Goal: Transaction & Acquisition: Purchase product/service

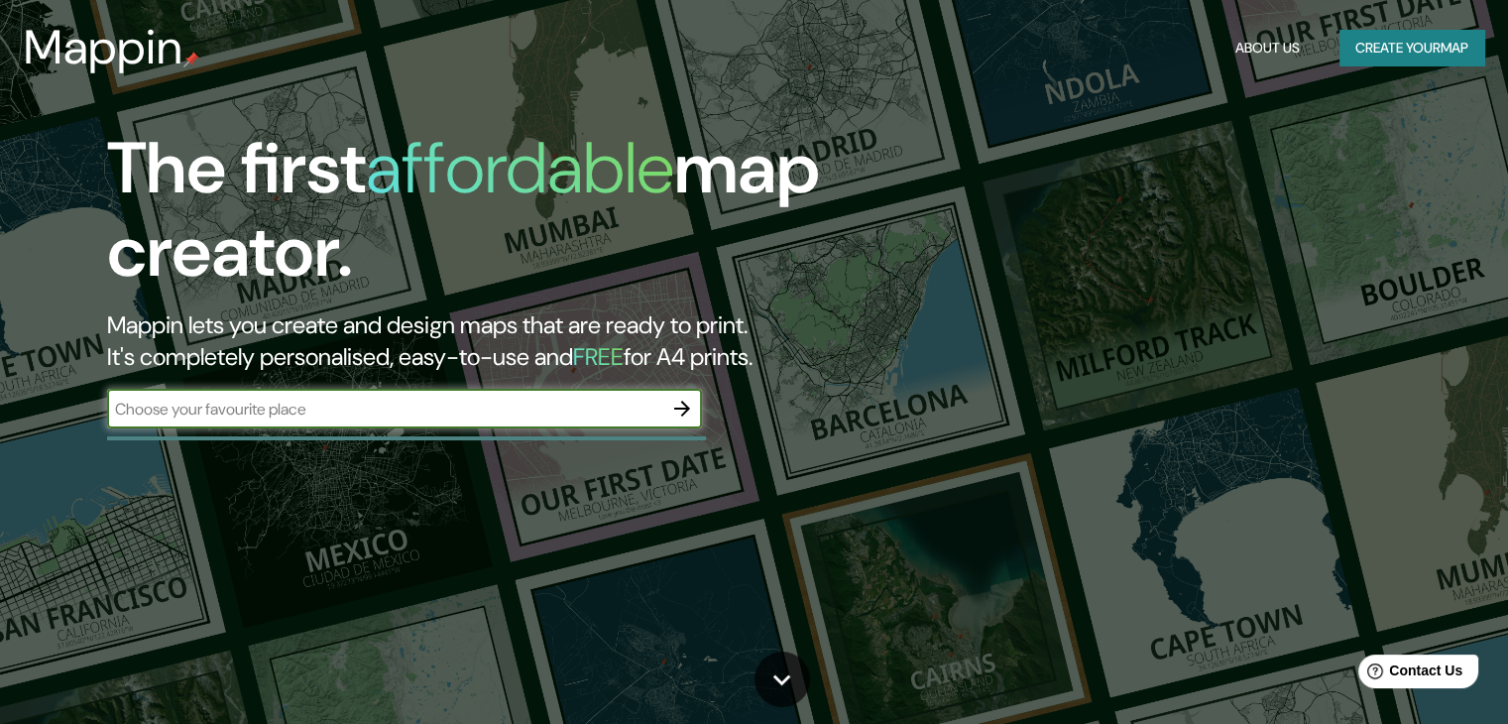
click at [227, 394] on div "​" at bounding box center [404, 409] width 595 height 40
paste input "Alcántara 360, 7550264 Las Condes, Región Metropolitana, Chile"
type input "A"
type input "VATICANO"
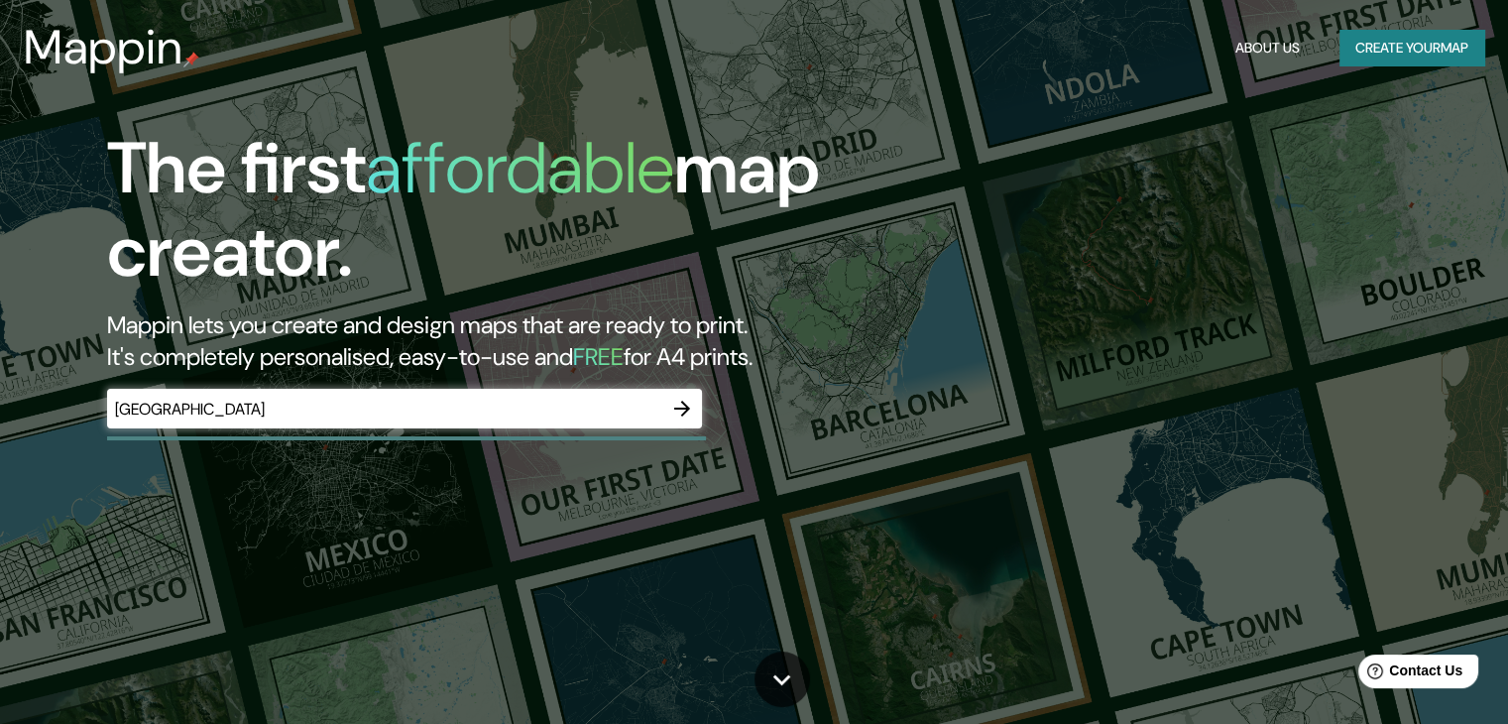
click at [1356, 93] on header "Mappin About Us Create your map" at bounding box center [754, 47] width 1508 height 95
click at [1340, 63] on button "Create your map" at bounding box center [1412, 48] width 145 height 37
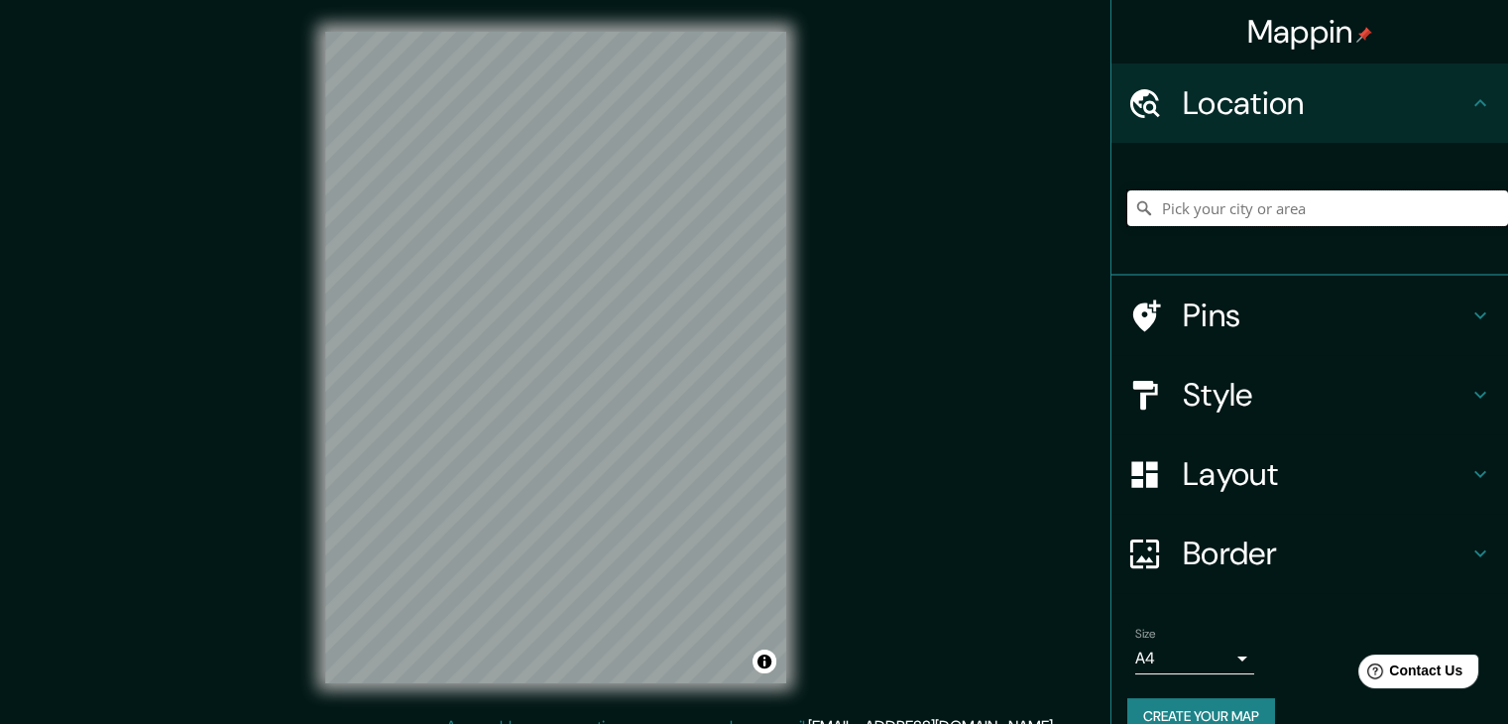
click at [1364, 199] on input "Pick your city or area" at bounding box center [1318, 208] width 381 height 36
click at [1275, 218] on input "Vaticano Ll, La Florida, Región Metropolitana de Santiago 8240000, Chile" at bounding box center [1318, 208] width 381 height 36
click at [1201, 392] on h4 "Style" at bounding box center [1326, 395] width 286 height 40
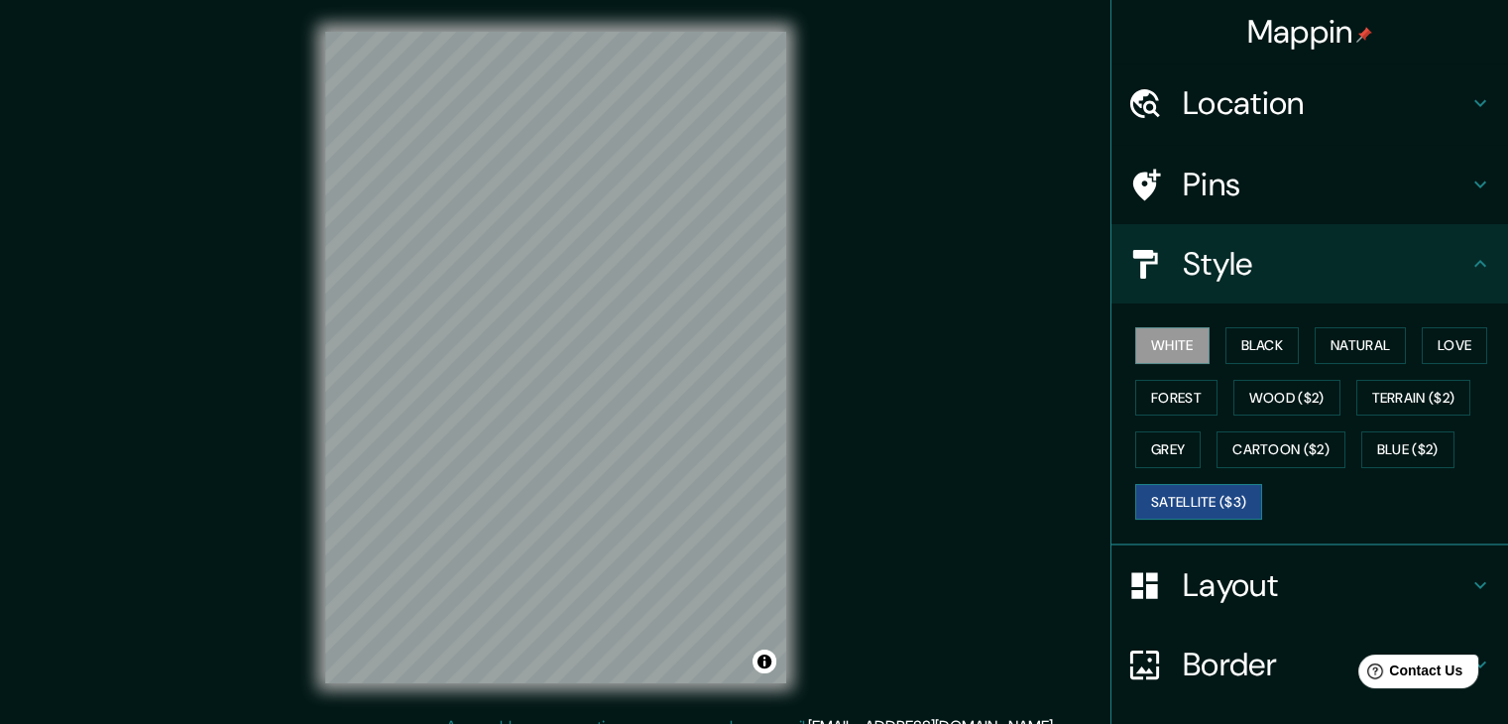
click at [1186, 494] on button "Satellite ($3)" at bounding box center [1199, 502] width 127 height 37
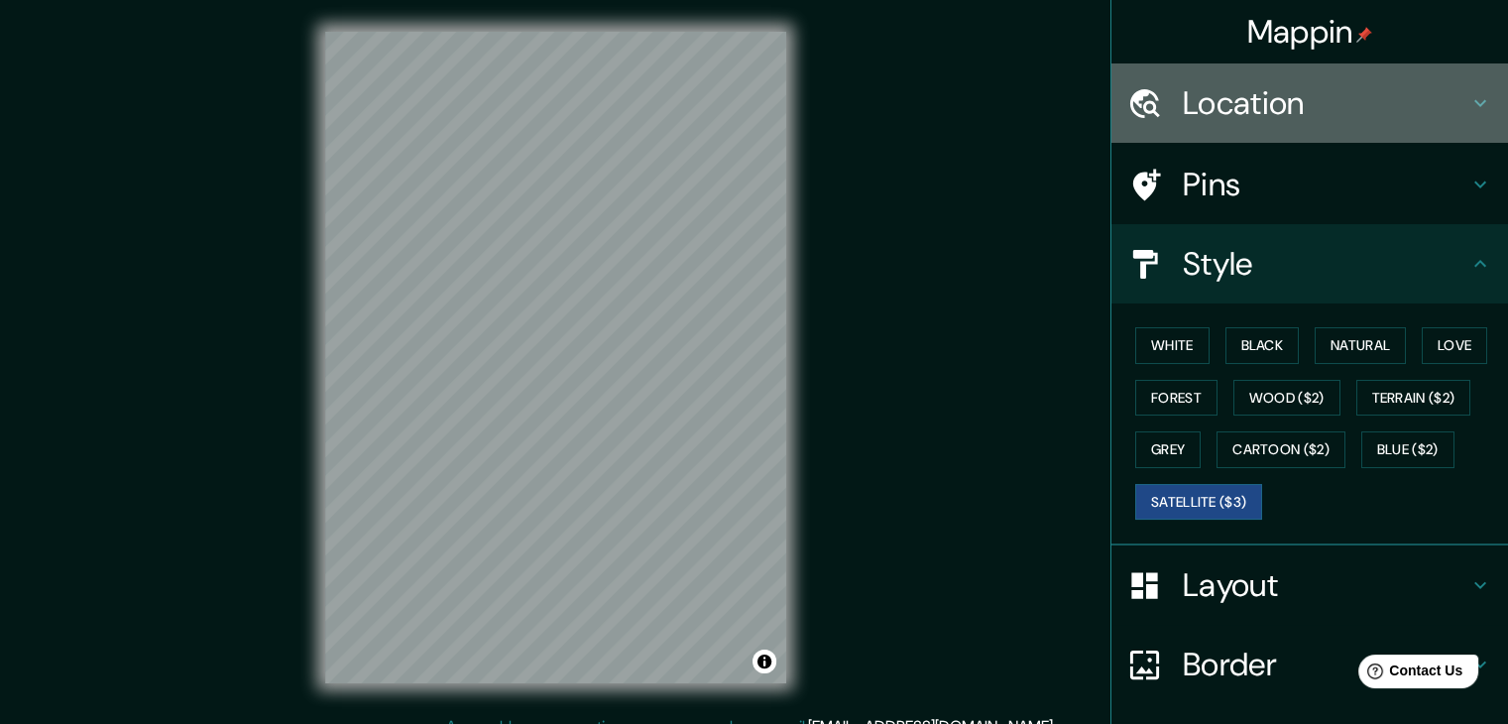
click at [1224, 90] on h4 "Location" at bounding box center [1326, 103] width 286 height 40
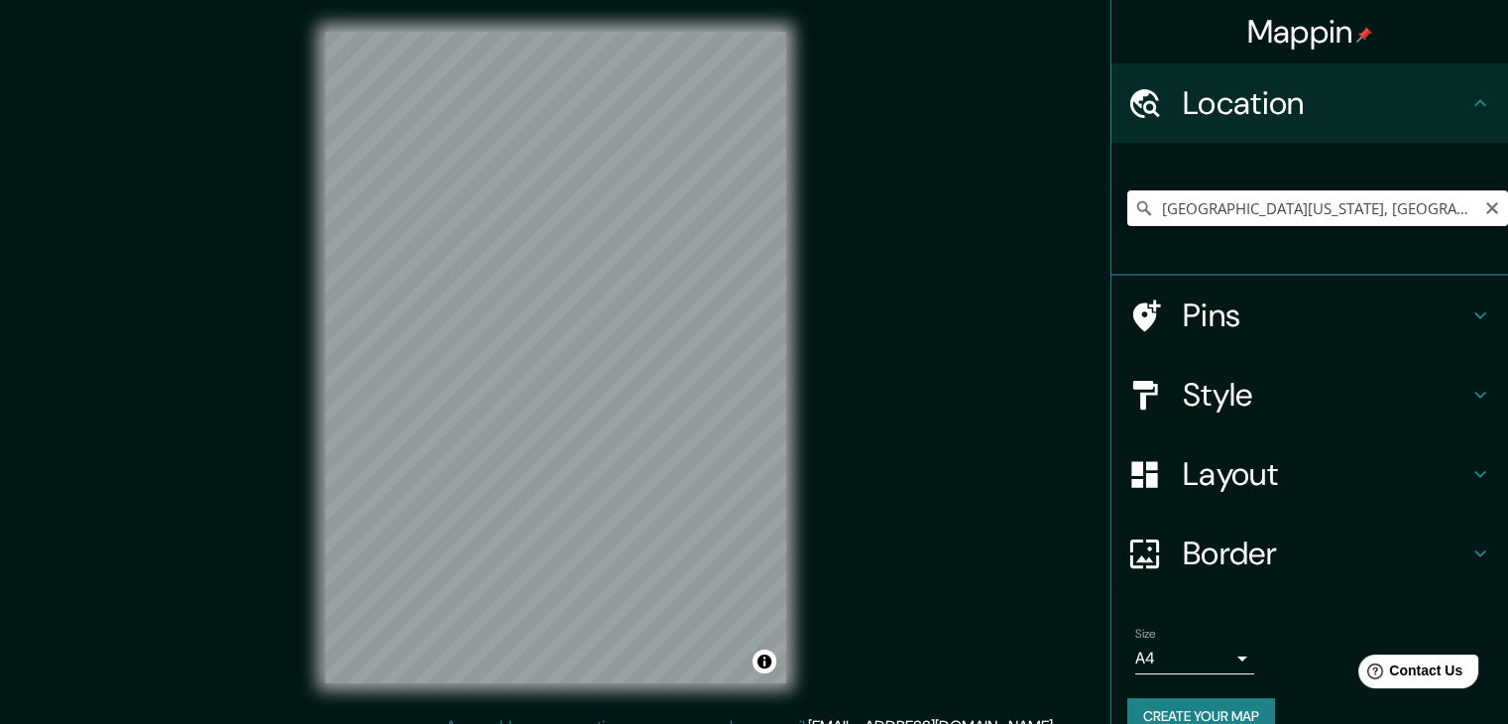
click at [1205, 202] on input "Vaticano Ll, La Florida, Región Metropolitana de Santiago 8240000, Chile" at bounding box center [1318, 208] width 381 height 36
paste input "Alcántara 360, 7550264 Las Condes, Región Metropolitana"
type input "Las Condes, Región Metropolitana de Santiago, Chile"
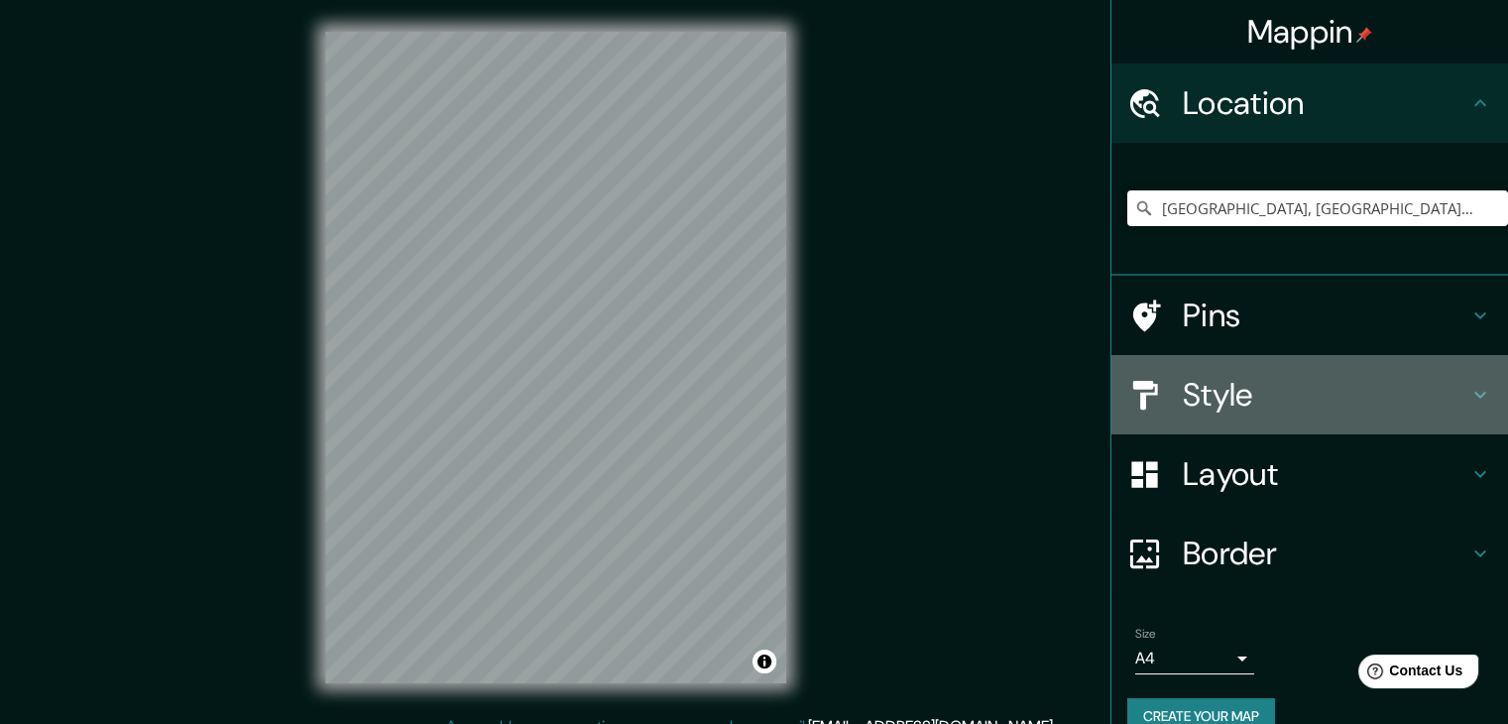
click at [1256, 399] on h4 "Style" at bounding box center [1326, 395] width 286 height 40
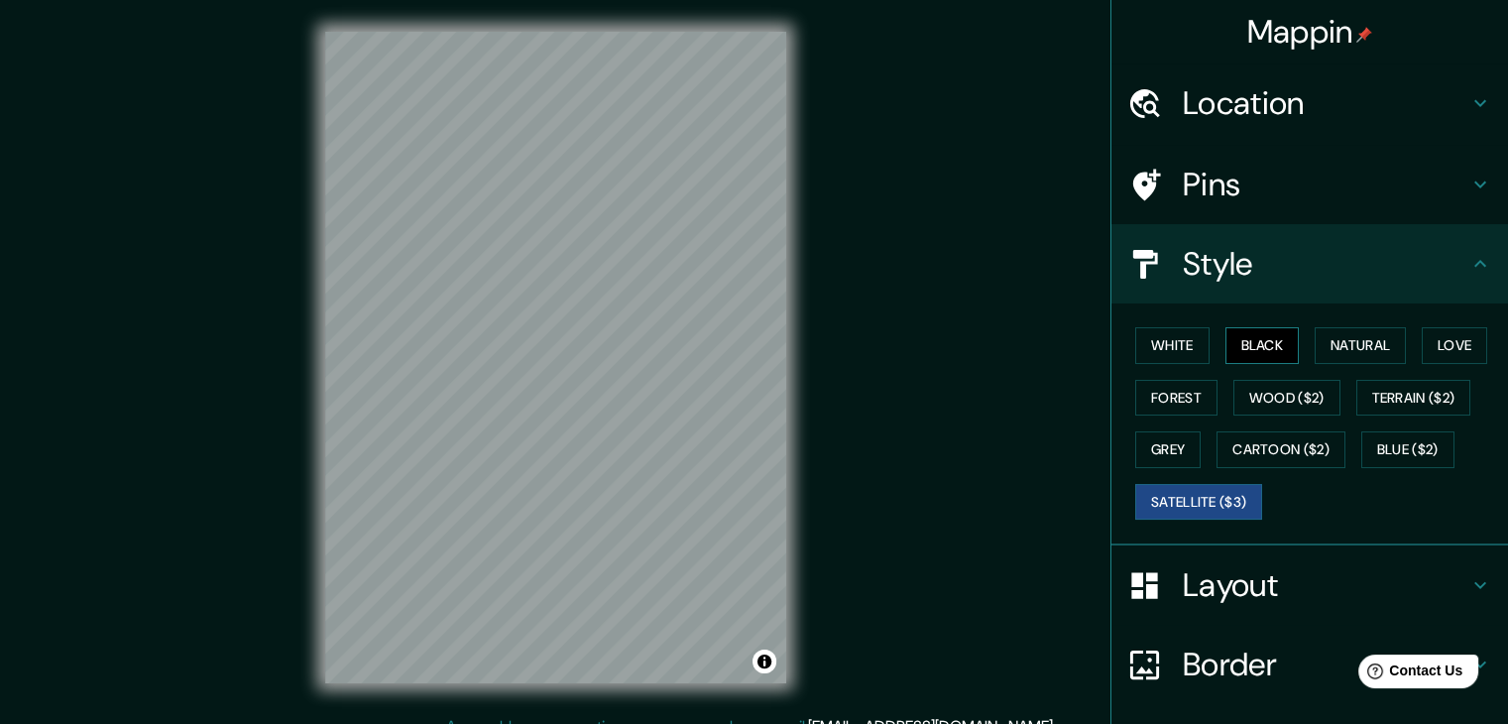
click at [1245, 337] on button "Black" at bounding box center [1263, 345] width 74 height 37
click at [1136, 338] on button "White" at bounding box center [1173, 345] width 74 height 37
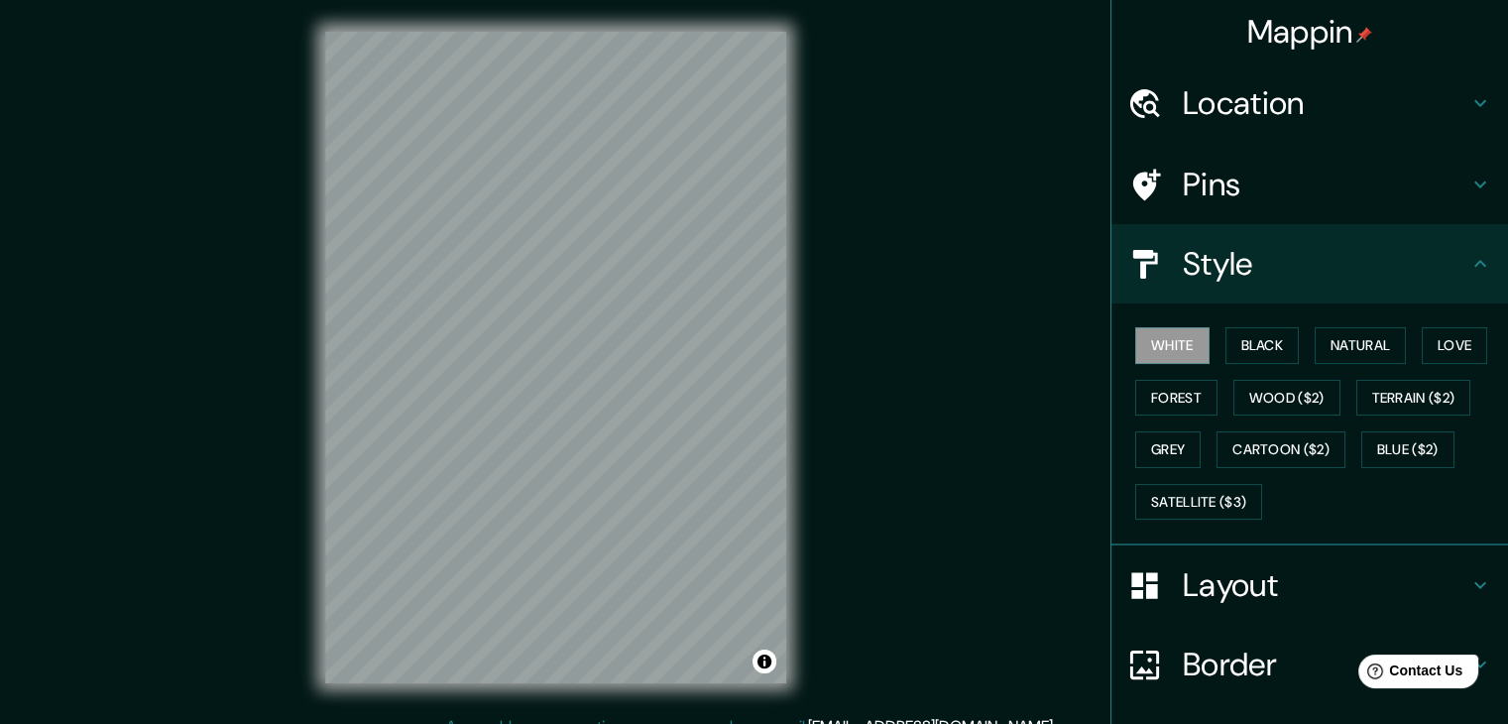
click at [1264, 74] on div "Location" at bounding box center [1310, 102] width 397 height 79
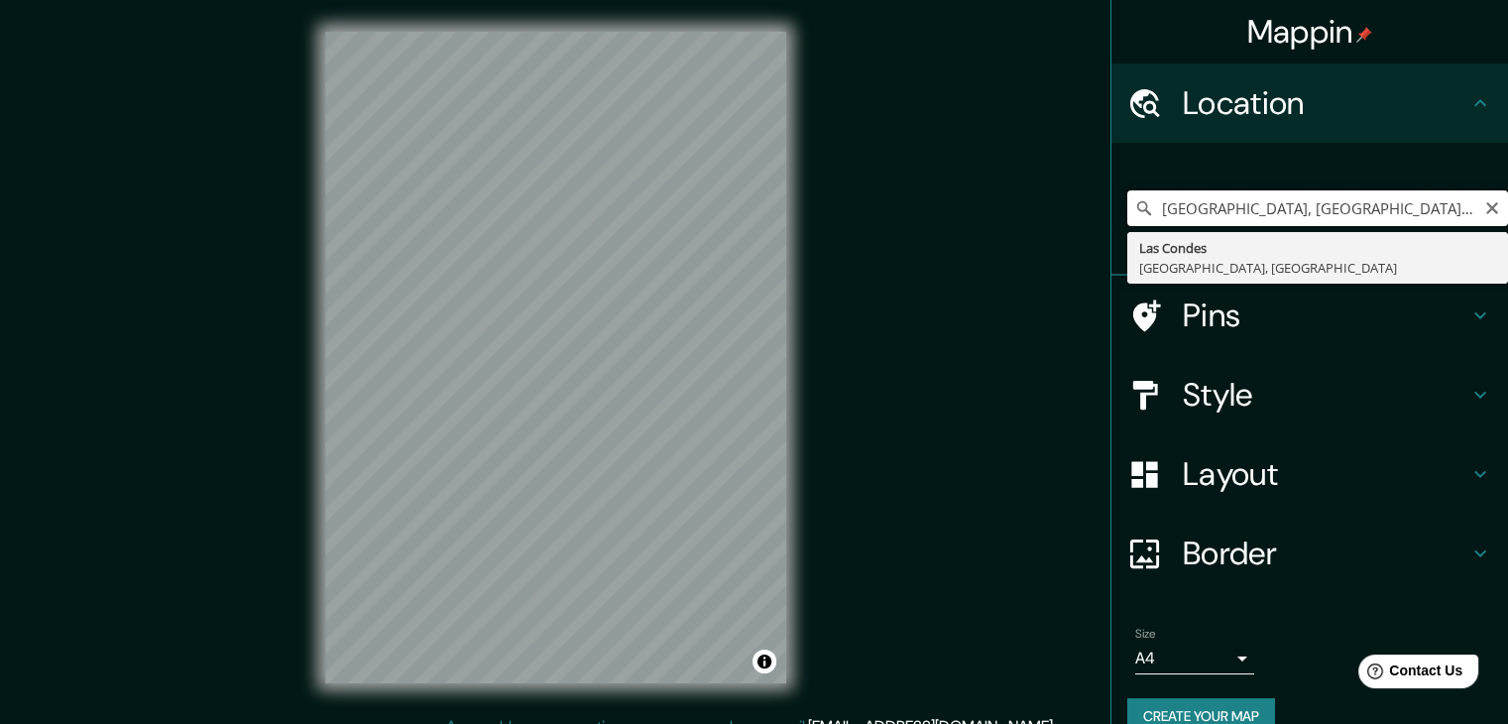
click at [1201, 209] on input "Las Condes, Región Metropolitana de Santiago, Chile" at bounding box center [1318, 208] width 381 height 36
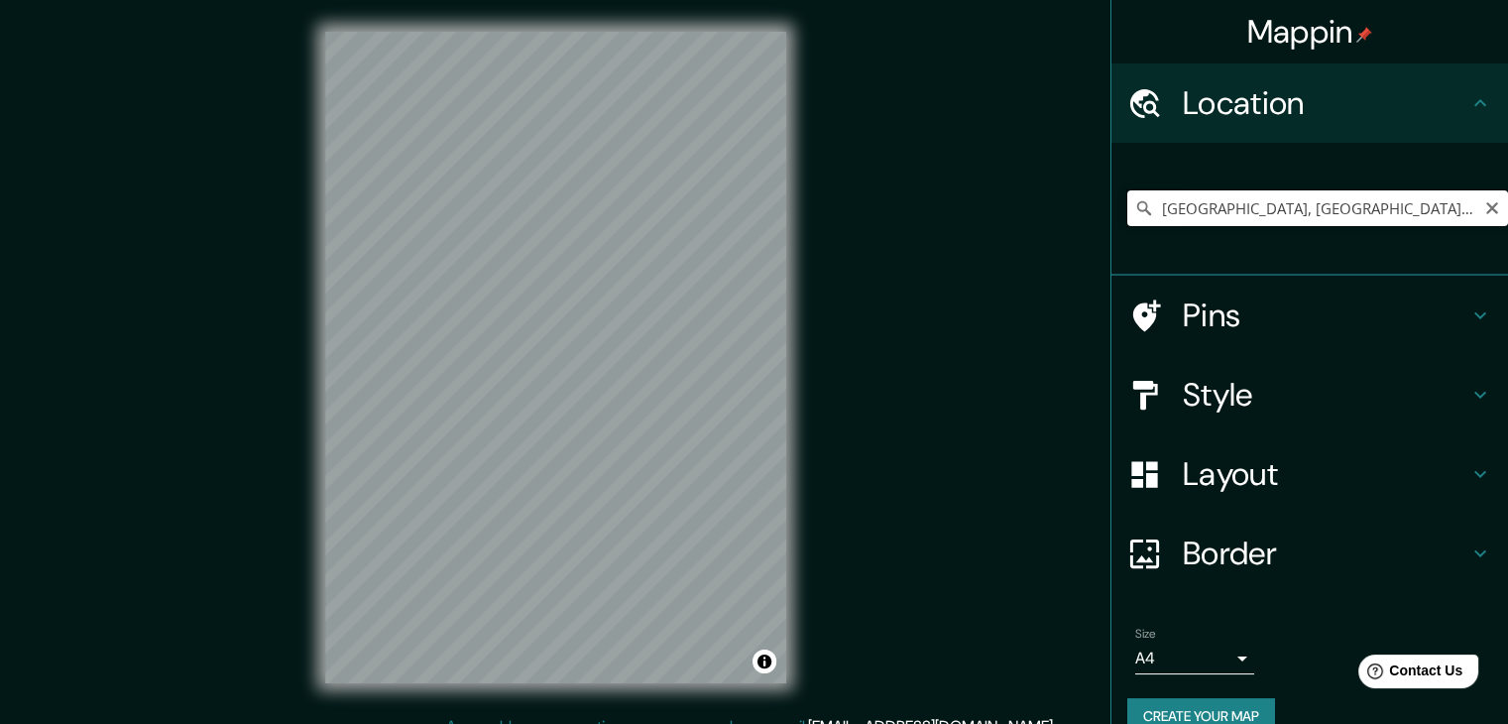
click at [1370, 198] on input "Las Condes, Región Metropolitana de Santiago, Chile" at bounding box center [1318, 208] width 381 height 36
click at [1365, 215] on input "Las Condes, Región Metropolitana de Santiago, Chile" at bounding box center [1318, 208] width 381 height 36
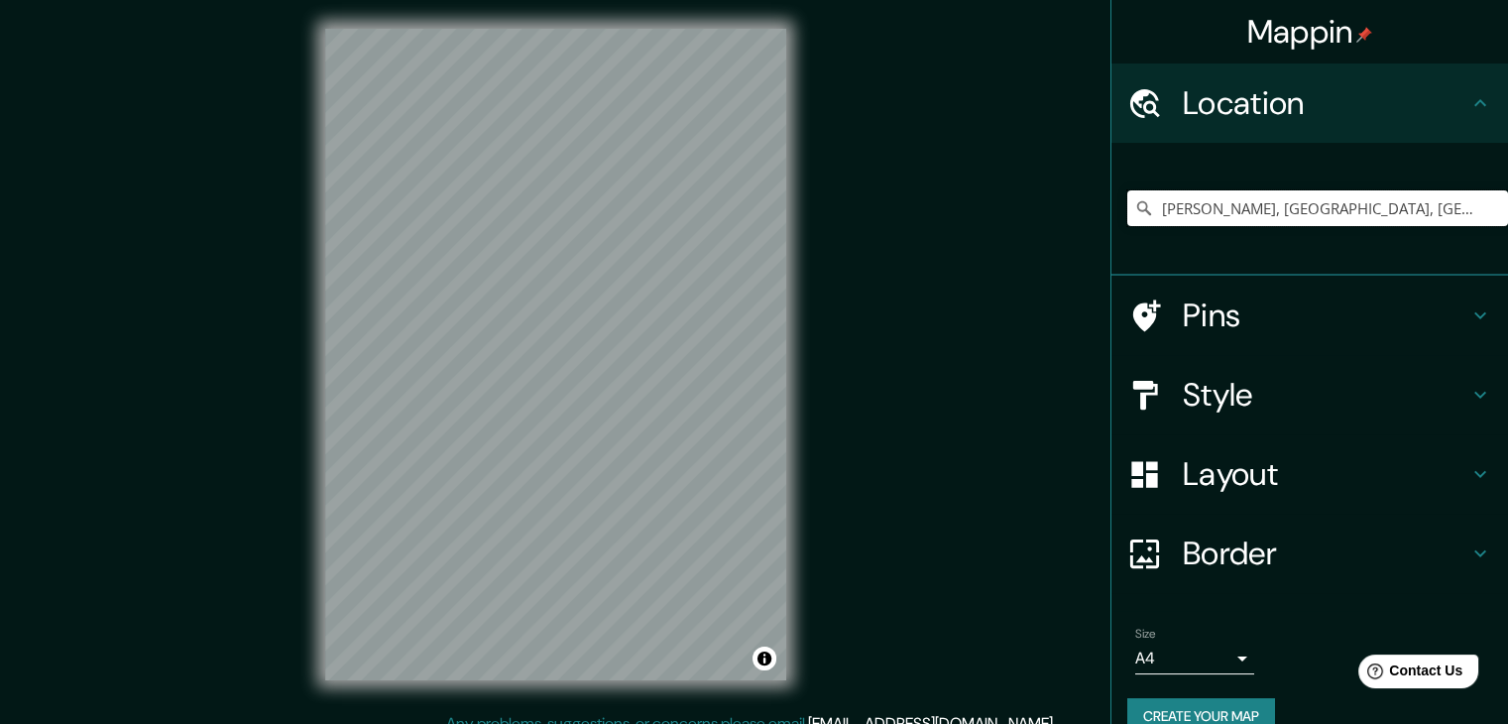
scroll to position [23, 0]
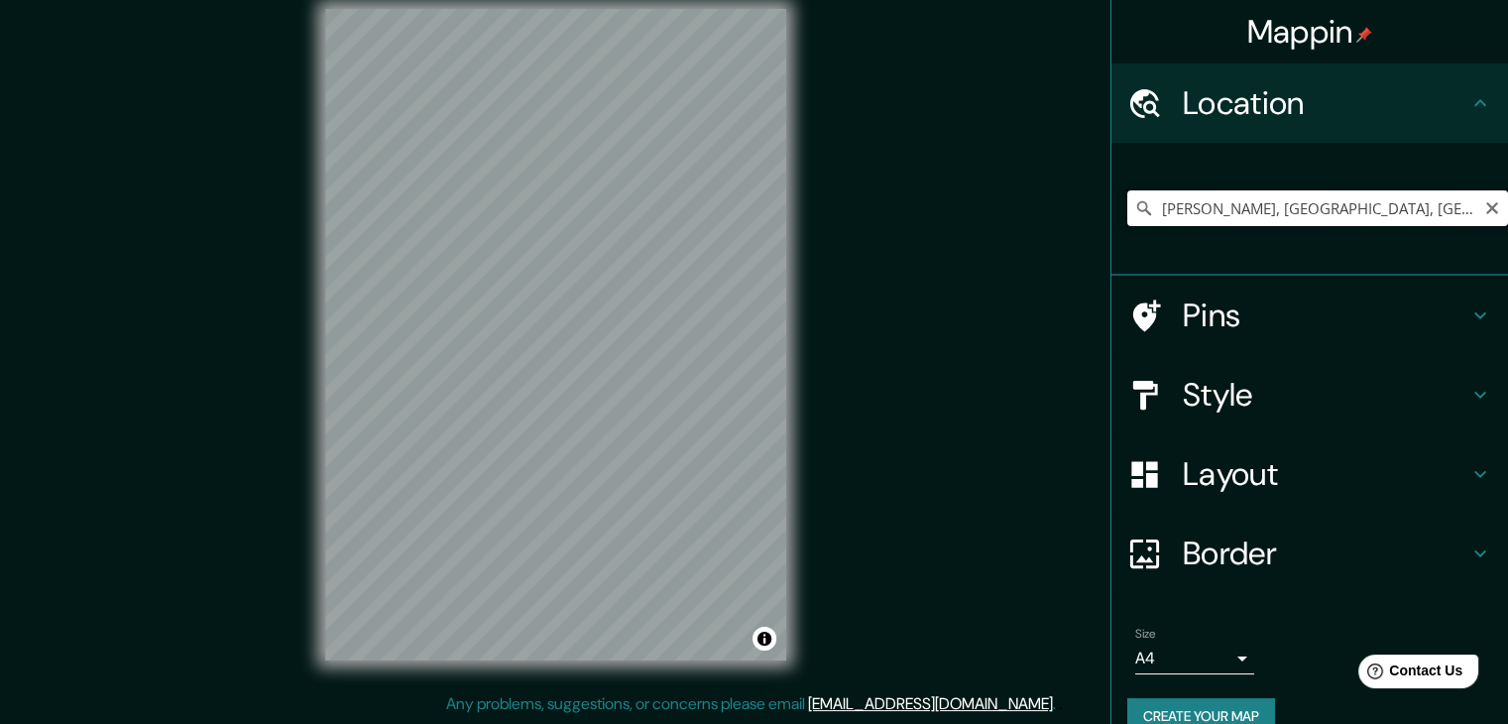
click at [1324, 195] on input "Alcántara, Las Condes, Región Metropolitana de Santiago 7550000, Chile" at bounding box center [1318, 208] width 381 height 36
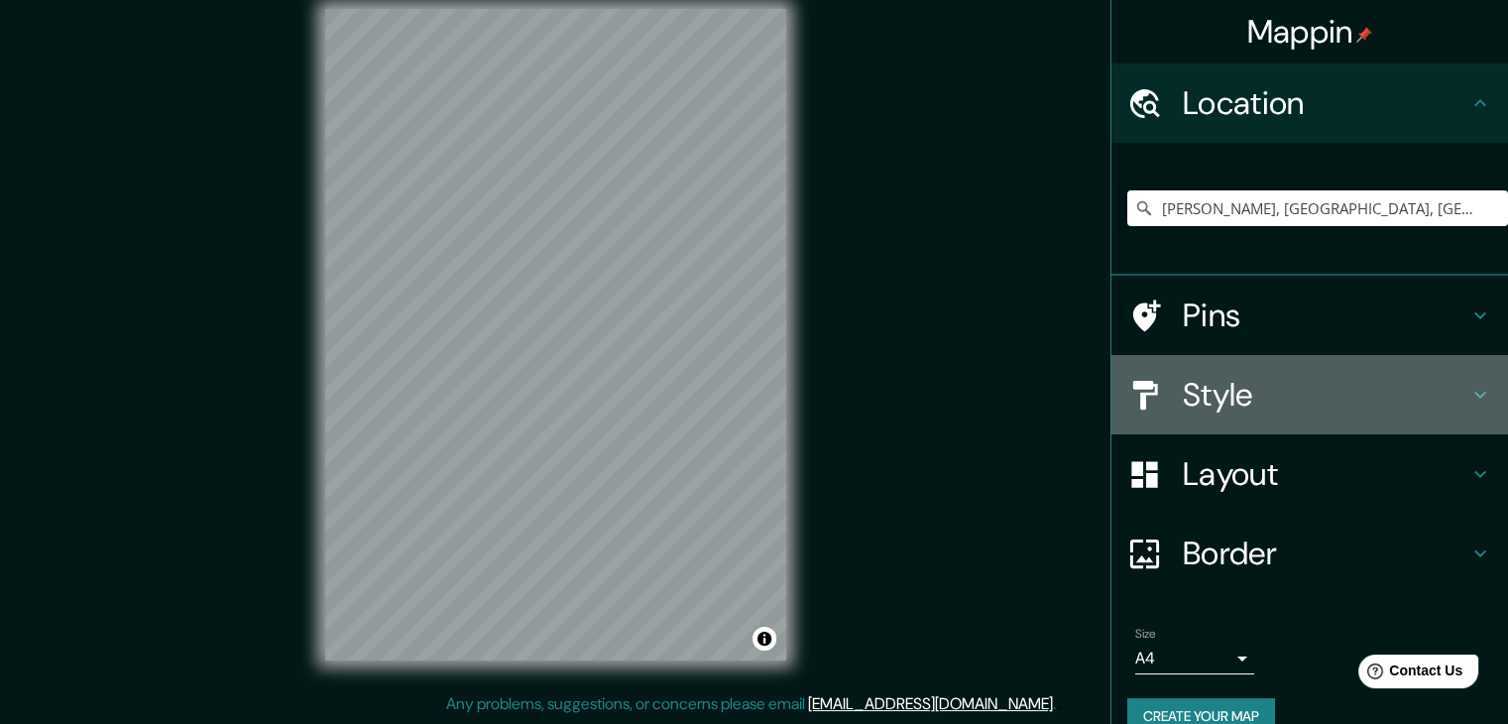
click at [1255, 422] on div "Style" at bounding box center [1310, 394] width 397 height 79
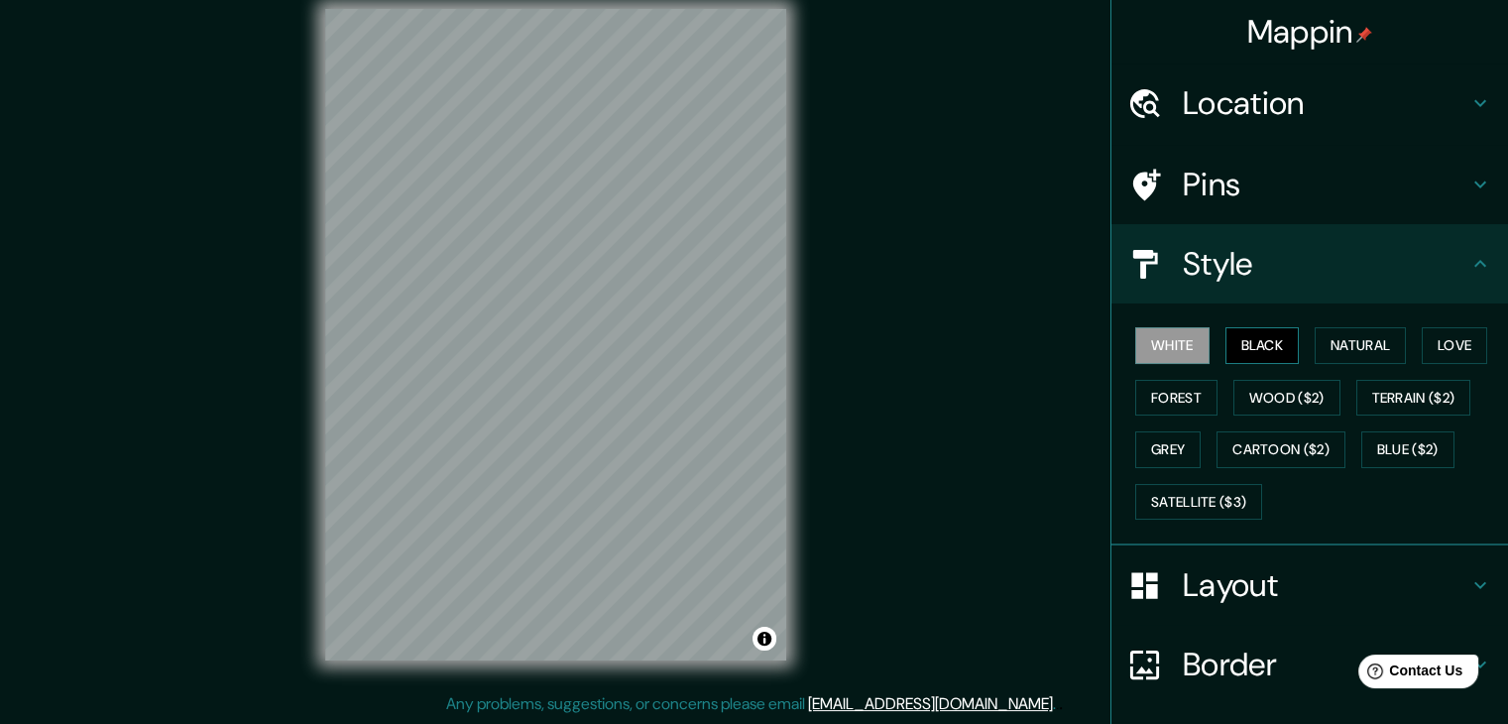
click at [1233, 344] on button "Black" at bounding box center [1263, 345] width 74 height 37
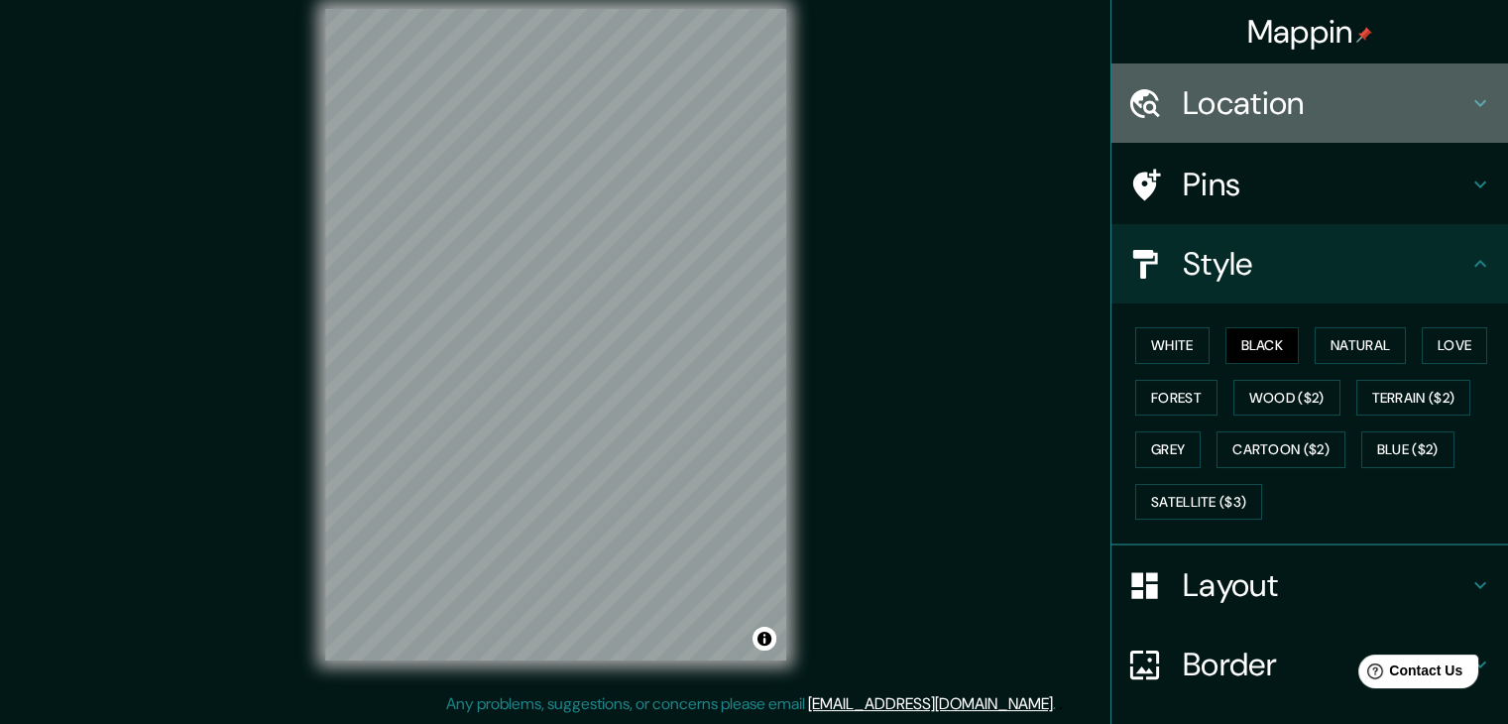
click at [1386, 120] on h4 "Location" at bounding box center [1326, 103] width 286 height 40
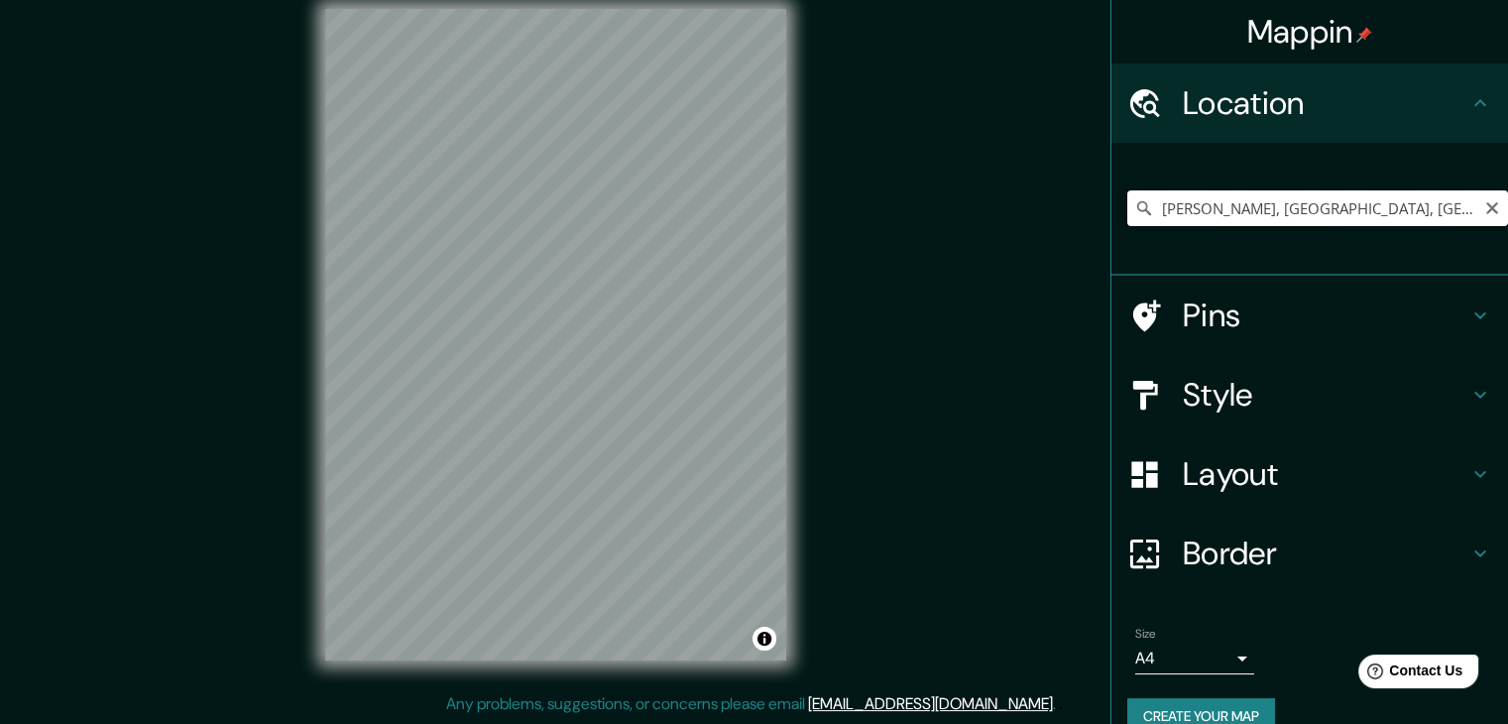
click at [1185, 224] on input "Alcantara, Pudahuel, Región Metropolitana de Santiago 9020000, Chile" at bounding box center [1318, 208] width 381 height 36
click at [1185, 223] on input "Alcantara, Pudahuel, Región Metropolitana de Santiago 9020000, Chile" at bounding box center [1318, 208] width 381 height 36
click at [1185, 225] on input "Alcantara, Pudahuel, Región Metropolitana de Santiago 9020000, Chile" at bounding box center [1318, 208] width 381 height 36
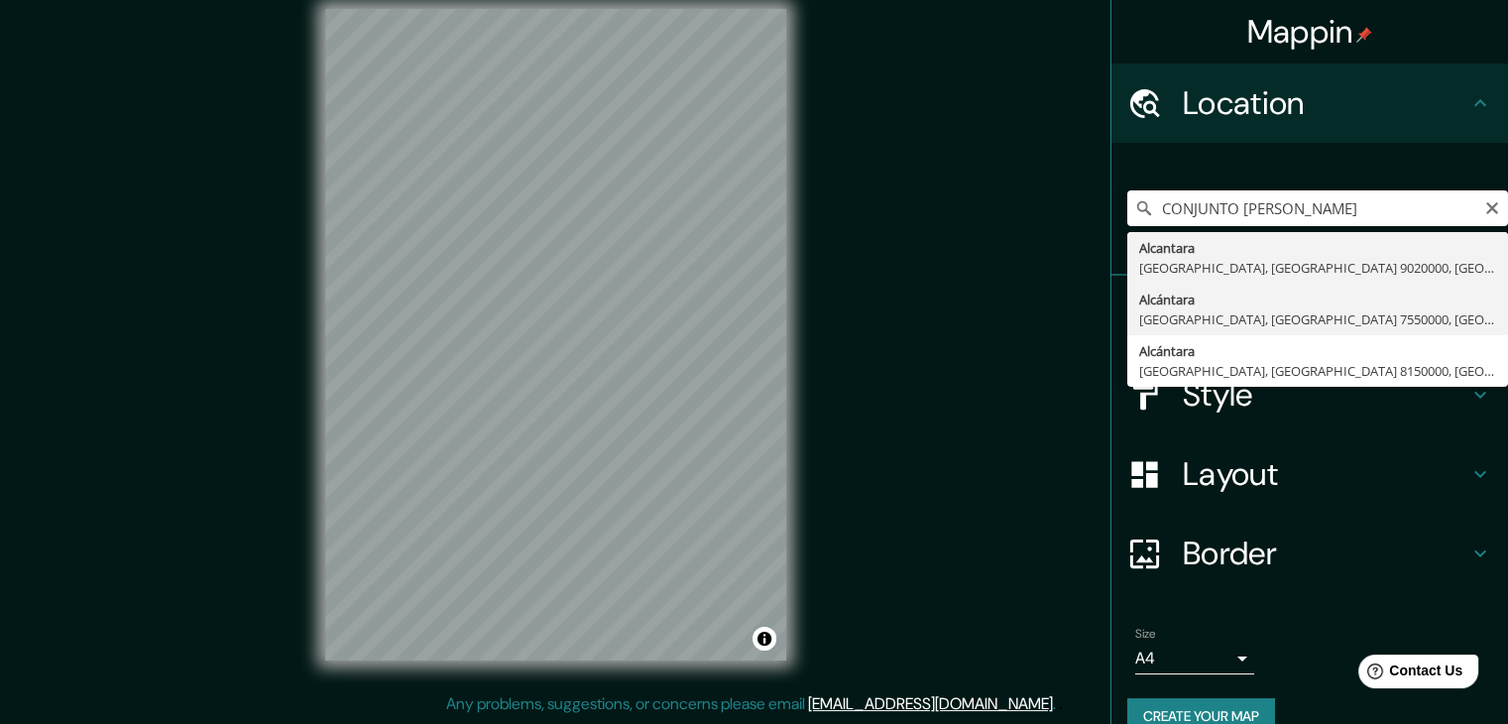
type input "Alcántara, Las Condes, Región Metropolitana de Santiago 7550000, Chile"
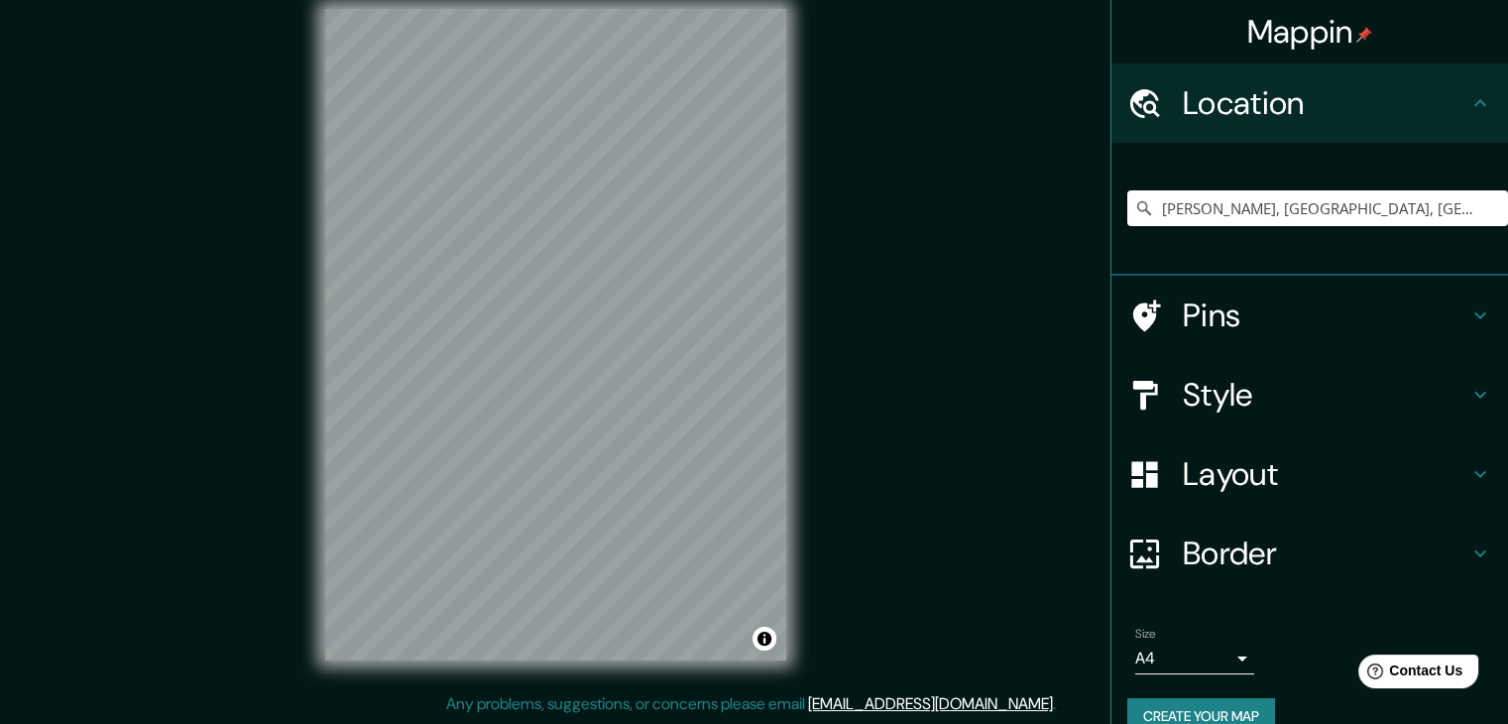
drag, startPoint x: 1226, startPoint y: 384, endPoint x: 1291, endPoint y: 396, distance: 66.5
click at [1291, 396] on h4 "Style" at bounding box center [1326, 395] width 286 height 40
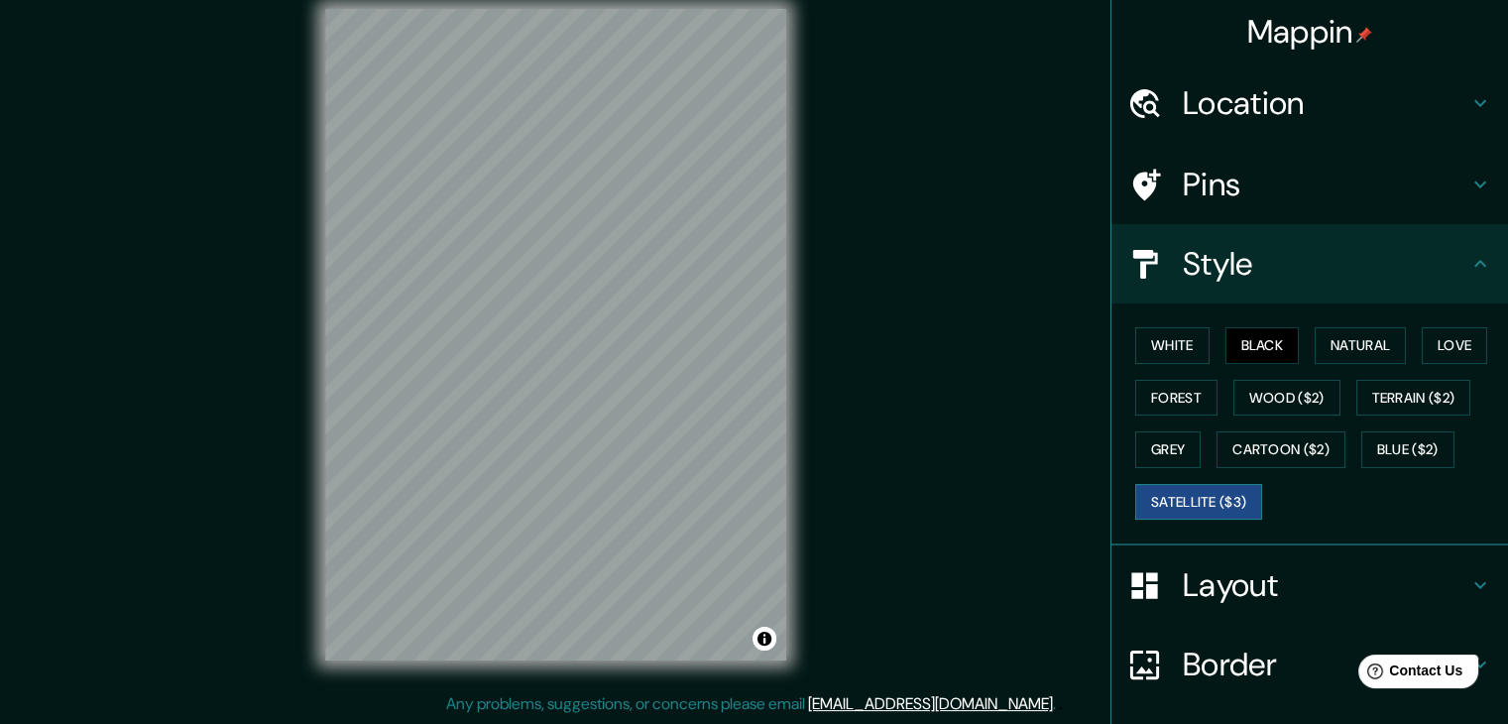
click at [1218, 505] on button "Satellite ($3)" at bounding box center [1199, 502] width 127 height 37
click at [1158, 343] on button "White" at bounding box center [1173, 345] width 74 height 37
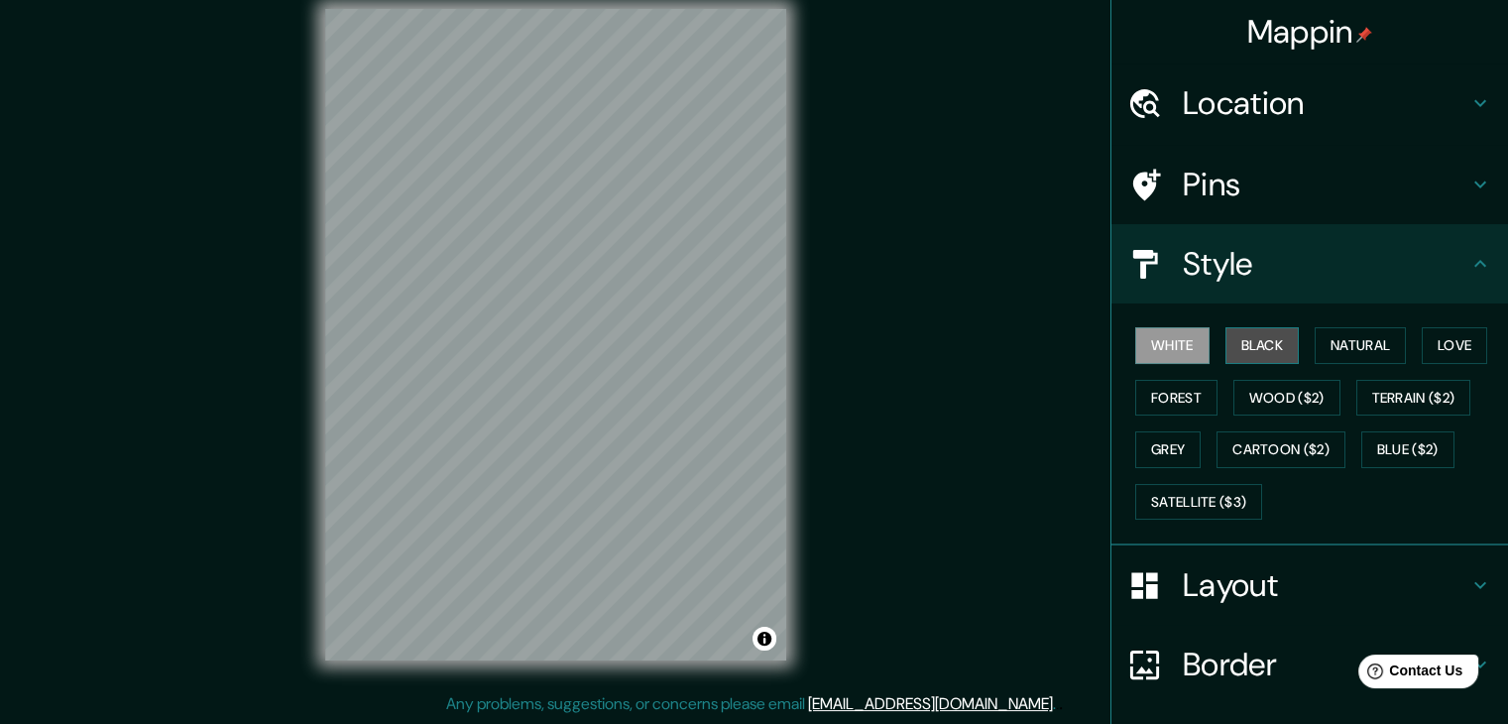
click at [1237, 353] on button "Black" at bounding box center [1263, 345] width 74 height 37
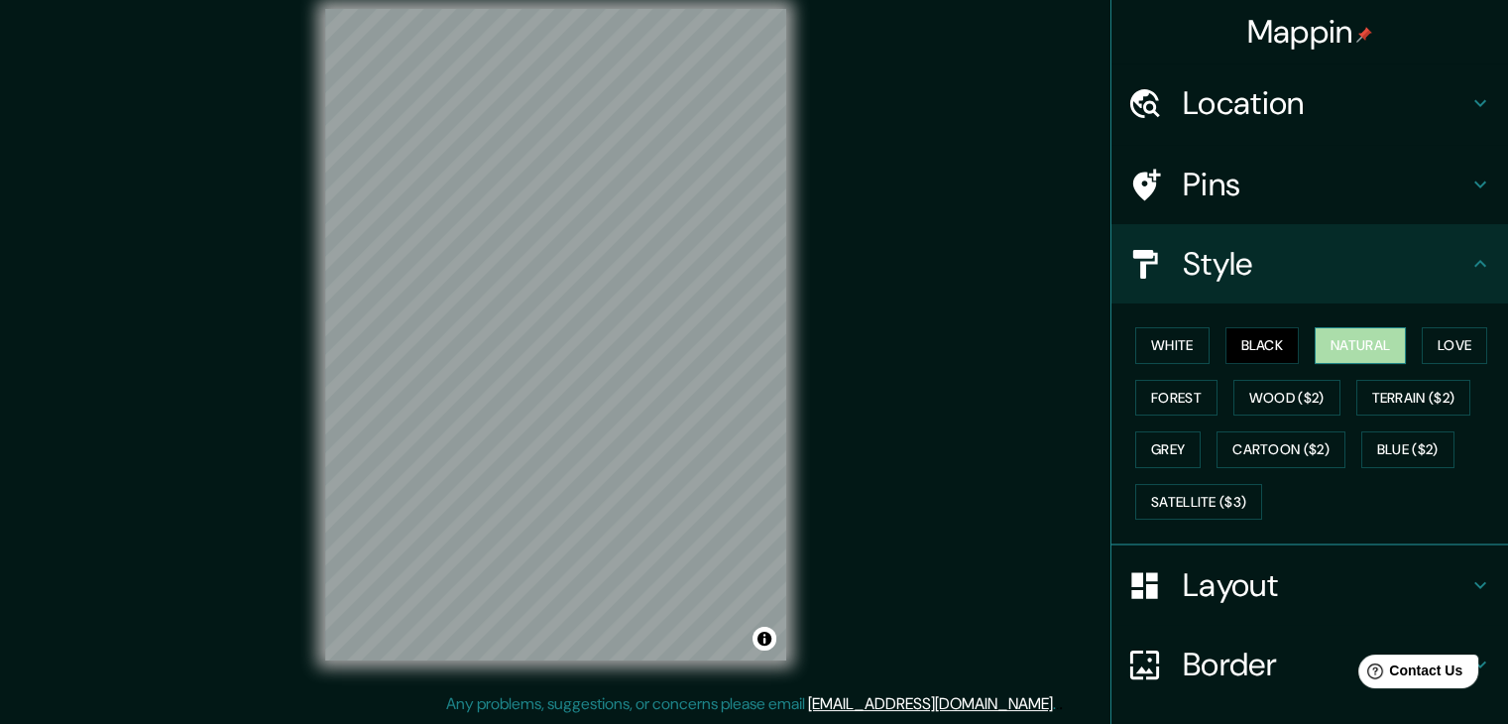
click at [1329, 349] on button "Natural" at bounding box center [1360, 345] width 91 height 37
click at [1439, 339] on button "Love" at bounding box center [1454, 345] width 65 height 37
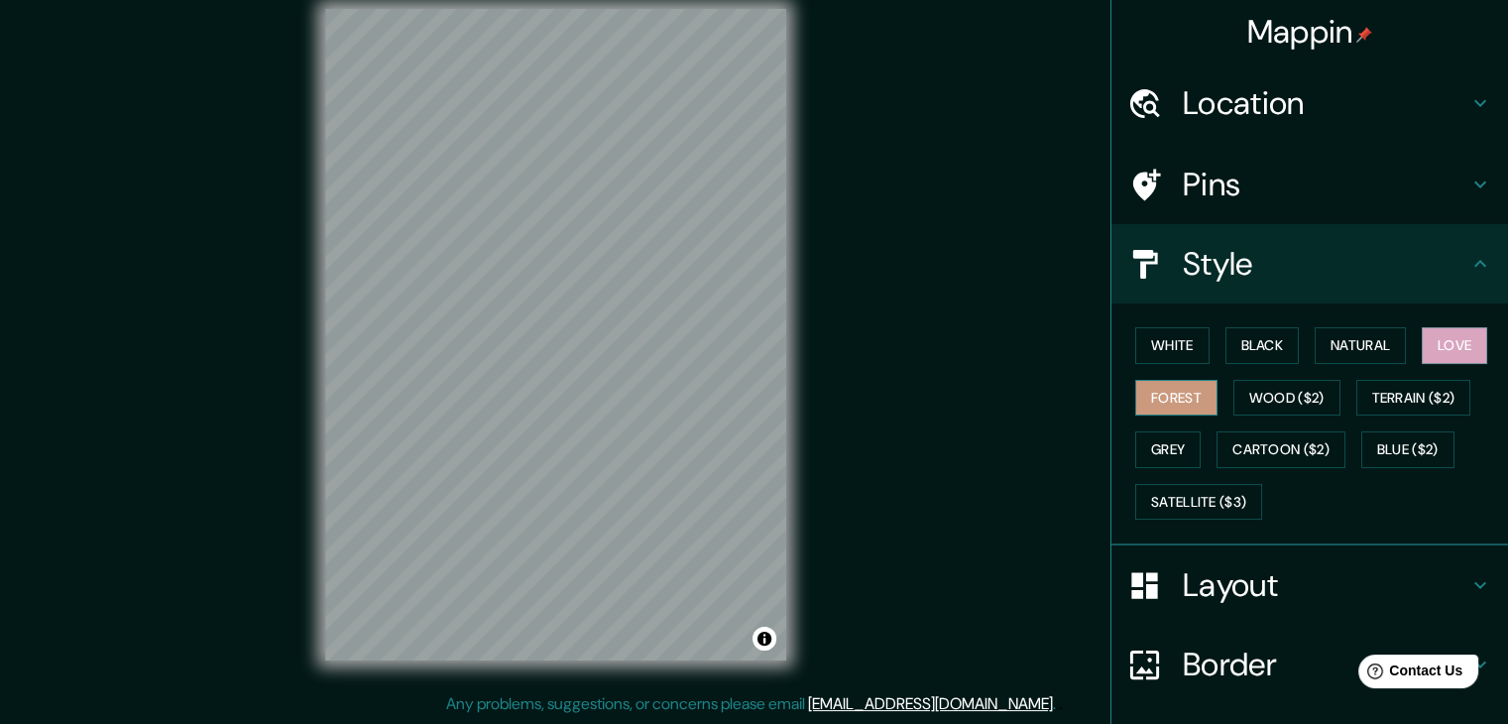
click at [1156, 402] on button "Forest" at bounding box center [1177, 398] width 82 height 37
click at [1242, 346] on button "Black" at bounding box center [1263, 345] width 74 height 37
click at [1264, 346] on button "Black" at bounding box center [1263, 345] width 74 height 37
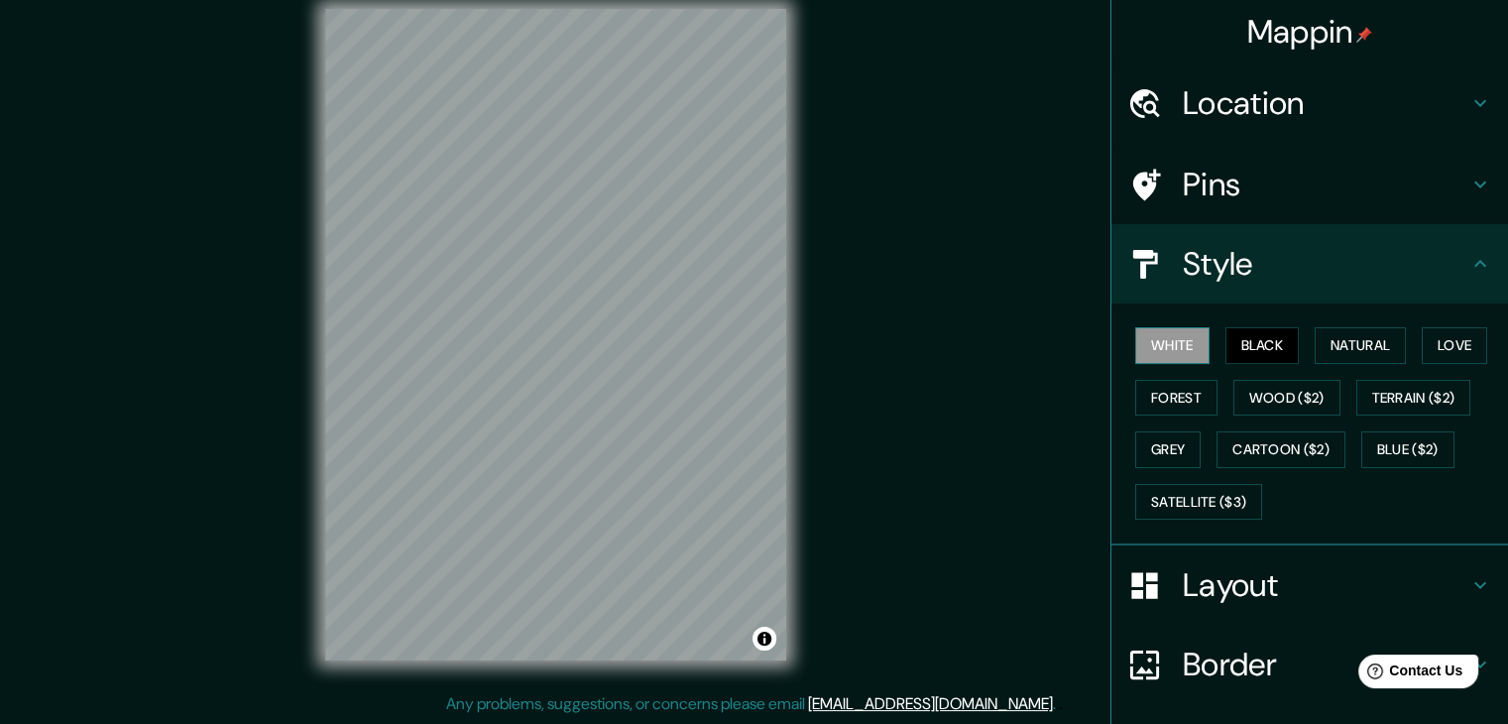
click at [1170, 348] on button "White" at bounding box center [1173, 345] width 74 height 37
click at [1169, 415] on div "White Black Natural Love Forest Wood ($2) Terrain ($2) Grey Cartoon ($2) Blue (…" at bounding box center [1318, 423] width 381 height 208
click at [1156, 436] on button "Grey" at bounding box center [1168, 449] width 65 height 37
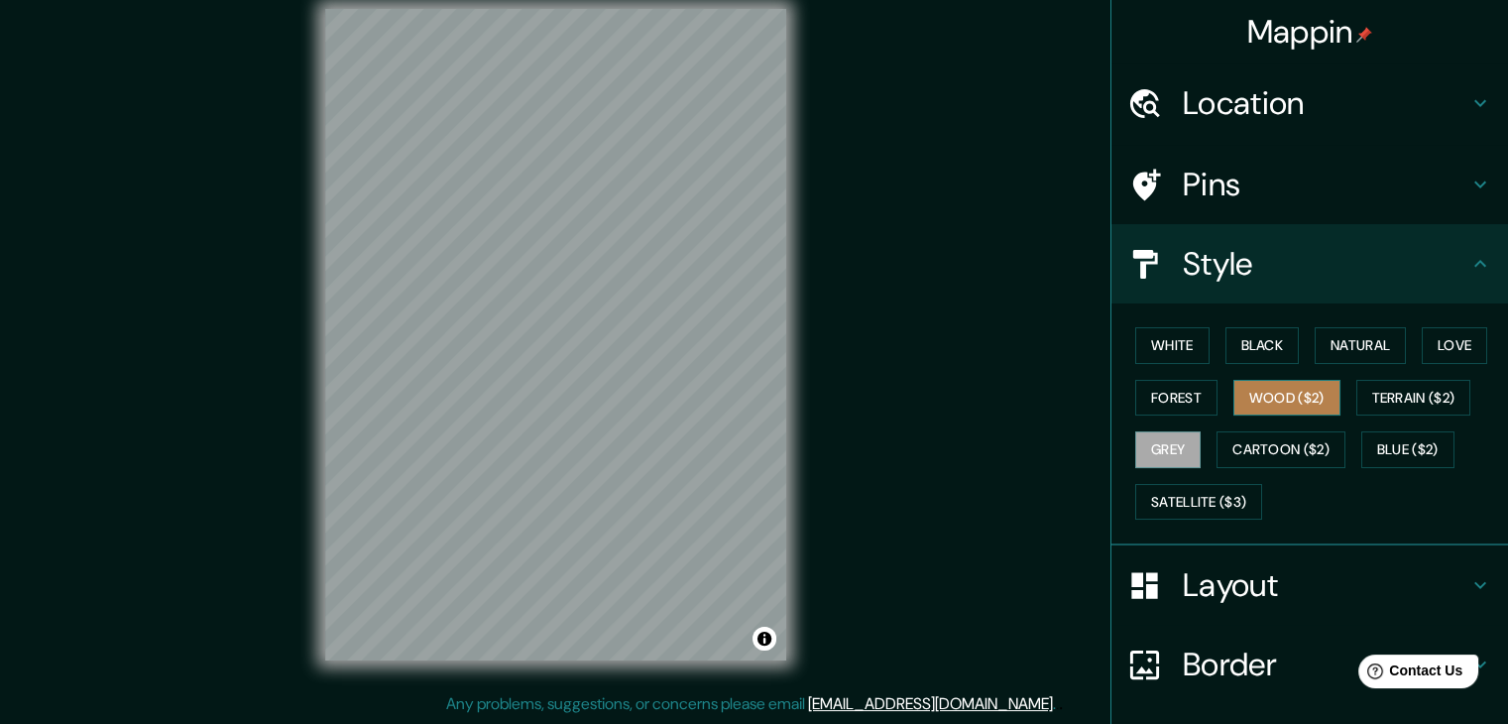
click at [1291, 388] on button "Wood ($2)" at bounding box center [1287, 398] width 107 height 37
click at [1452, 350] on button "Love" at bounding box center [1454, 345] width 65 height 37
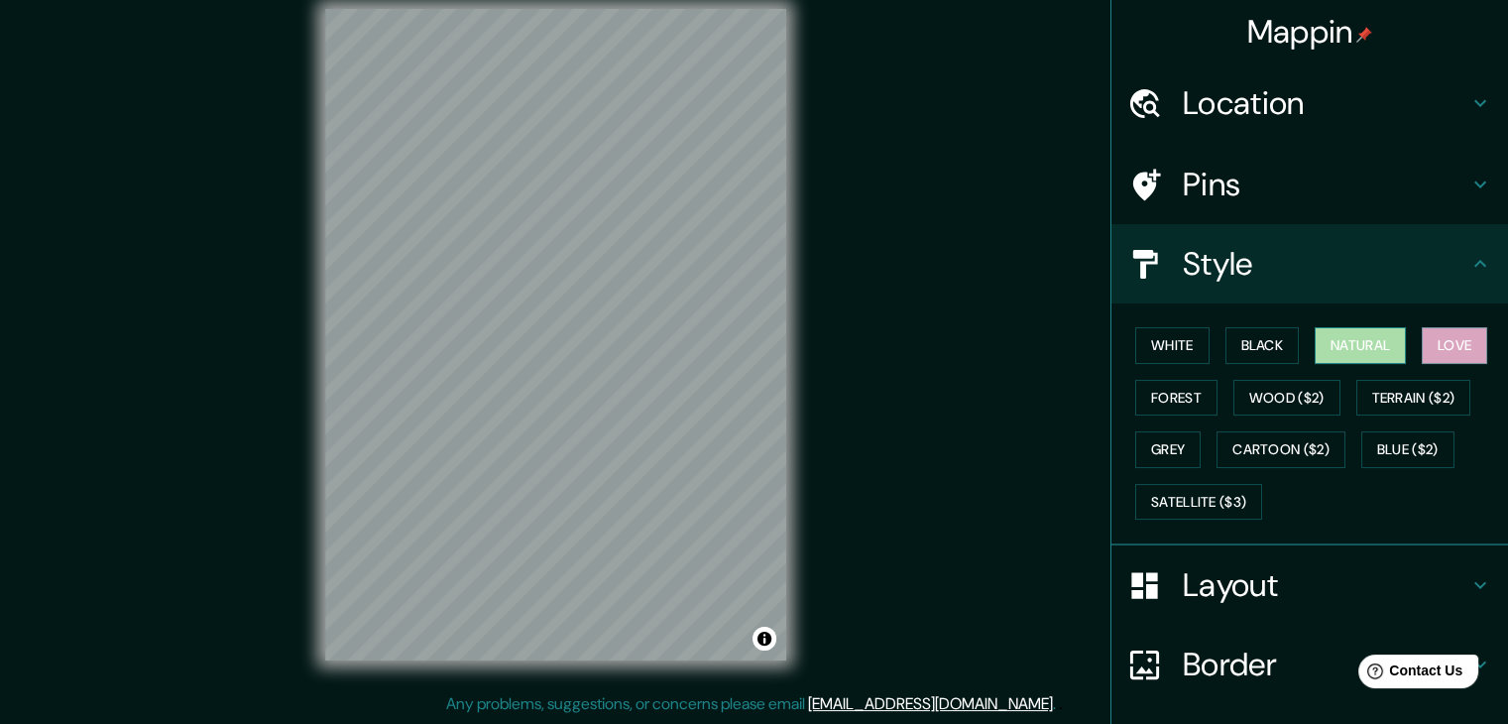
click at [1350, 343] on button "Natural" at bounding box center [1360, 345] width 91 height 37
click at [1246, 346] on button "Black" at bounding box center [1263, 345] width 74 height 37
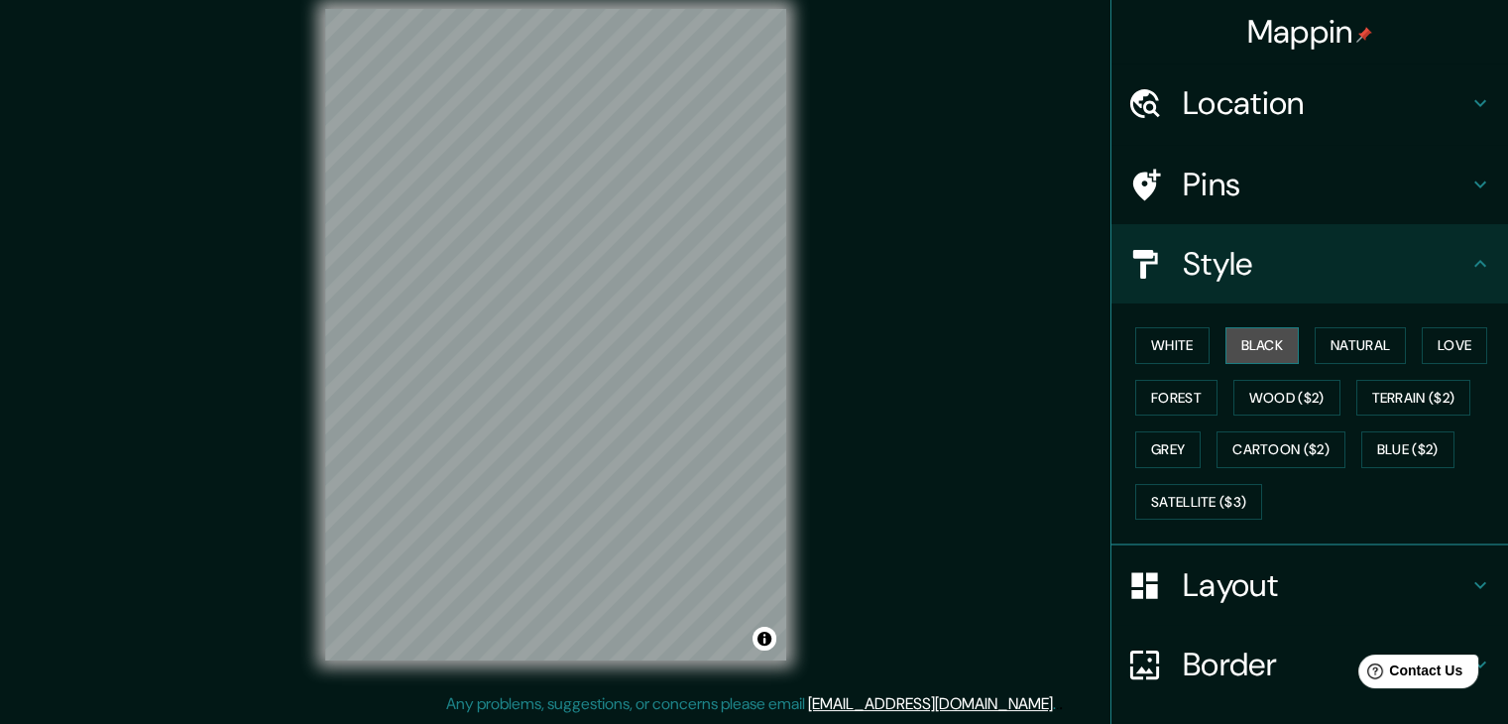
click at [1251, 337] on button "Black" at bounding box center [1263, 345] width 74 height 37
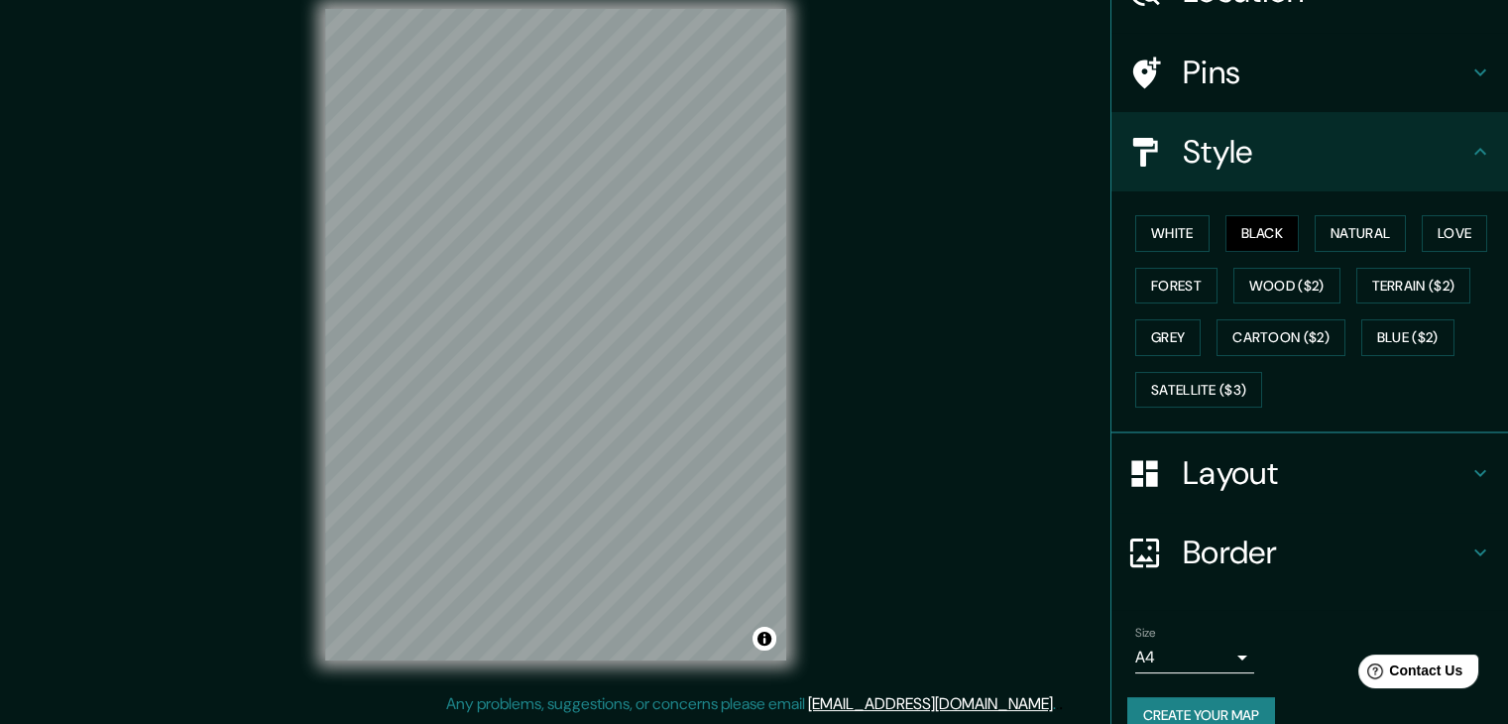
scroll to position [143, 0]
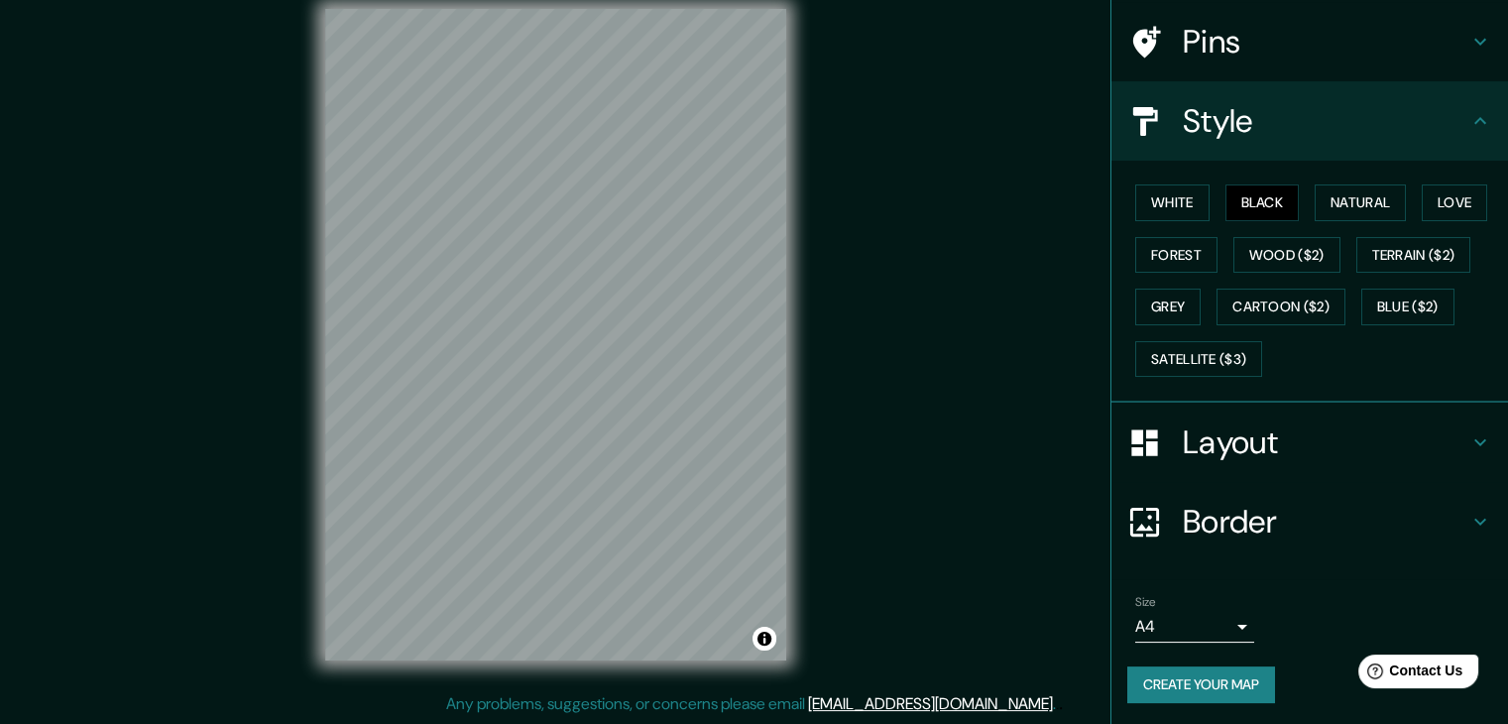
click at [1187, 667] on button "Create your map" at bounding box center [1202, 684] width 148 height 37
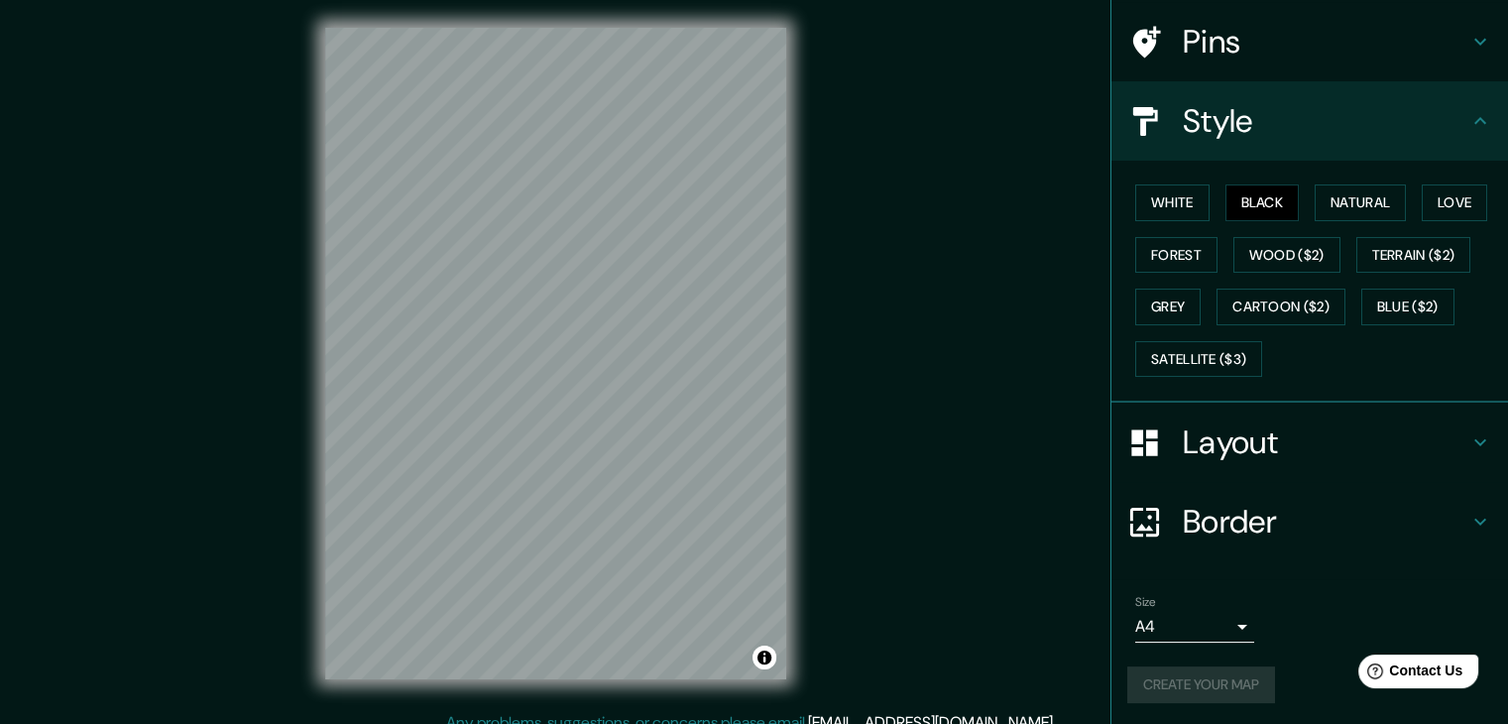
scroll to position [0, 0]
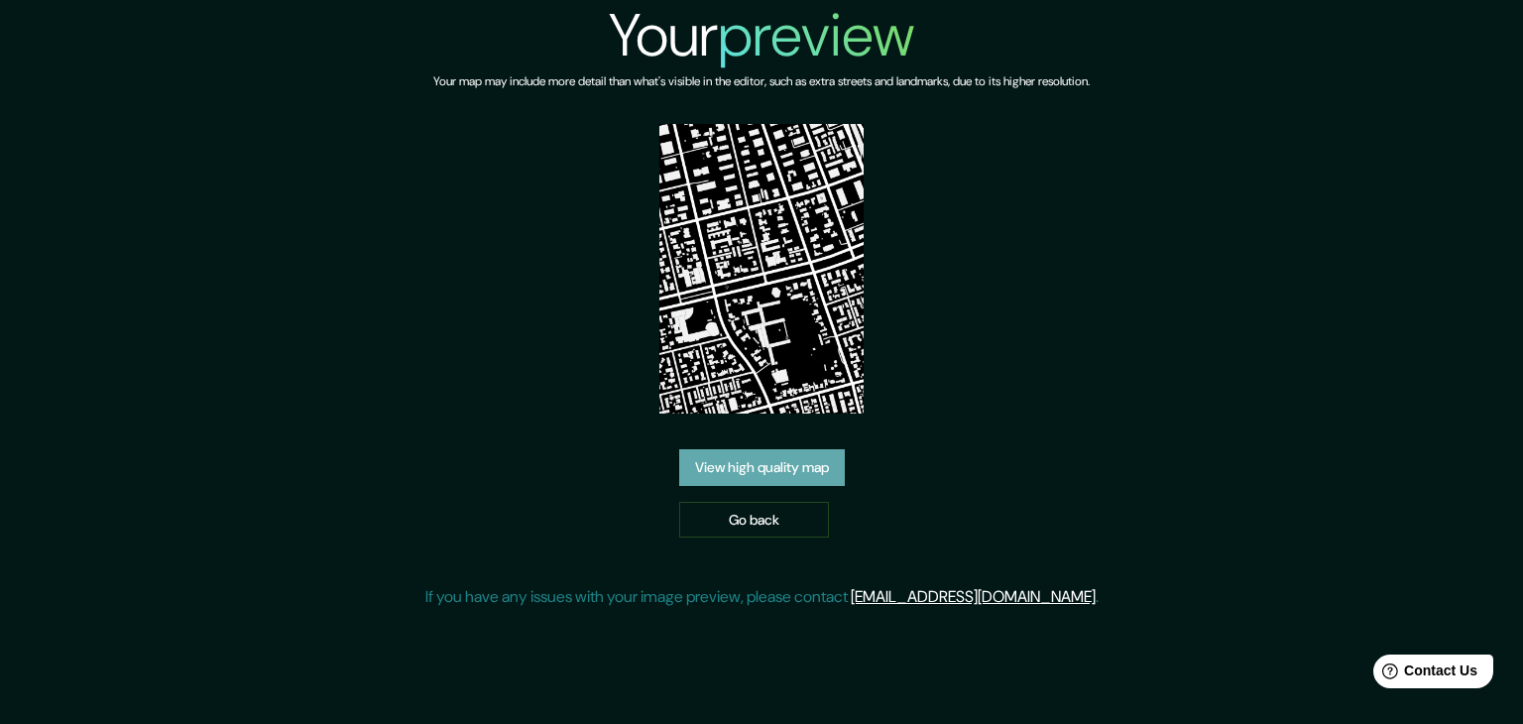
click at [730, 472] on link "View high quality map" at bounding box center [762, 467] width 166 height 37
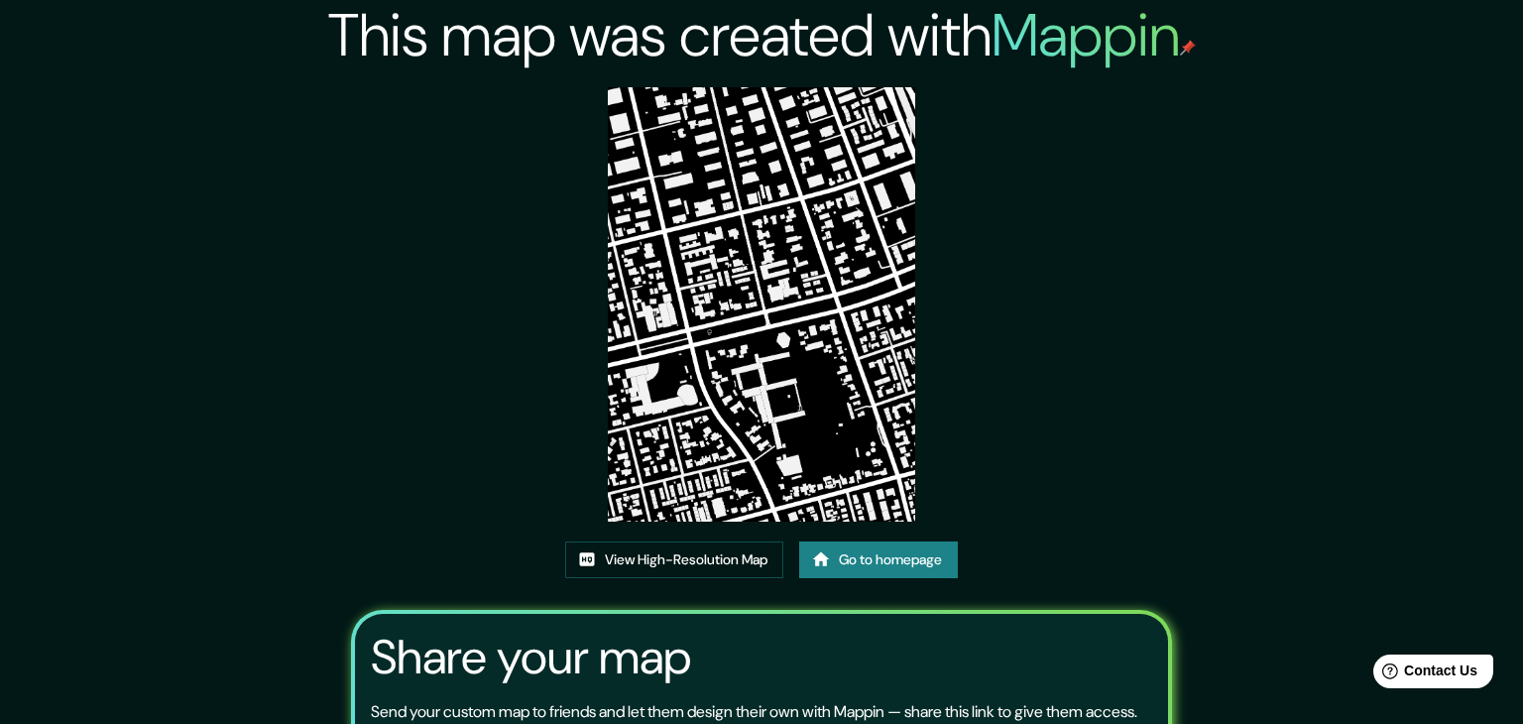
click at [643, 116] on div "This map was created with Mappin View High-Resolution Map Go to homepage Share …" at bounding box center [762, 453] width 868 height 906
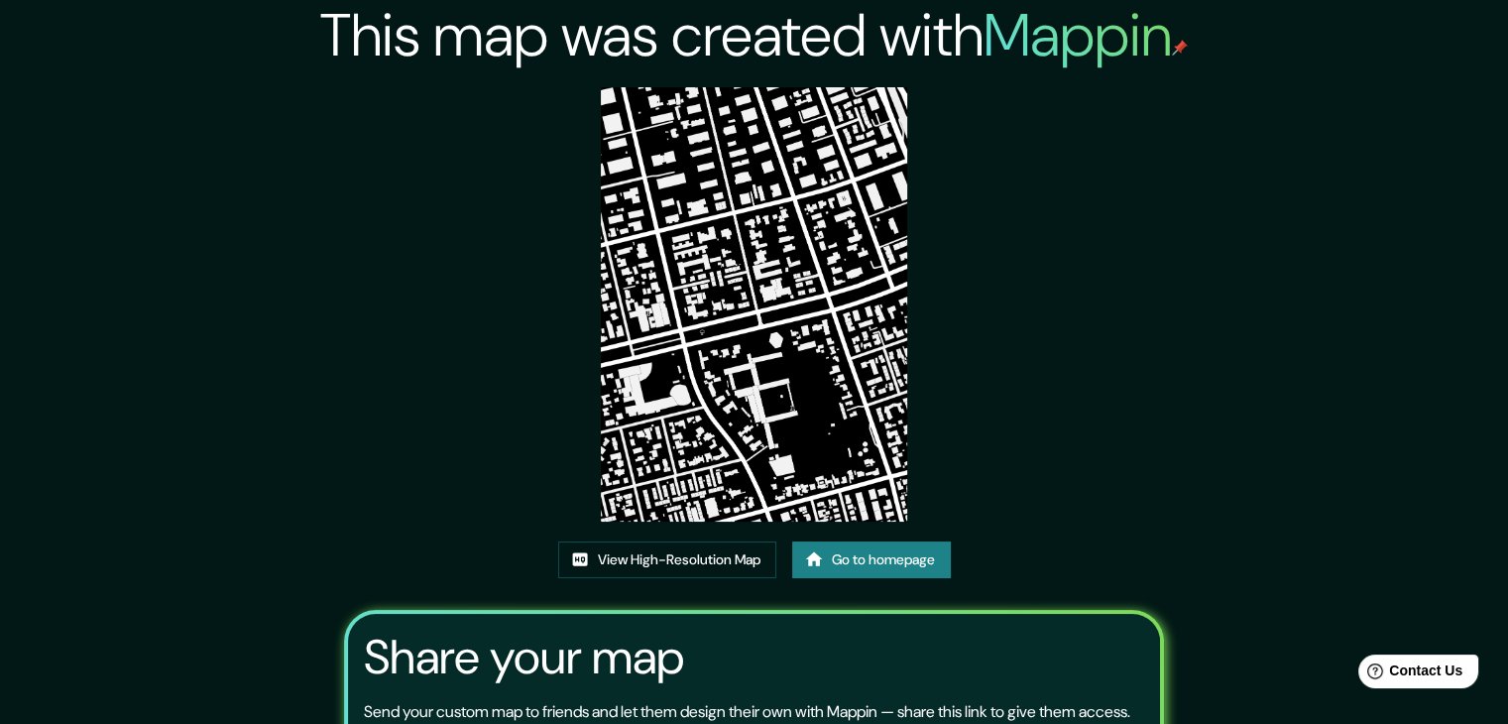
click at [646, 131] on img at bounding box center [754, 304] width 307 height 434
click at [641, 564] on link "View High-Resolution Map" at bounding box center [667, 560] width 218 height 37
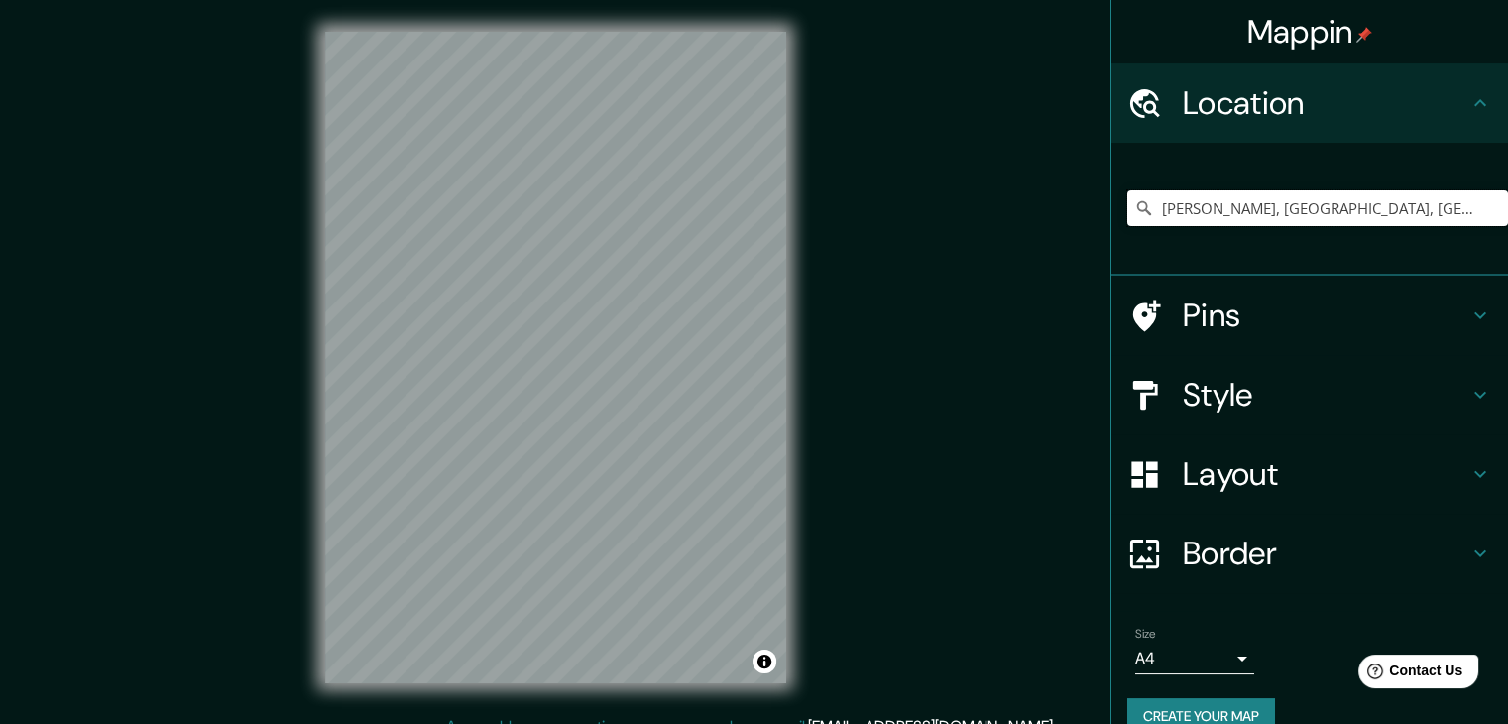
click at [1229, 205] on input "[PERSON_NAME], [GEOGRAPHIC_DATA], [GEOGRAPHIC_DATA][PERSON_NAME] 7550000, [GEOG…" at bounding box center [1318, 208] width 381 height 36
click at [1266, 216] on input "[PERSON_NAME], [GEOGRAPHIC_DATA], [GEOGRAPHIC_DATA][PERSON_NAME] 7550000, [GEOG…" at bounding box center [1318, 208] width 381 height 36
drag, startPoint x: 1442, startPoint y: 215, endPoint x: 1012, endPoint y: 234, distance: 430.8
click at [1012, 234] on div "Mappin Location [GEOGRAPHIC_DATA], [GEOGRAPHIC_DATA], [GEOGRAPHIC_DATA][PERSON_…" at bounding box center [754, 373] width 1508 height 747
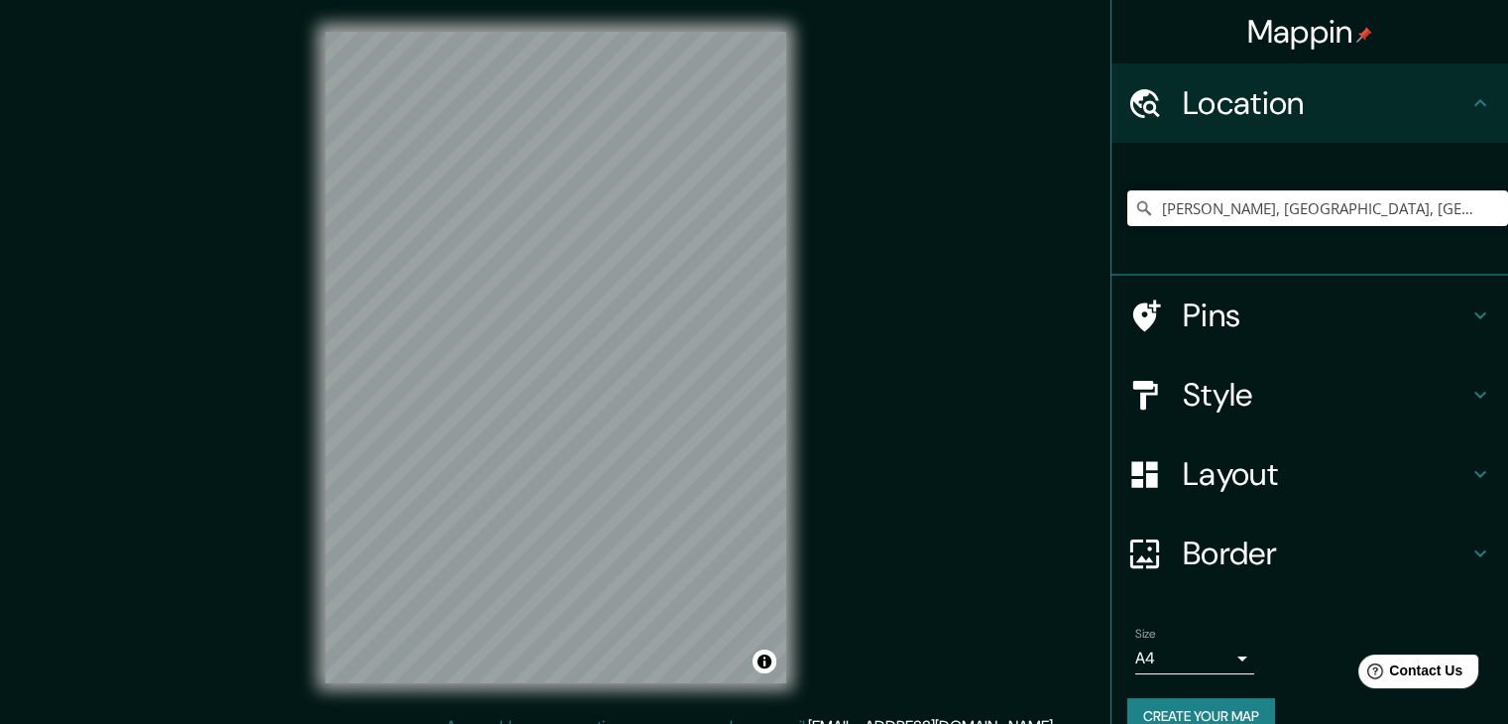
click at [1466, 203] on input "[PERSON_NAME], [GEOGRAPHIC_DATA], [GEOGRAPHIC_DATA][PERSON_NAME] 7550000, [GEOG…" at bounding box center [1318, 208] width 381 height 36
drag, startPoint x: 1460, startPoint y: 208, endPoint x: 825, endPoint y: 204, distance: 634.7
click at [828, 205] on div "Mappin Location [GEOGRAPHIC_DATA], [GEOGRAPHIC_DATA], [GEOGRAPHIC_DATA][PERSON_…" at bounding box center [754, 373] width 1508 height 747
type input "[PERSON_NAME] 7550000, [GEOGRAPHIC_DATA]"
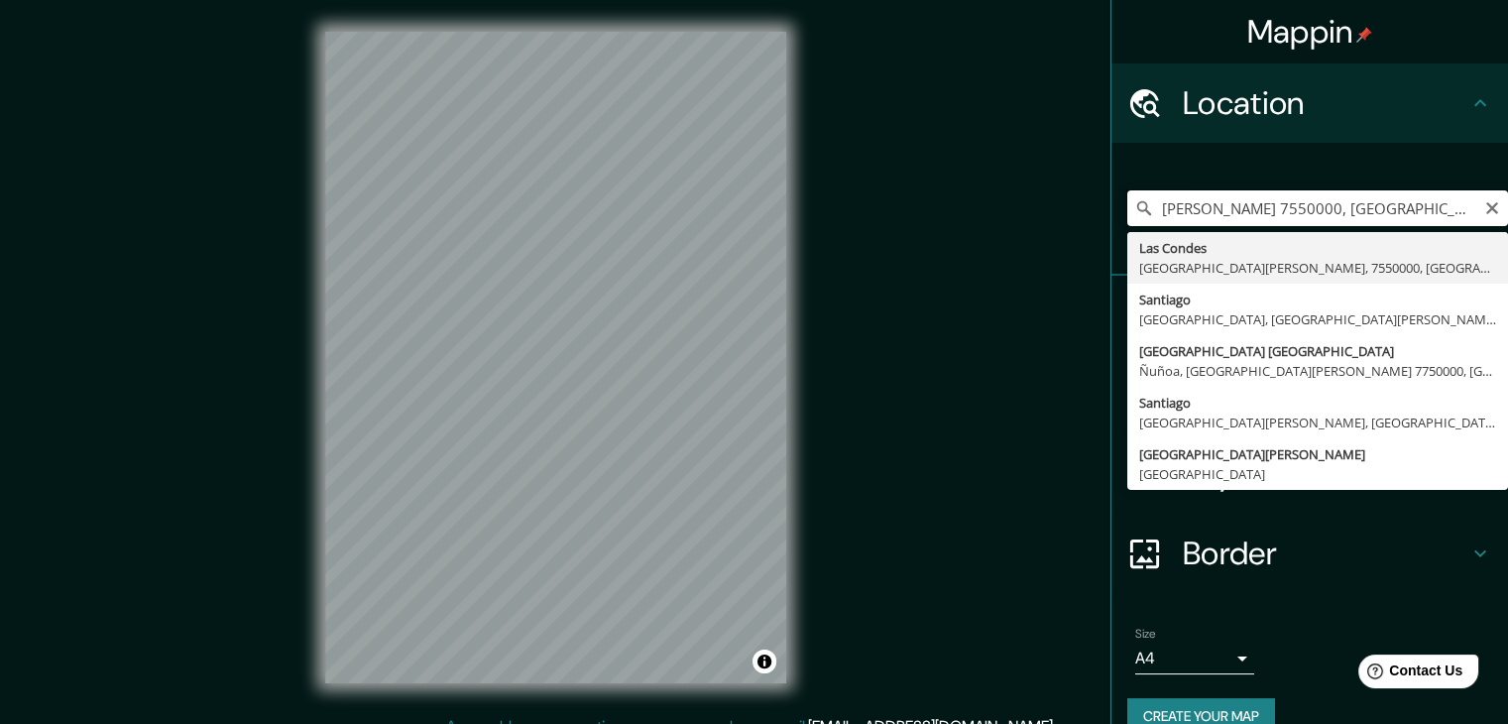
drag, startPoint x: 1341, startPoint y: 196, endPoint x: 972, endPoint y: 205, distance: 369.0
click at [973, 205] on div "Mappin Location [PERSON_NAME][GEOGRAPHIC_DATA] 7550000, [GEOGRAPHIC_DATA] [GEOG…" at bounding box center [754, 373] width 1508 height 747
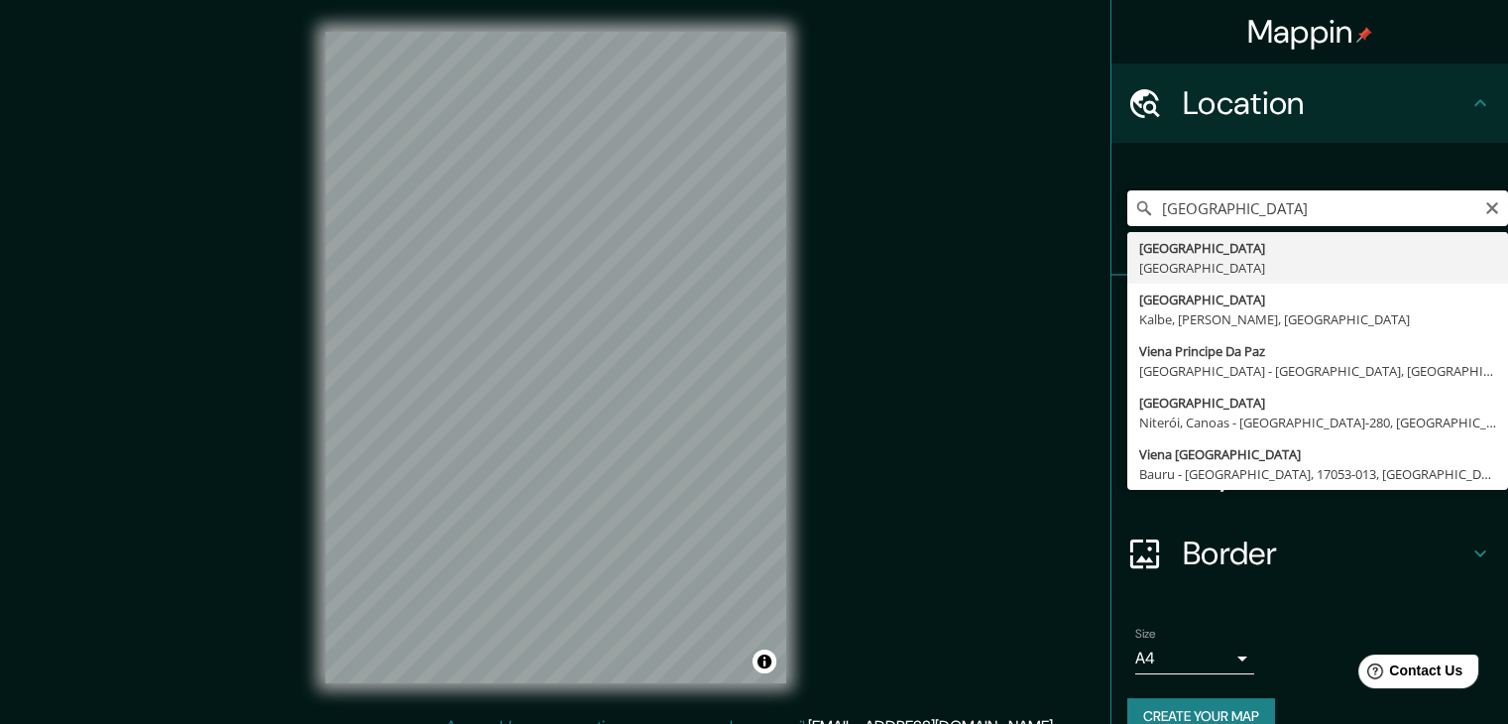
type input "[GEOGRAPHIC_DATA]"
click at [1231, 224] on input "[GEOGRAPHIC_DATA]" at bounding box center [1318, 208] width 381 height 36
drag, startPoint x: 1230, startPoint y: 204, endPoint x: 1028, endPoint y: 220, distance: 202.0
click at [1037, 225] on div "Mappin Location VIENA Viena Austria Vienau Kalbe, Sajonia-Anhalt, Alemania Vien…" at bounding box center [754, 373] width 1508 height 747
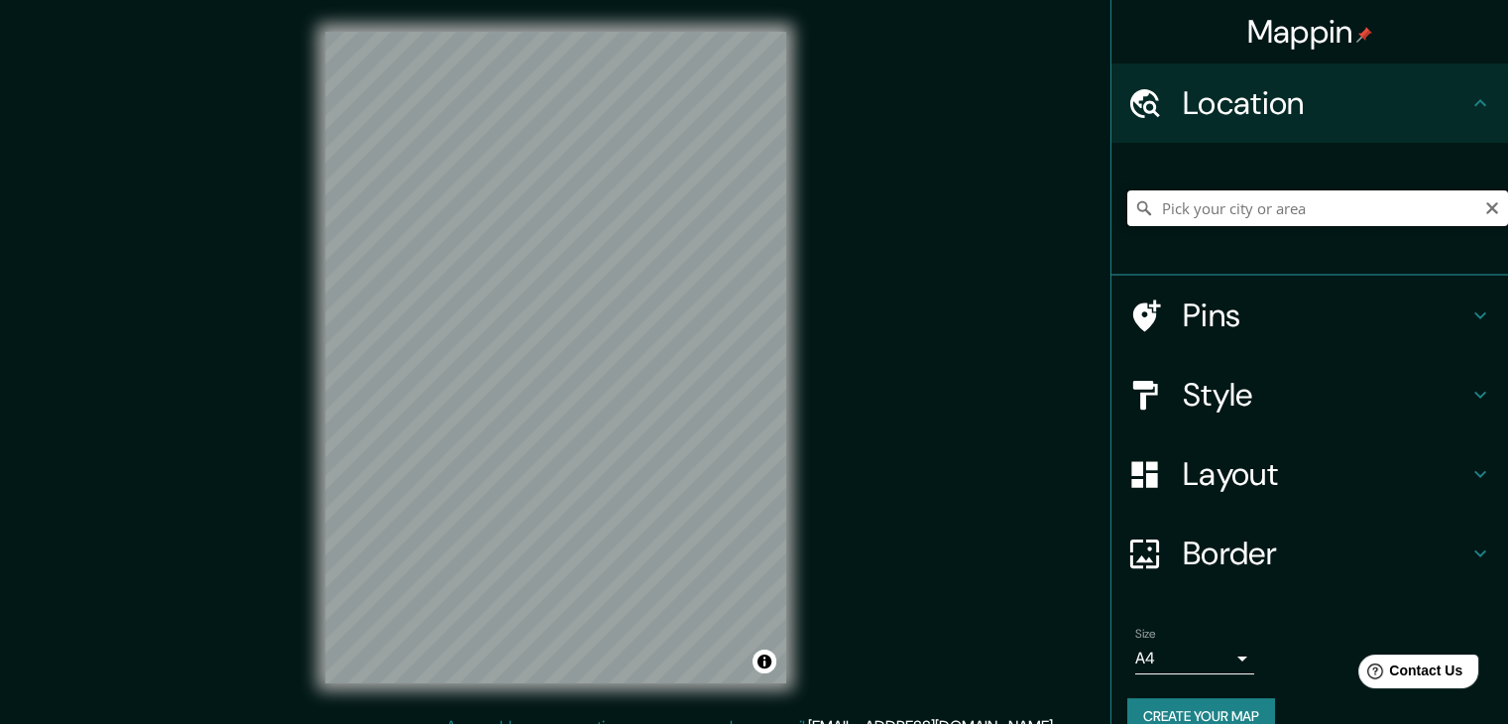
paste input "48.181905, 16.382853"
click at [1334, 207] on input "48.181905, 16.382853" at bounding box center [1318, 208] width 381 height 36
click at [1147, 207] on input "48.181905, 16.382853" at bounding box center [1318, 208] width 381 height 36
click at [1228, 210] on input "48.181905, 16.382853" at bounding box center [1318, 208] width 381 height 36
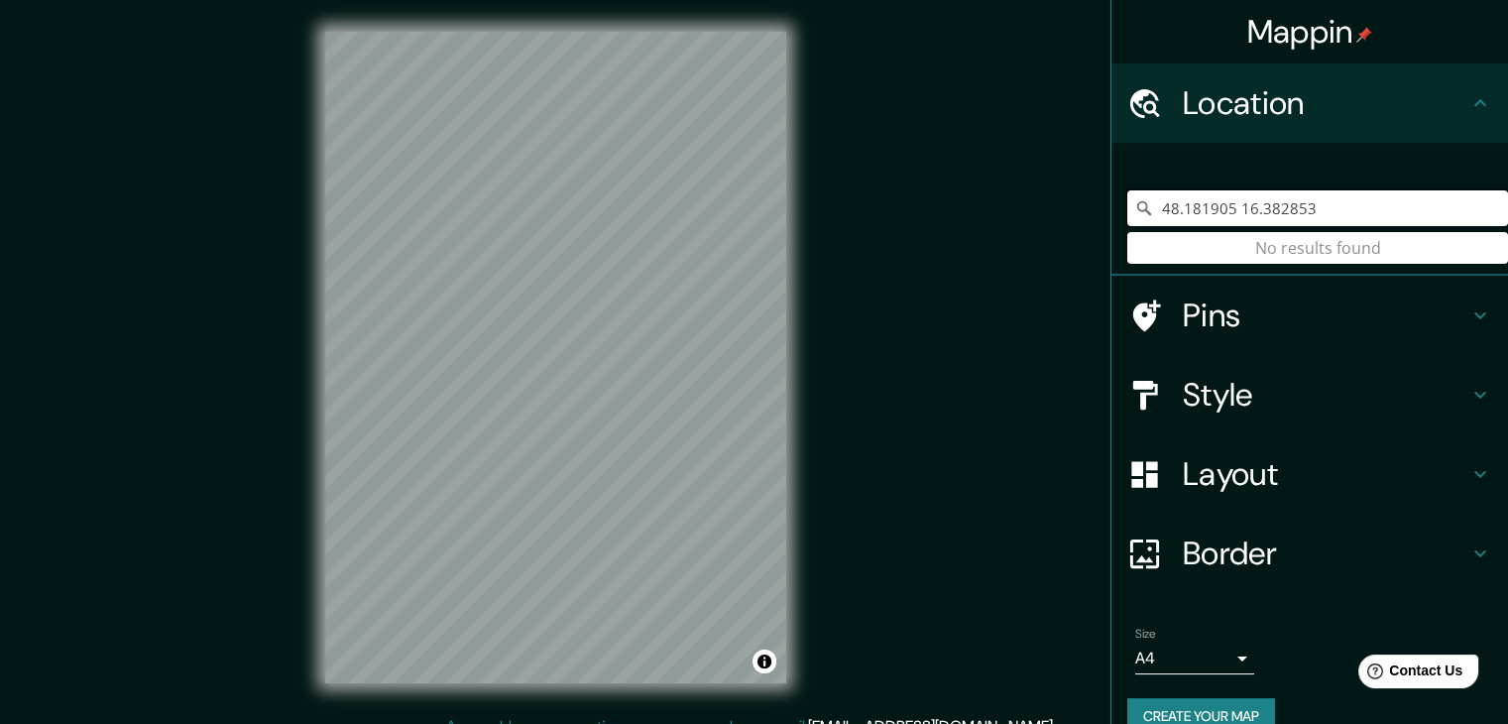
drag, startPoint x: 1306, startPoint y: 206, endPoint x: 1226, endPoint y: 182, distance: 83.8
click at [1226, 182] on div "48.181905 16.382853 No results found" at bounding box center [1318, 208] width 381 height 99
click at [1170, 201] on input "48.181905" at bounding box center [1318, 208] width 381 height 36
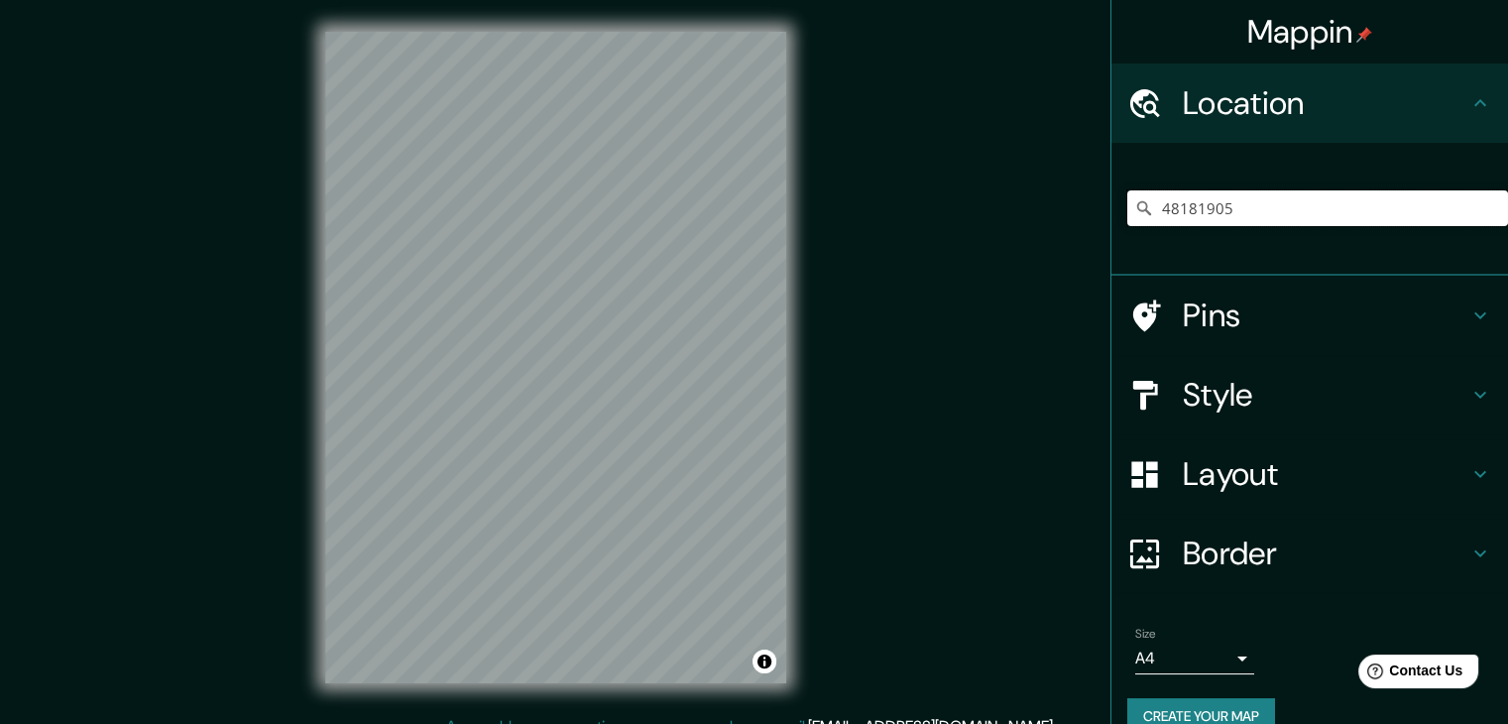
drag, startPoint x: 1255, startPoint y: 214, endPoint x: 942, endPoint y: 219, distance: 312.4
click at [944, 219] on div "Mappin Location 48181905 No results found Pins Style Layout Border Choose a bor…" at bounding box center [754, 373] width 1508 height 747
paste input "Bloch-Bauer-Promenade 13, 1100 Wien, Austria"
type input "Bloch-Bauer-Promenade 13, 1100 Viena, Austria"
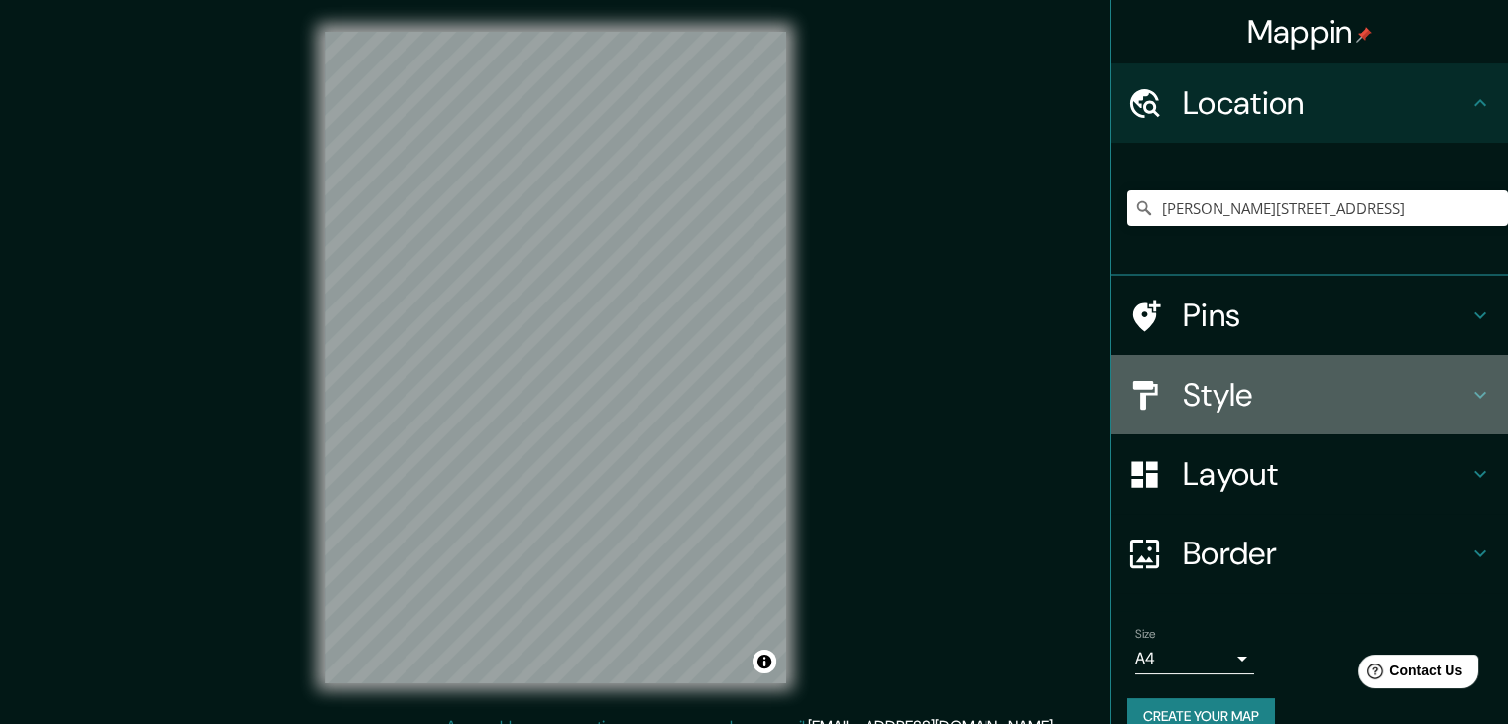
click at [1384, 410] on h4 "Style" at bounding box center [1326, 395] width 286 height 40
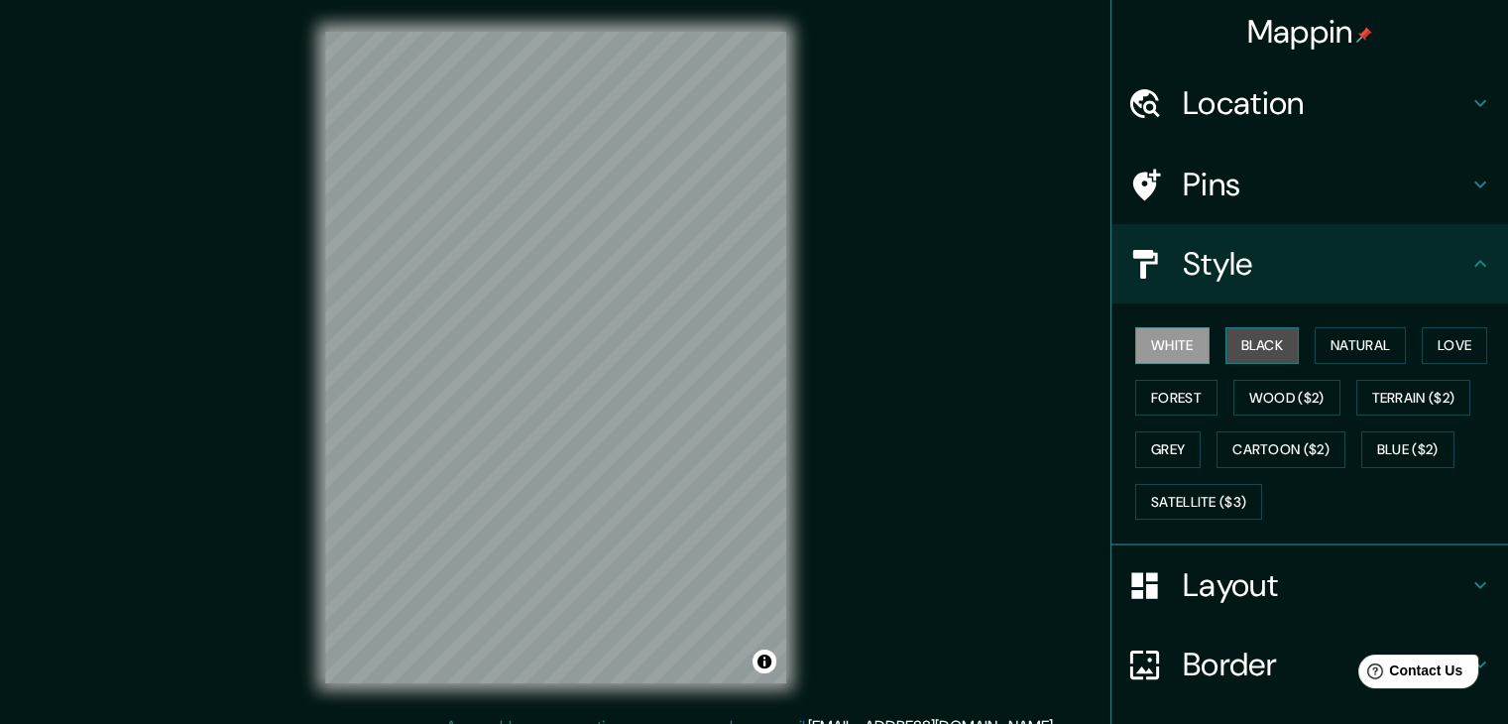
click at [1244, 358] on button "Black" at bounding box center [1263, 345] width 74 height 37
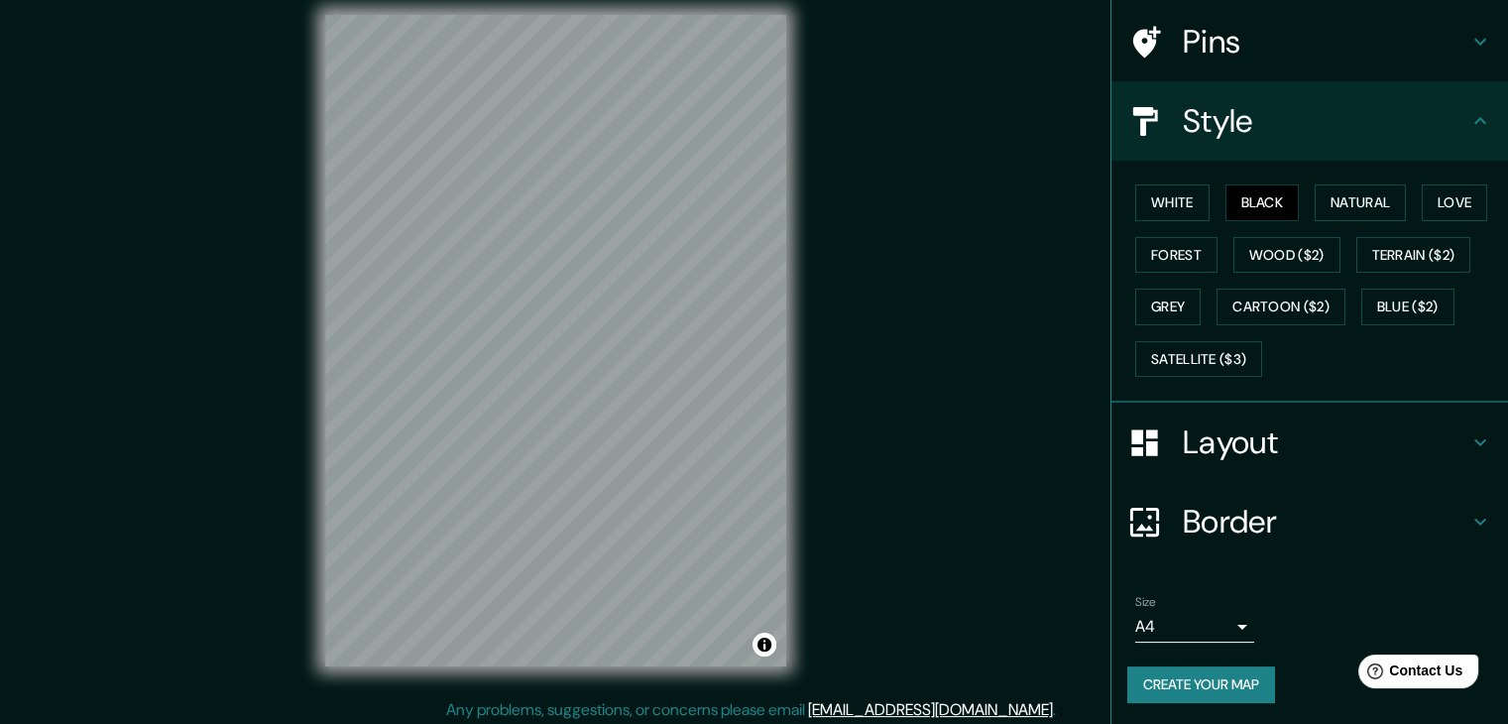
scroll to position [23, 0]
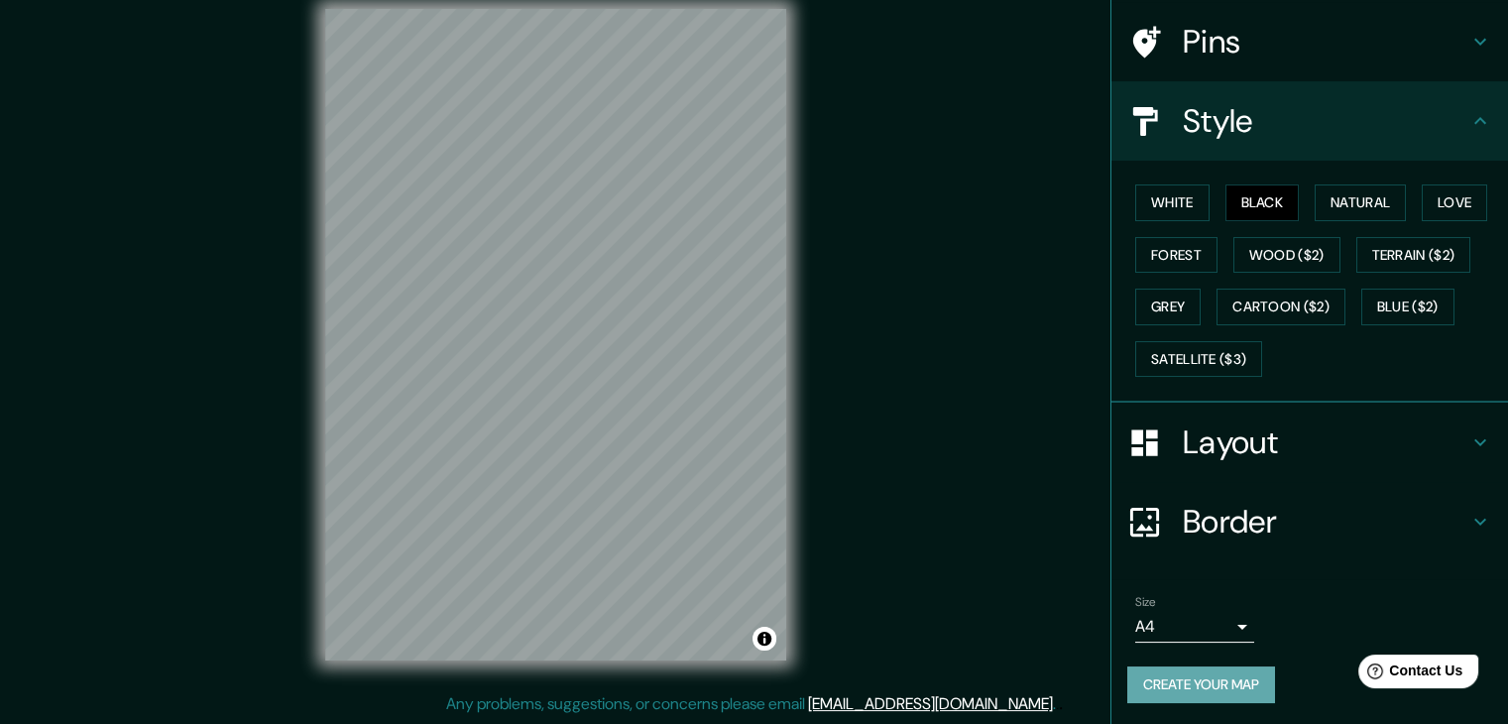
click at [1155, 683] on button "Create your map" at bounding box center [1202, 684] width 148 height 37
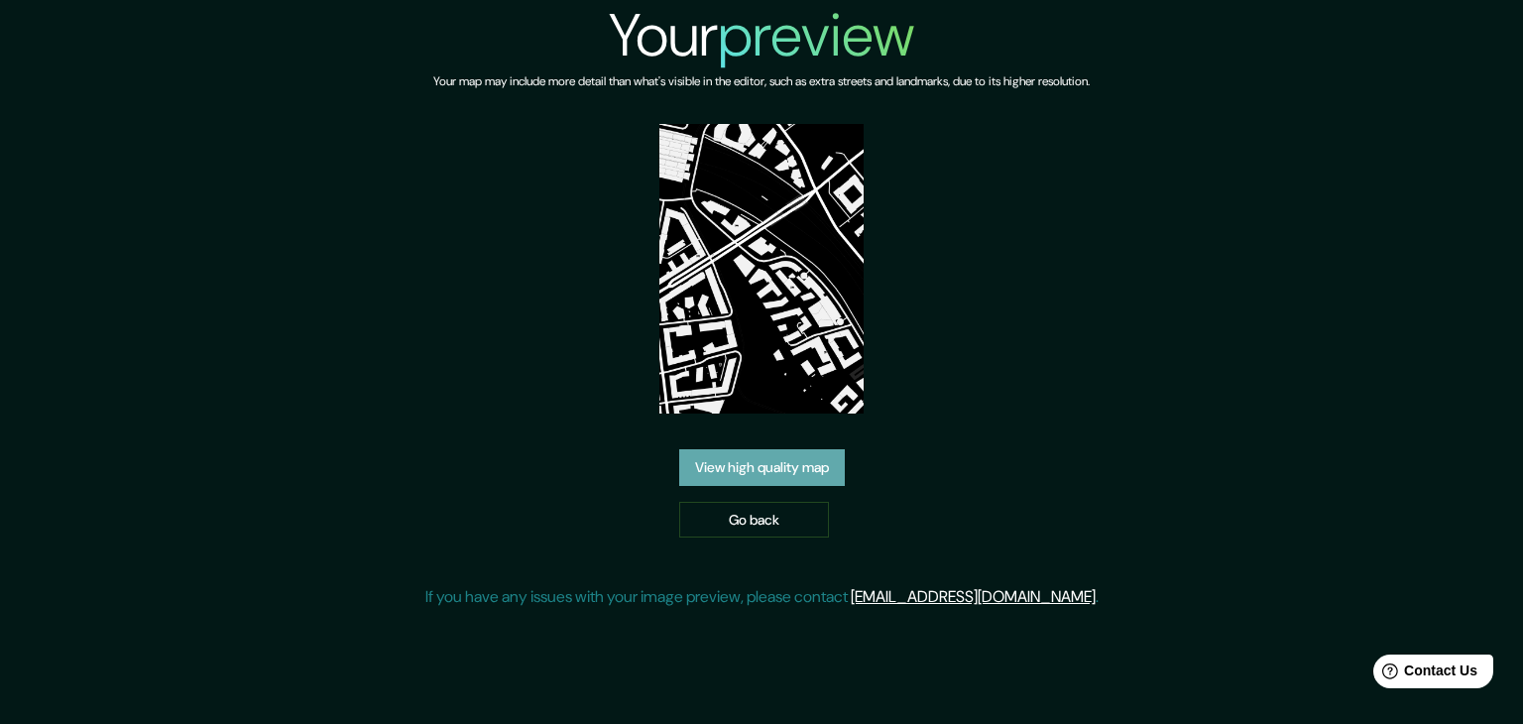
click at [764, 469] on link "View high quality map" at bounding box center [762, 467] width 166 height 37
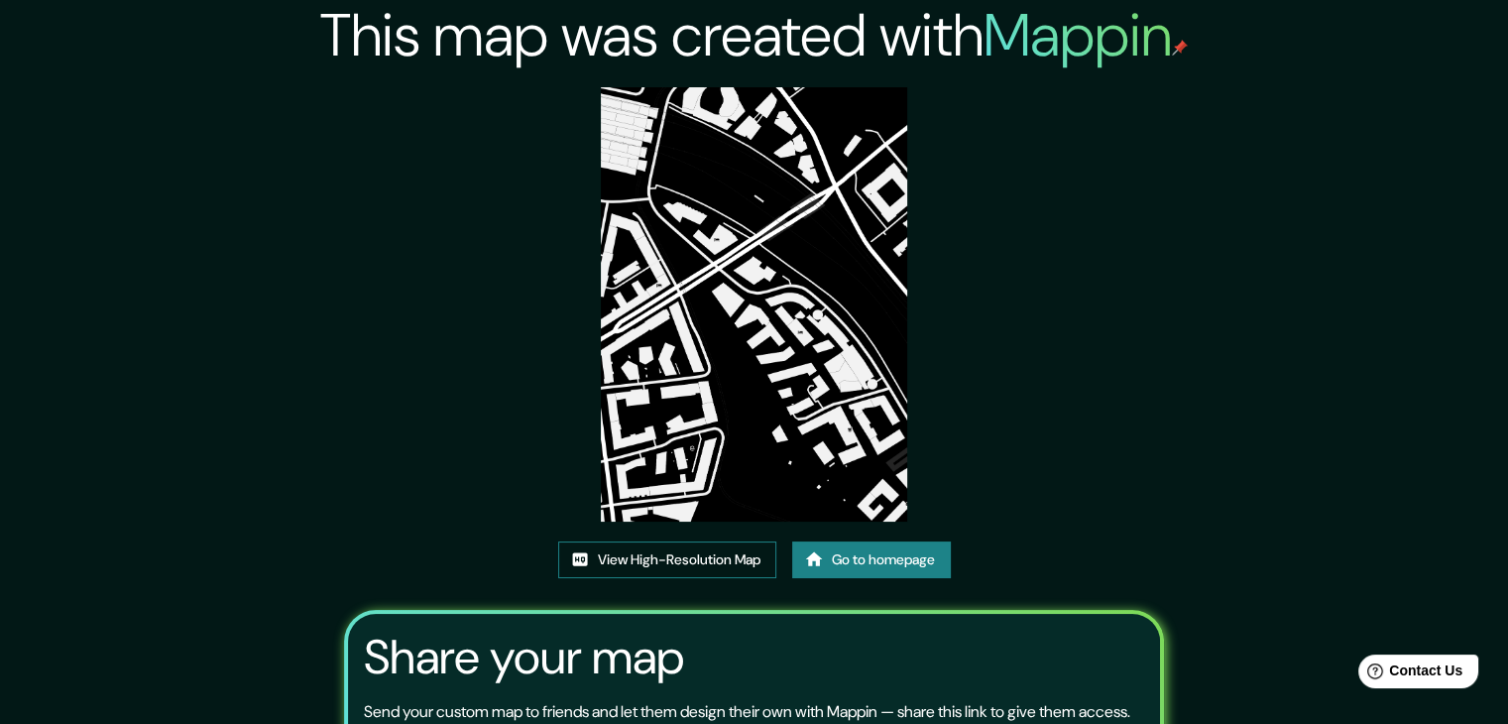
click at [740, 565] on link "View High-Resolution Map" at bounding box center [667, 560] width 218 height 37
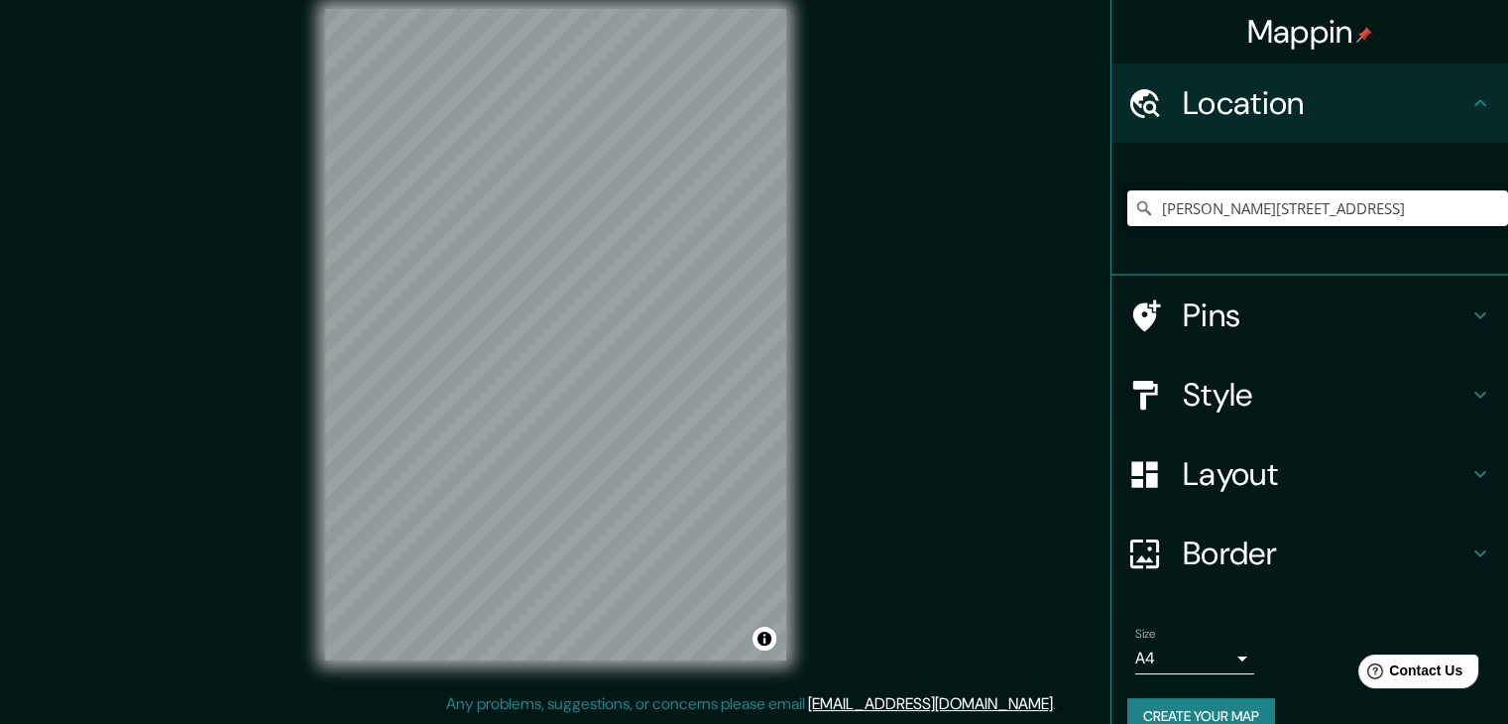
click at [1473, 209] on input "[PERSON_NAME][STREET_ADDRESS]" at bounding box center [1318, 208] width 381 height 36
click at [1351, 199] on input "[PERSON_NAME][STREET_ADDRESS]" at bounding box center [1318, 208] width 381 height 36
click at [1323, 194] on input "[PERSON_NAME][STREET_ADDRESS]" at bounding box center [1318, 208] width 381 height 36
drag, startPoint x: 1148, startPoint y: 208, endPoint x: 1522, endPoint y: 157, distance: 377.4
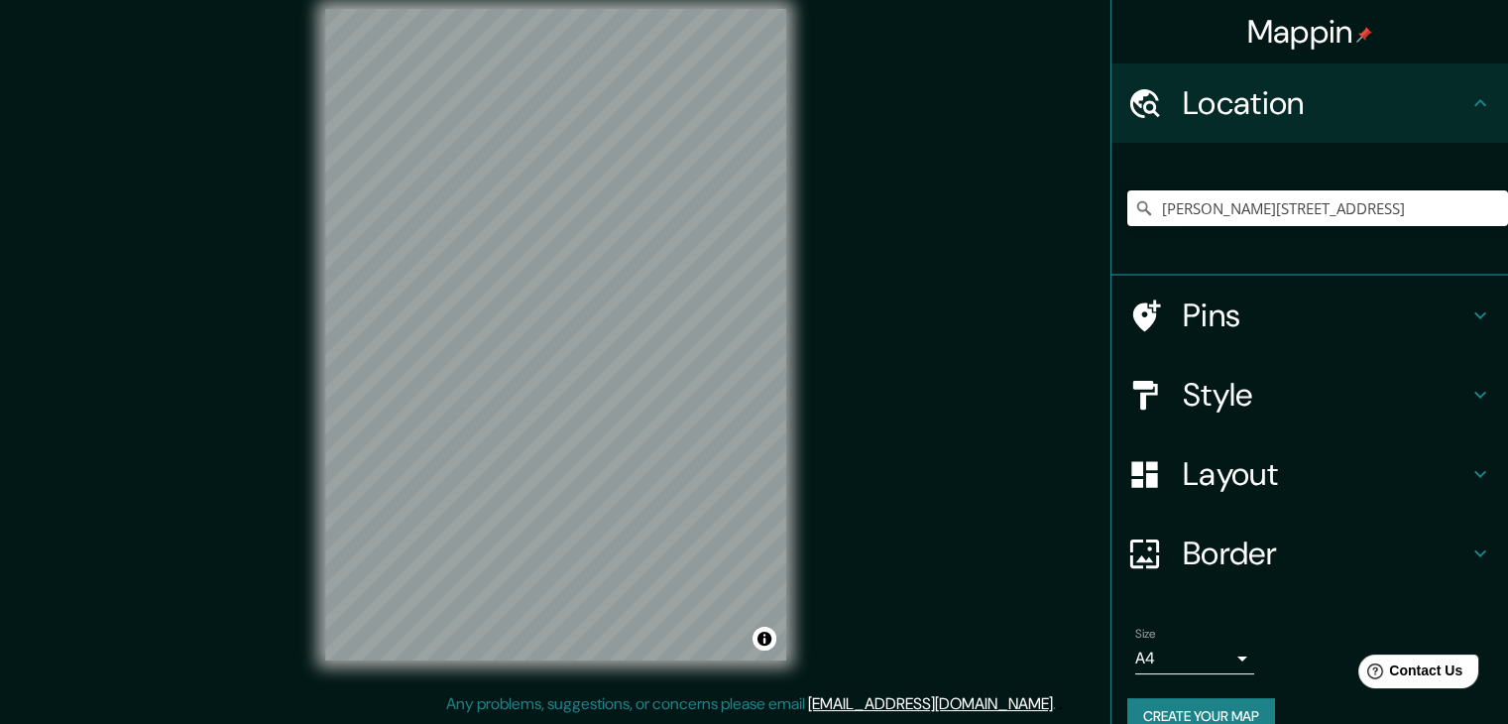
click at [1507, 157] on html "Mappin Location [PERSON_NAME][STREET_ADDRESS] Pins Style Layout Border Choose a…" at bounding box center [754, 339] width 1508 height 724
paste input "[PERSON_NAME][STREET_ADDRESS]"
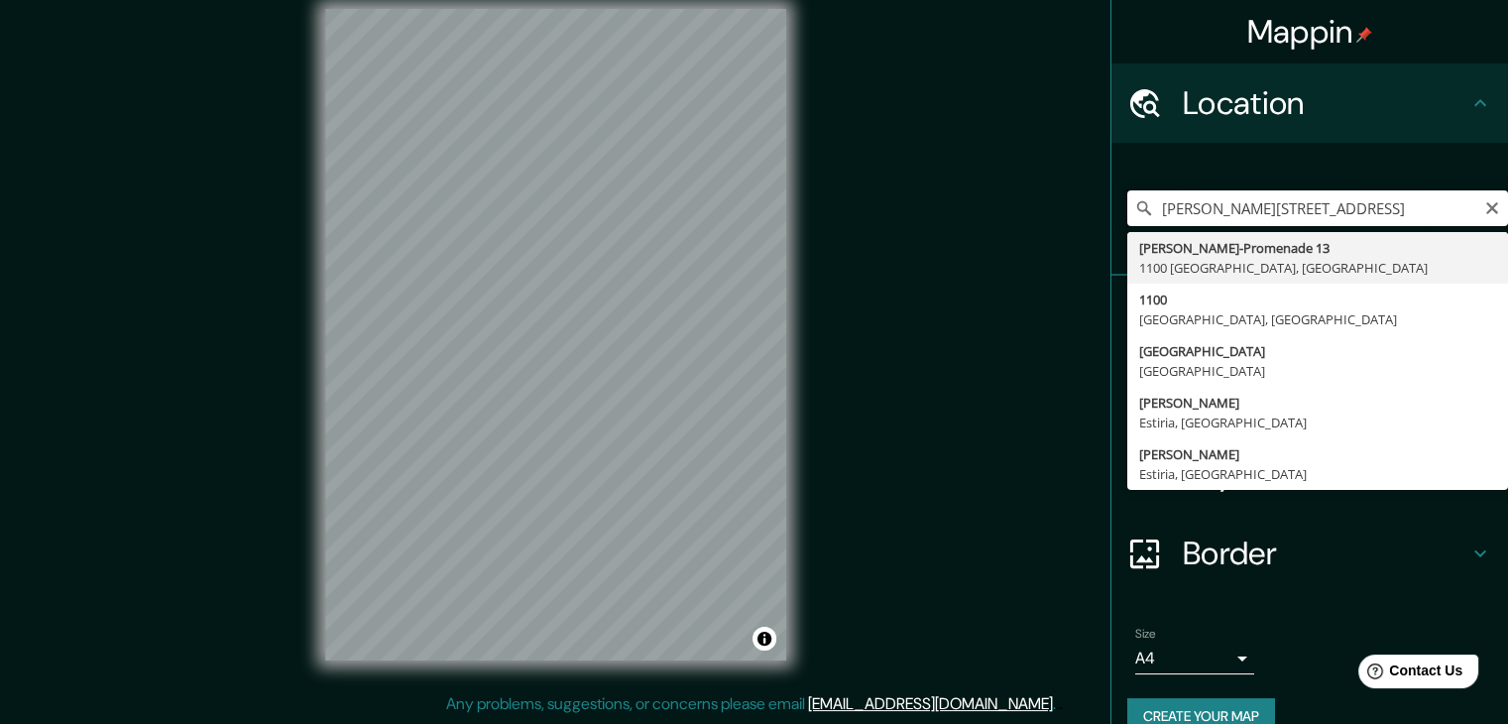
scroll to position [0, 16]
type input "[PERSON_NAME][STREET_ADDRESS]"
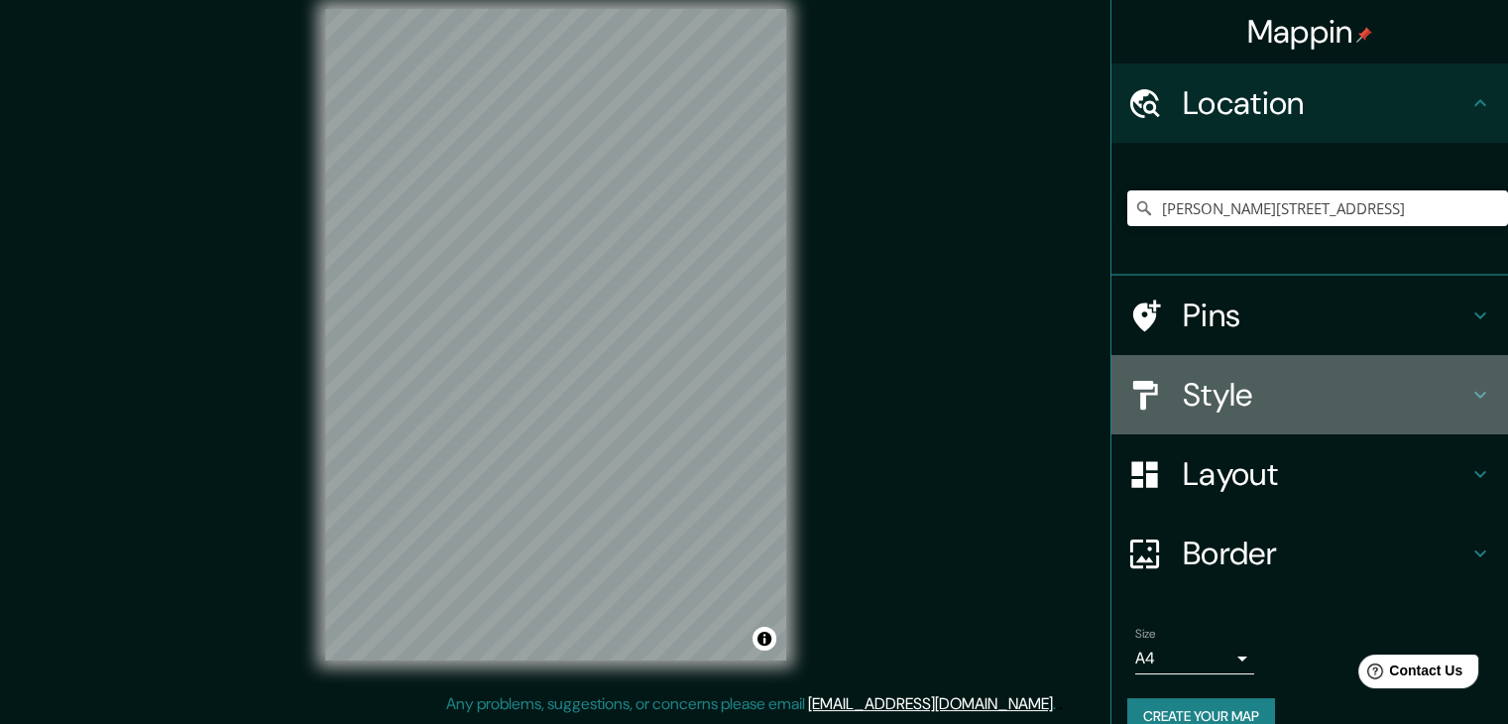
click at [1285, 405] on h4 "Style" at bounding box center [1326, 395] width 286 height 40
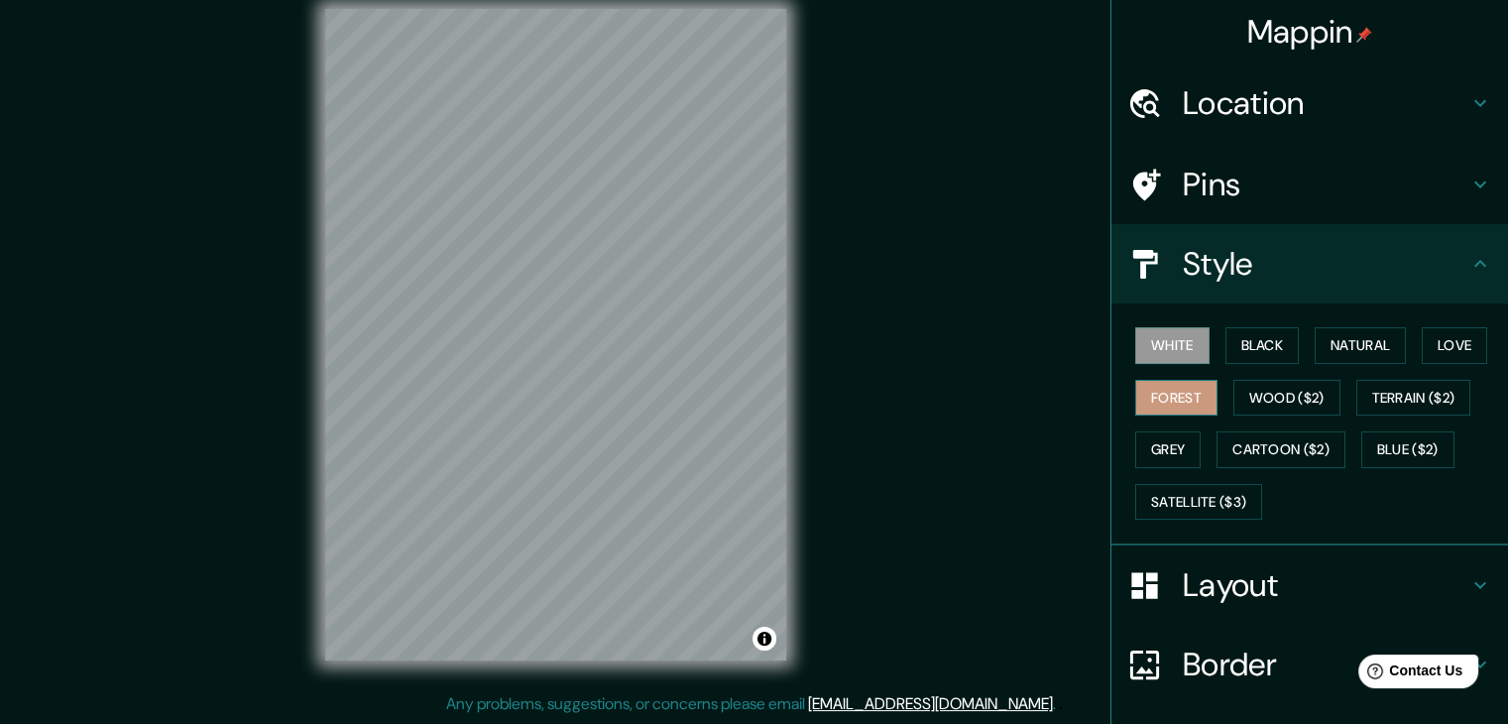
click at [1162, 394] on button "Forest" at bounding box center [1177, 398] width 82 height 37
click at [1165, 438] on button "Grey" at bounding box center [1168, 449] width 65 height 37
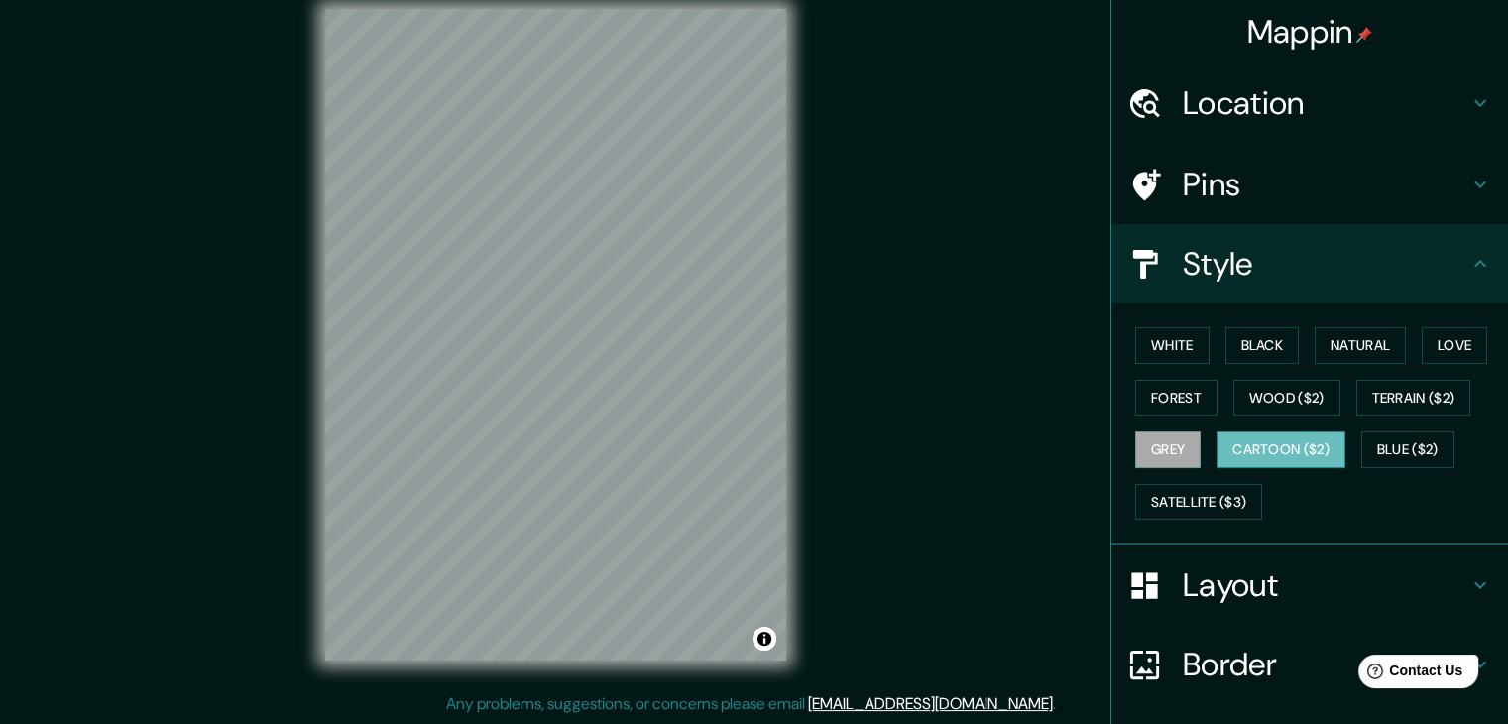
click at [1264, 448] on button "Cartoon ($2)" at bounding box center [1281, 449] width 129 height 37
click at [1388, 448] on button "Blue ($2)" at bounding box center [1408, 449] width 93 height 37
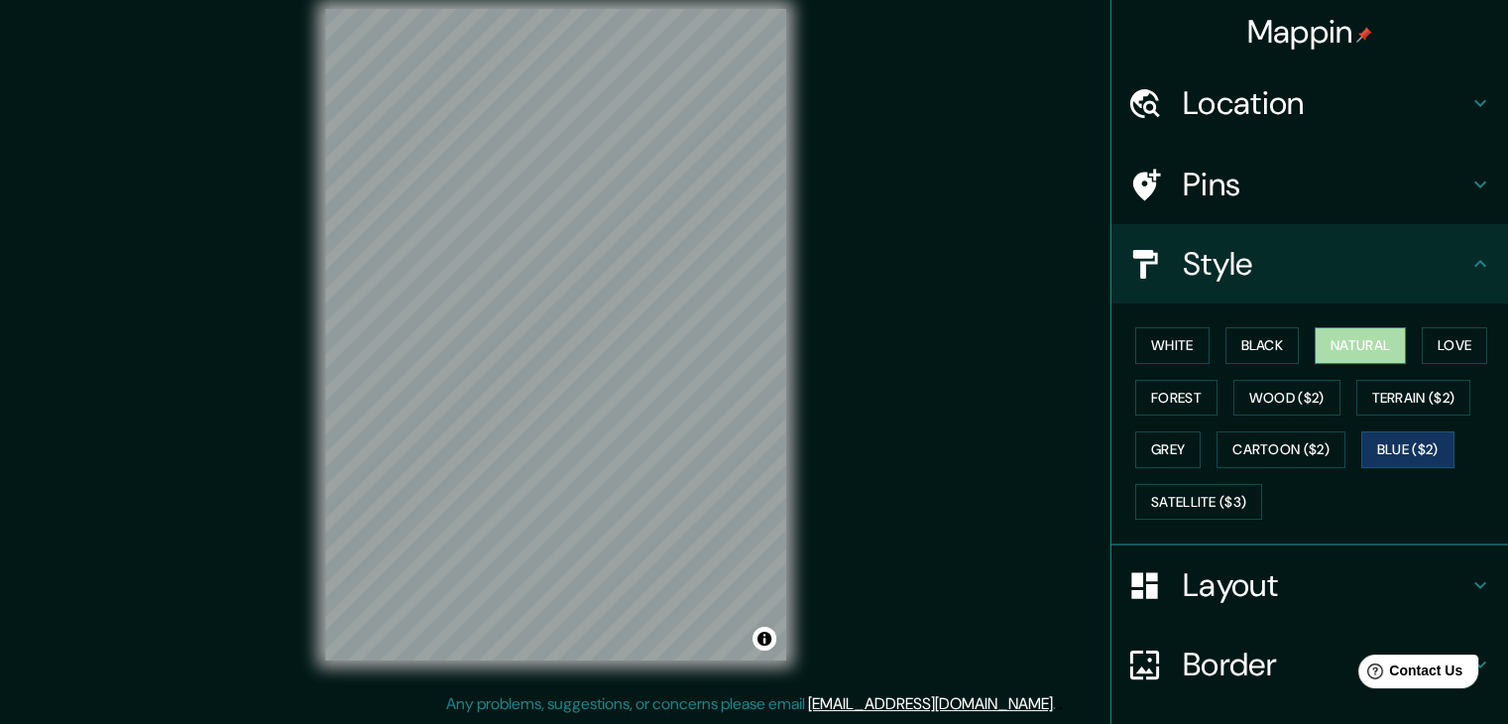
click at [1333, 354] on button "Natural" at bounding box center [1360, 345] width 91 height 37
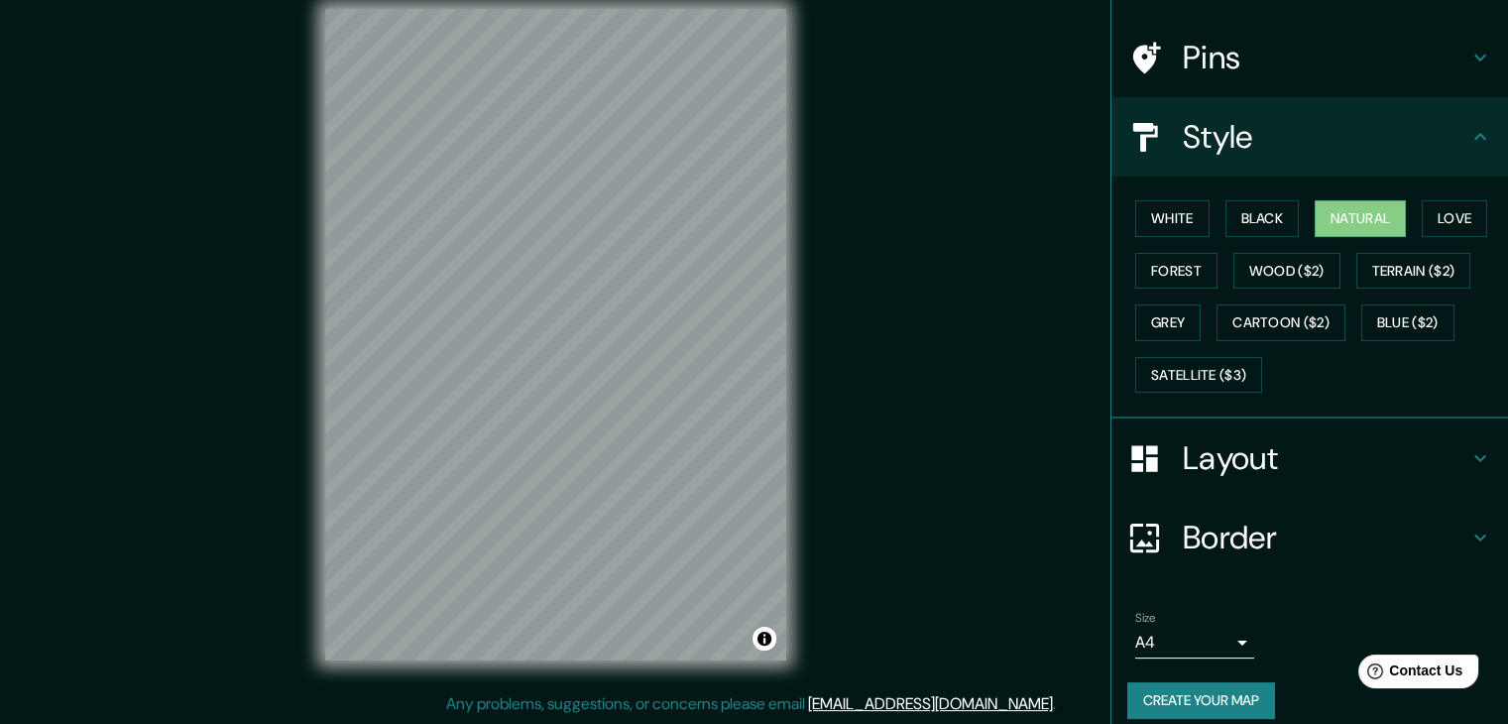
scroll to position [143, 0]
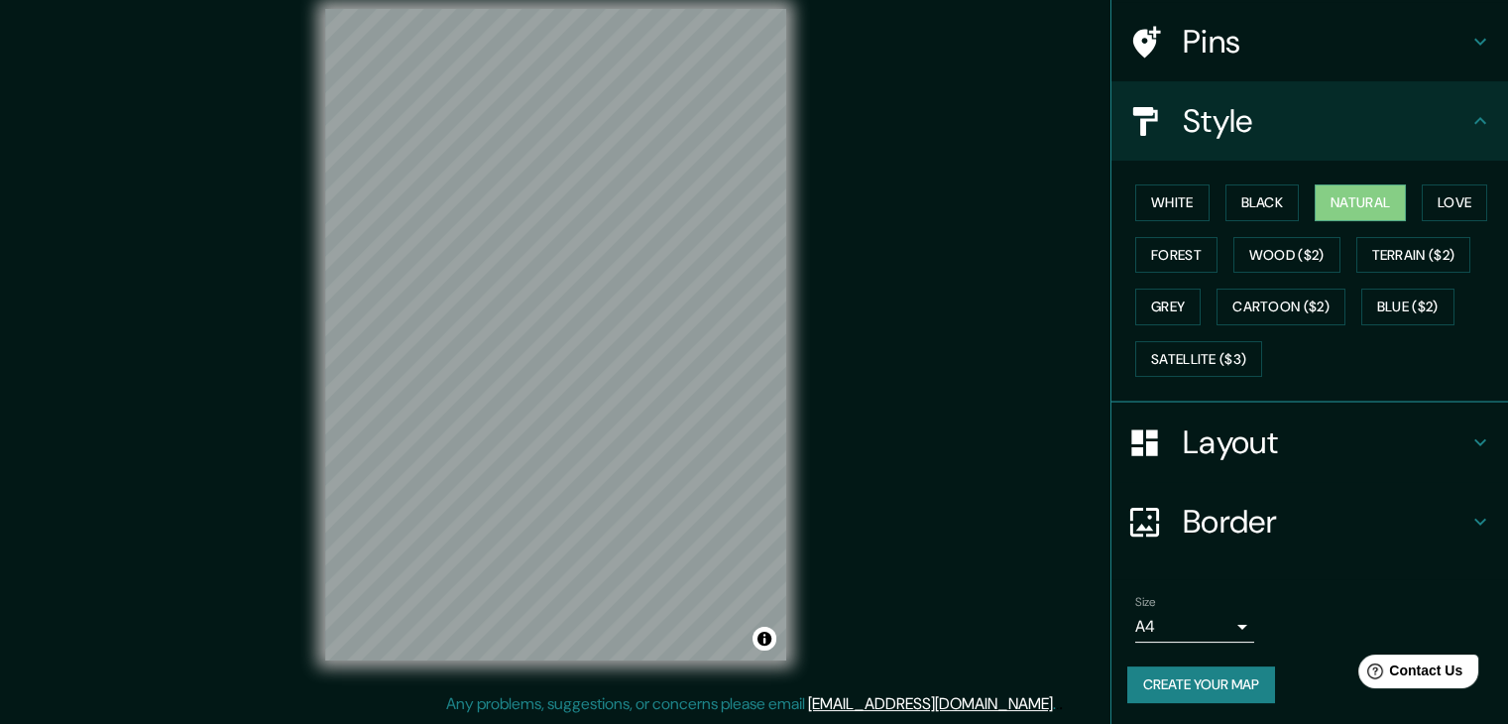
click at [1141, 687] on button "Create your map" at bounding box center [1202, 684] width 148 height 37
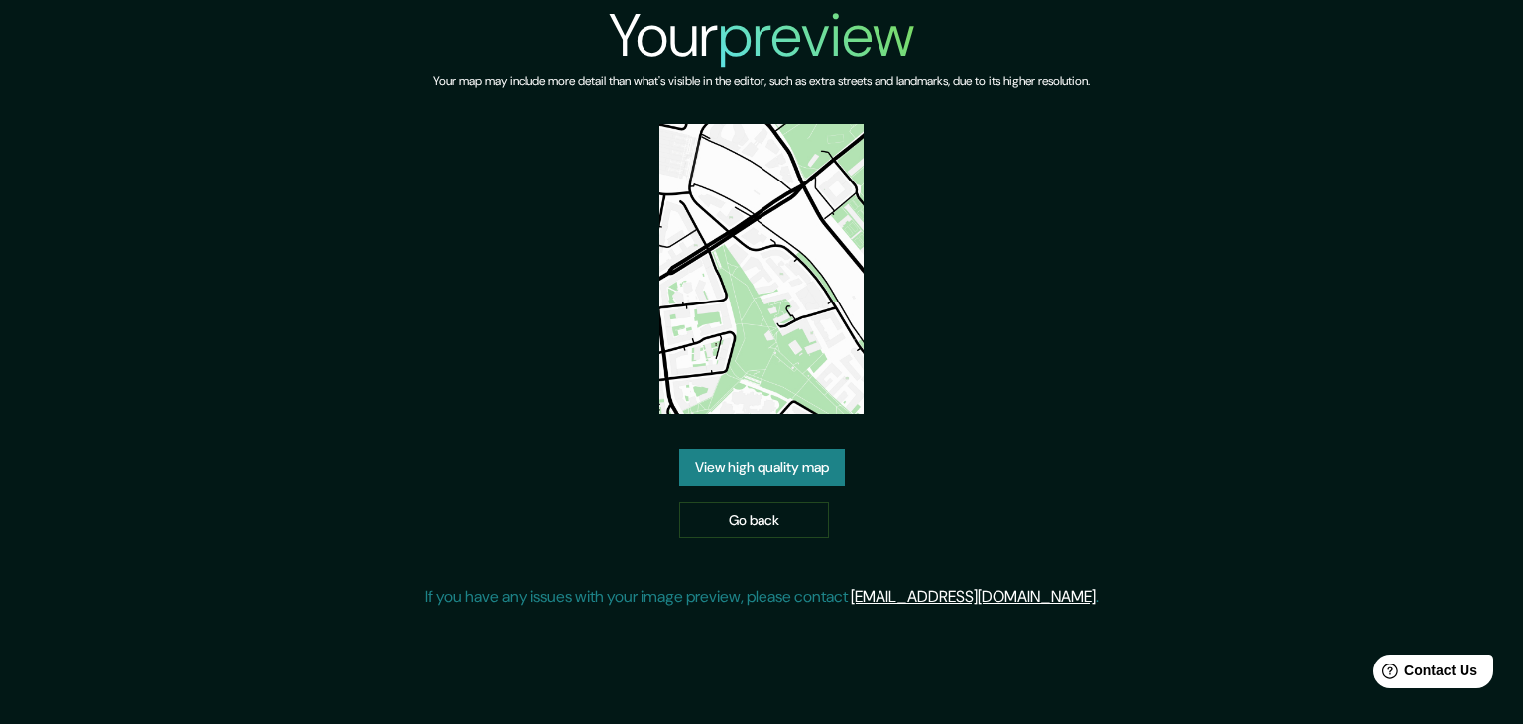
click at [782, 471] on link "View high quality map" at bounding box center [762, 467] width 166 height 37
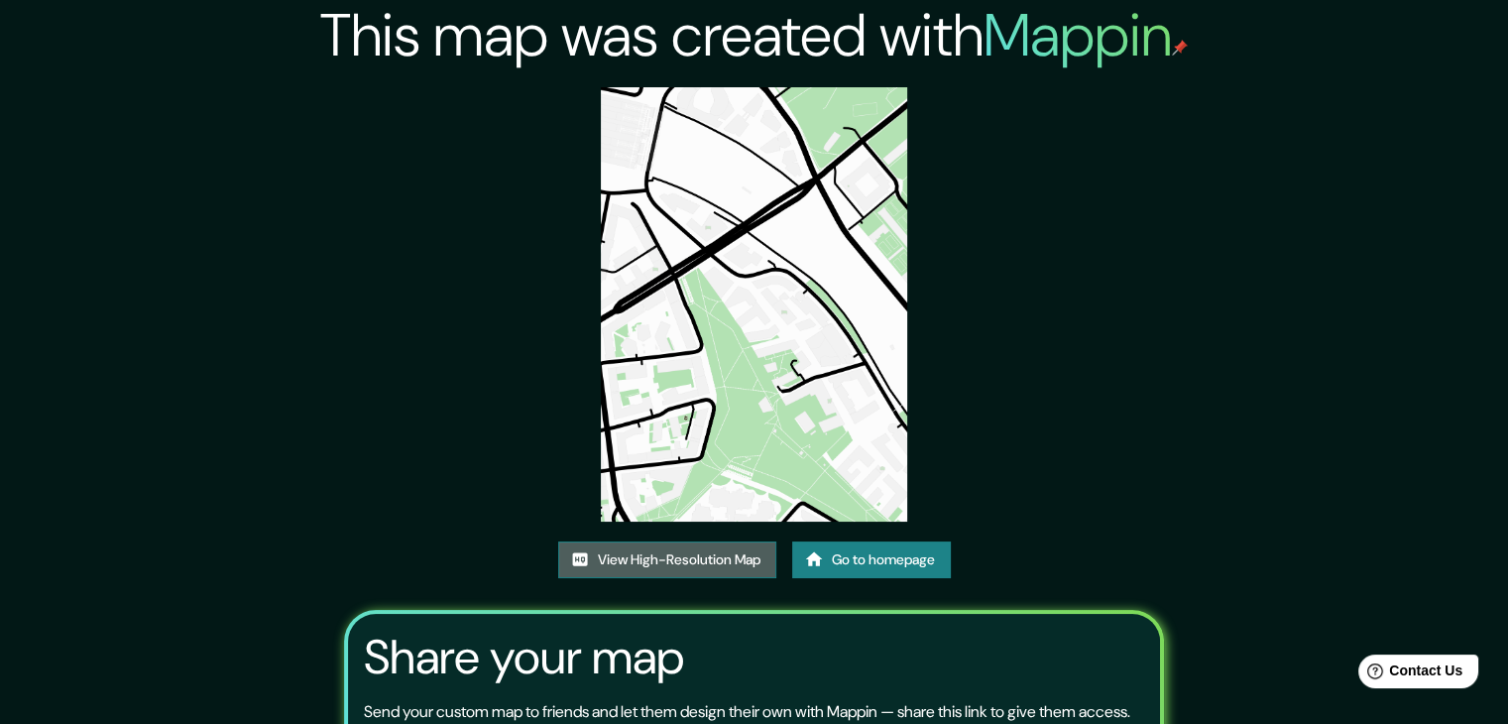
click at [652, 564] on link "View High-Resolution Map" at bounding box center [667, 560] width 218 height 37
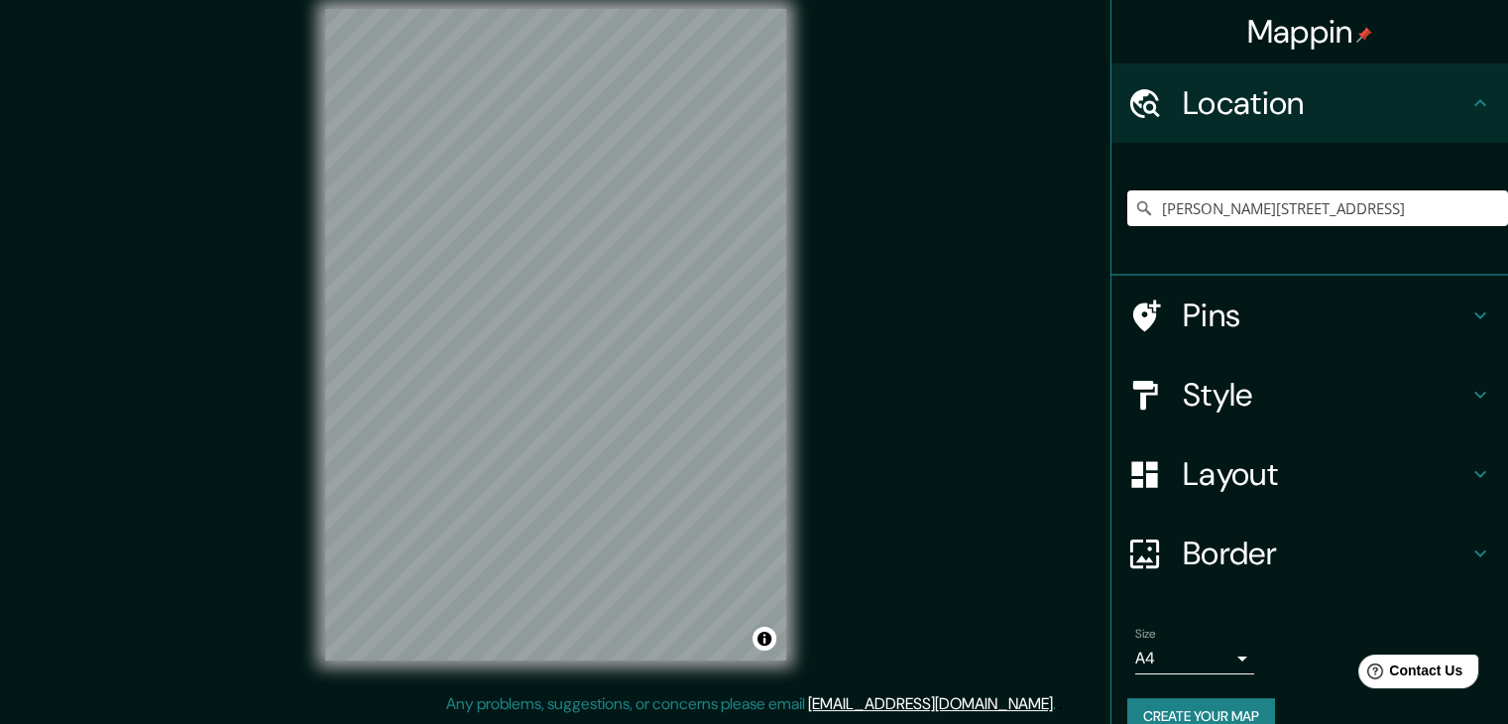
click at [1227, 653] on body "Mappin Location [PERSON_NAME][STREET_ADDRESS] Pins Style Layout Border Choose a…" at bounding box center [754, 339] width 1508 height 724
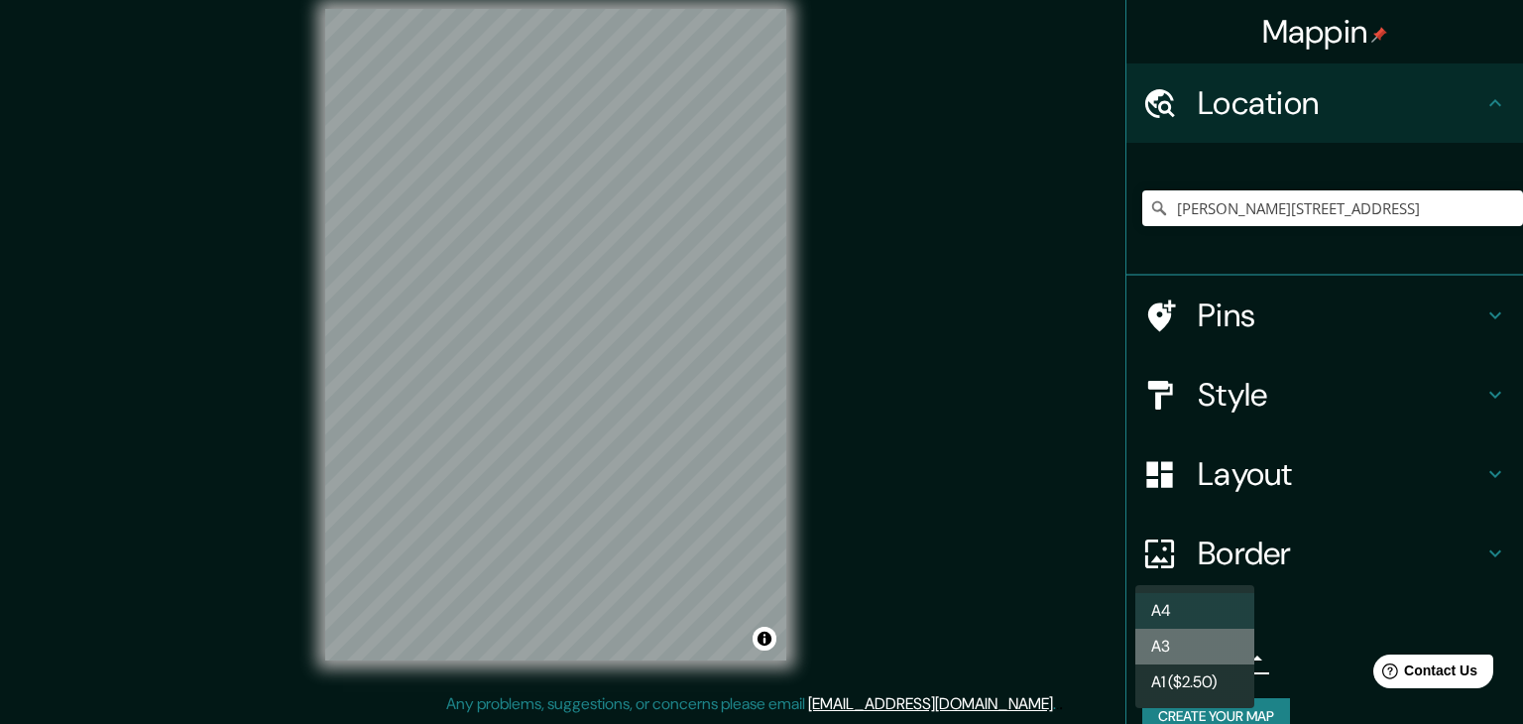
click at [1200, 658] on li "A3" at bounding box center [1195, 647] width 119 height 36
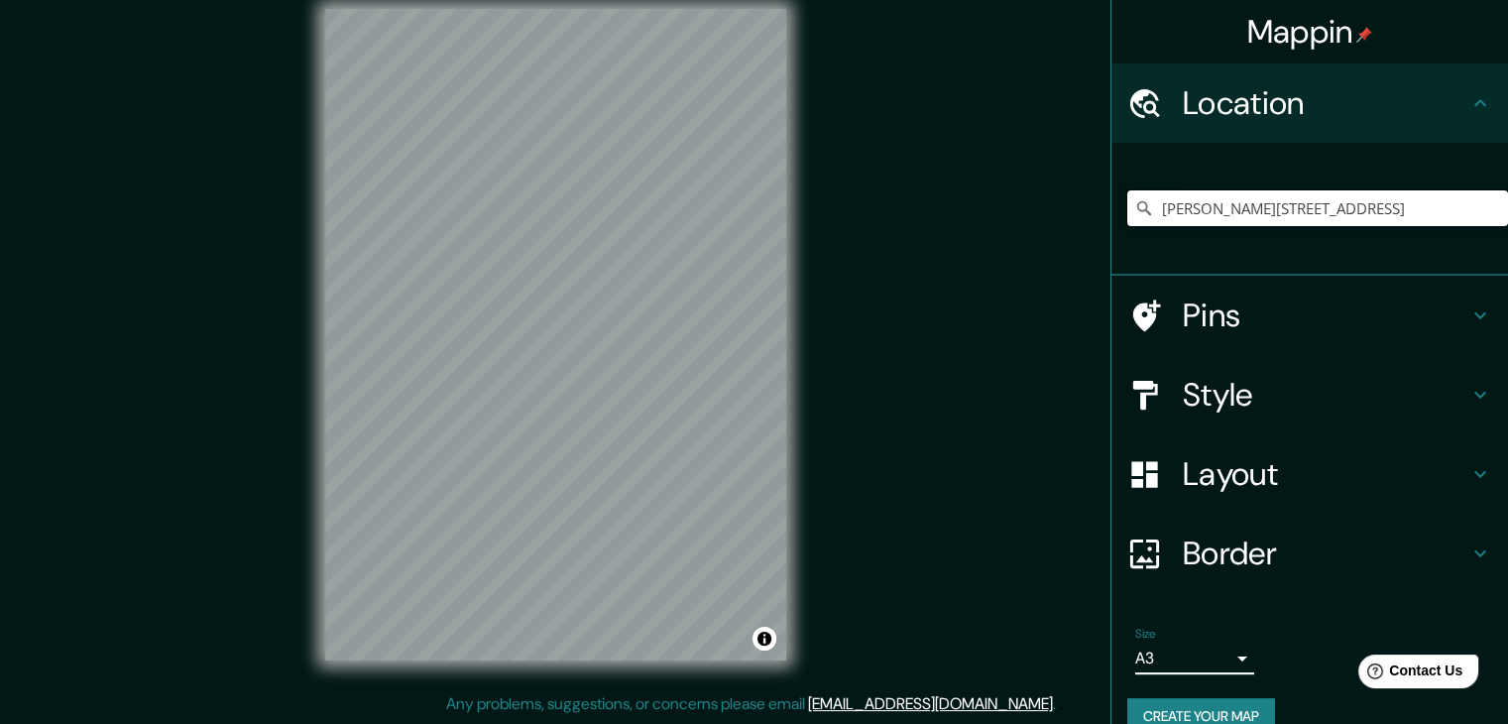
click at [1458, 212] on input "[PERSON_NAME][STREET_ADDRESS]" at bounding box center [1318, 208] width 381 height 36
click at [1416, 212] on input "[PERSON_NAME][STREET_ADDRESS]" at bounding box center [1318, 208] width 381 height 36
paste input "[GEOGRAPHIC_DATA]"
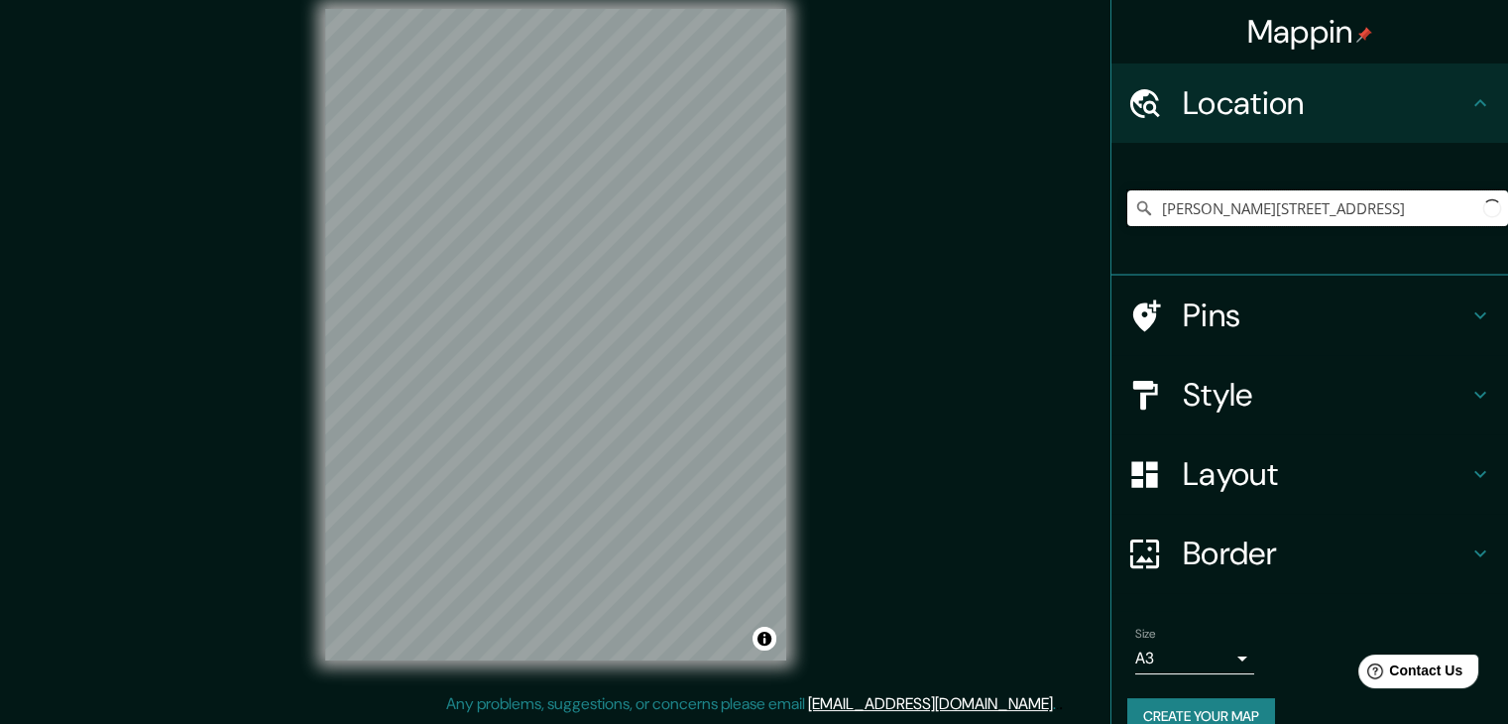
scroll to position [0, 16]
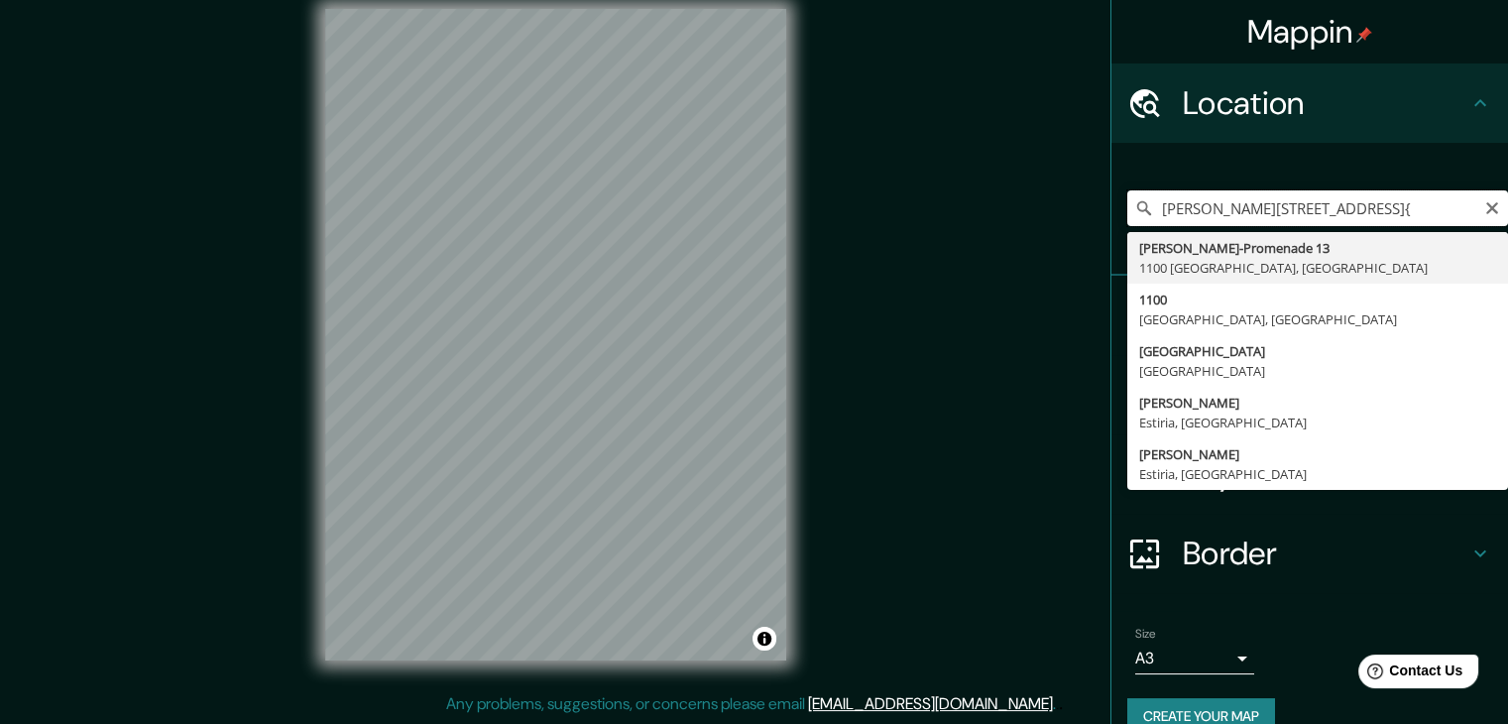
type input "[PERSON_NAME][STREET_ADDRESS]"
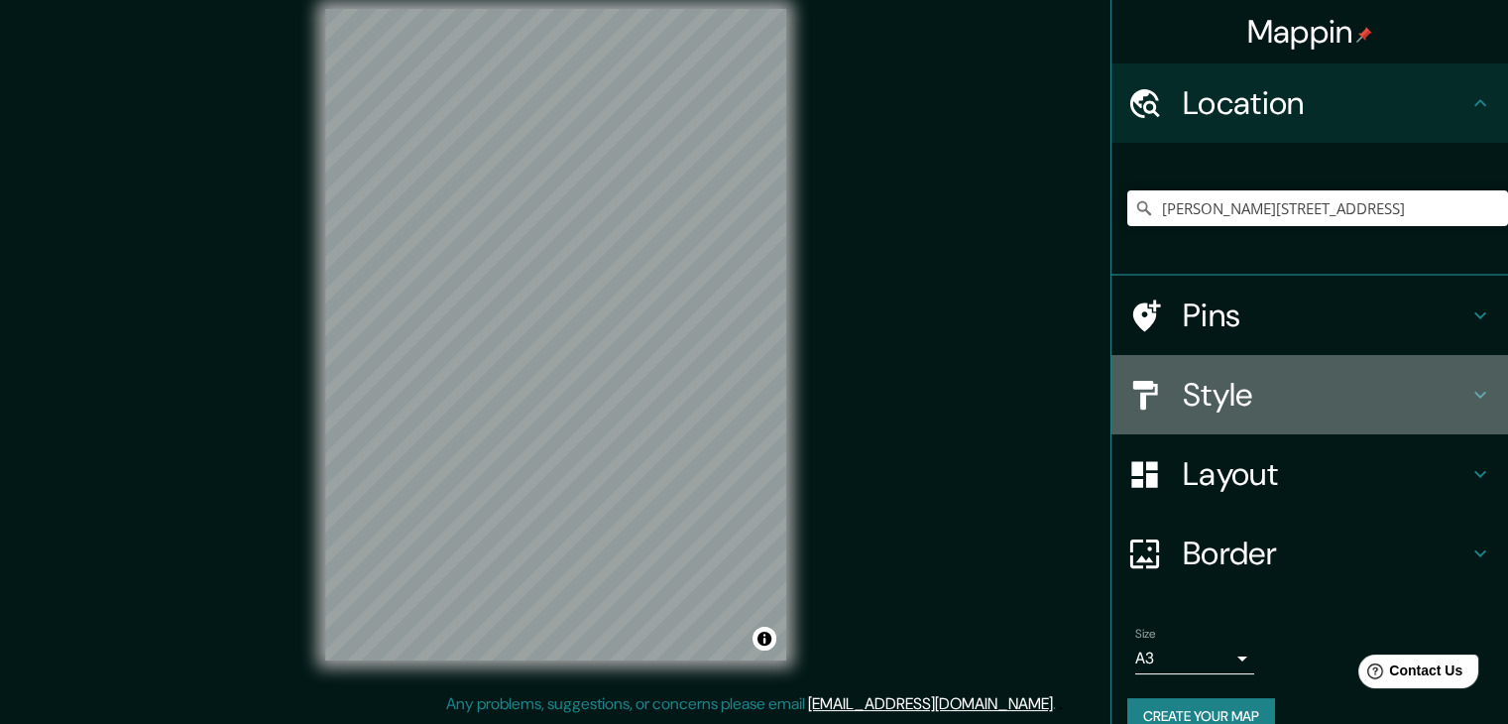
click at [1353, 410] on h4 "Style" at bounding box center [1326, 395] width 286 height 40
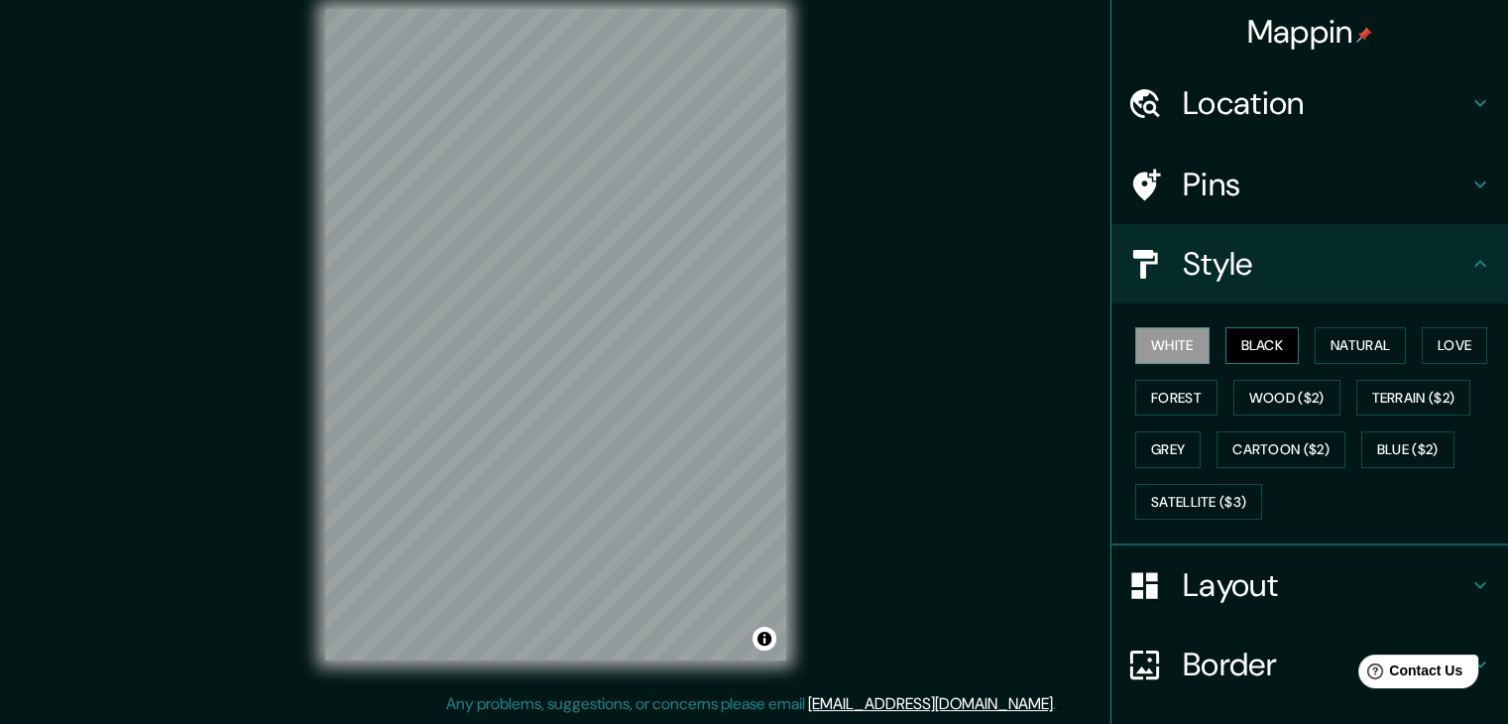
click at [1248, 346] on button "Black" at bounding box center [1263, 345] width 74 height 37
click at [1157, 342] on button "White" at bounding box center [1173, 345] width 74 height 37
